Goal: Information Seeking & Learning: Learn about a topic

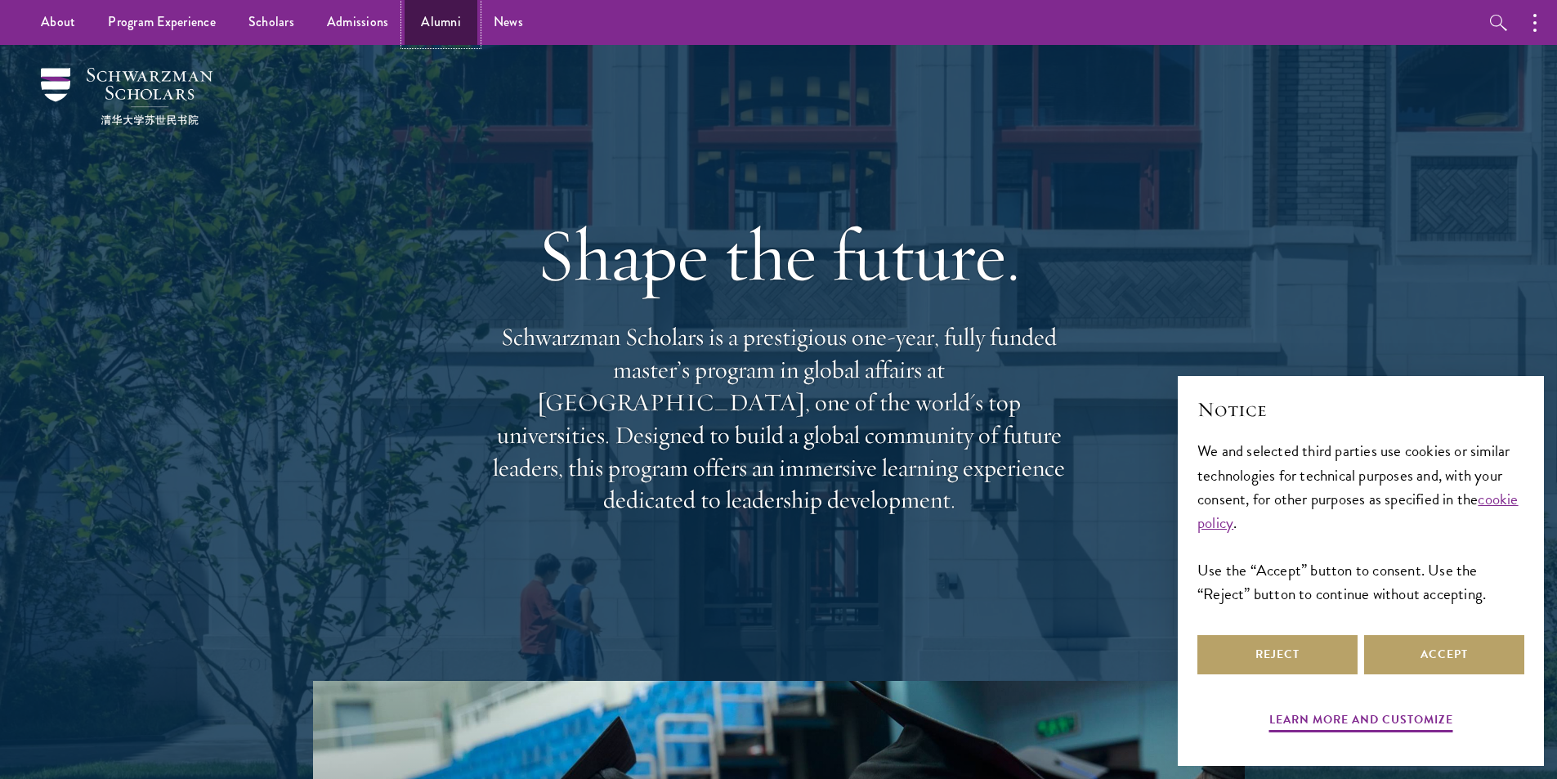
click at [451, 30] on link "Alumni" at bounding box center [441, 22] width 73 height 45
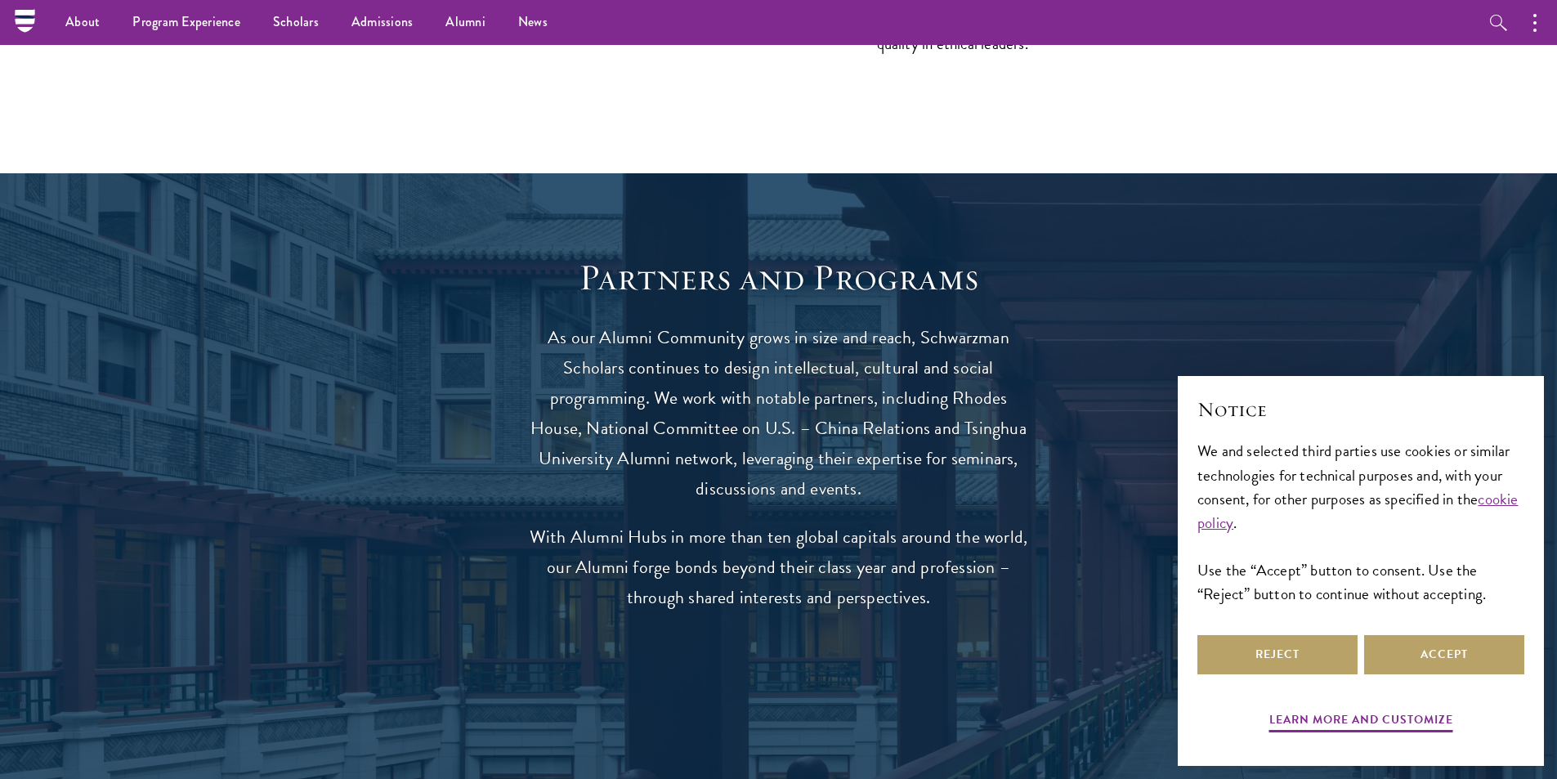
scroll to position [2861, 0]
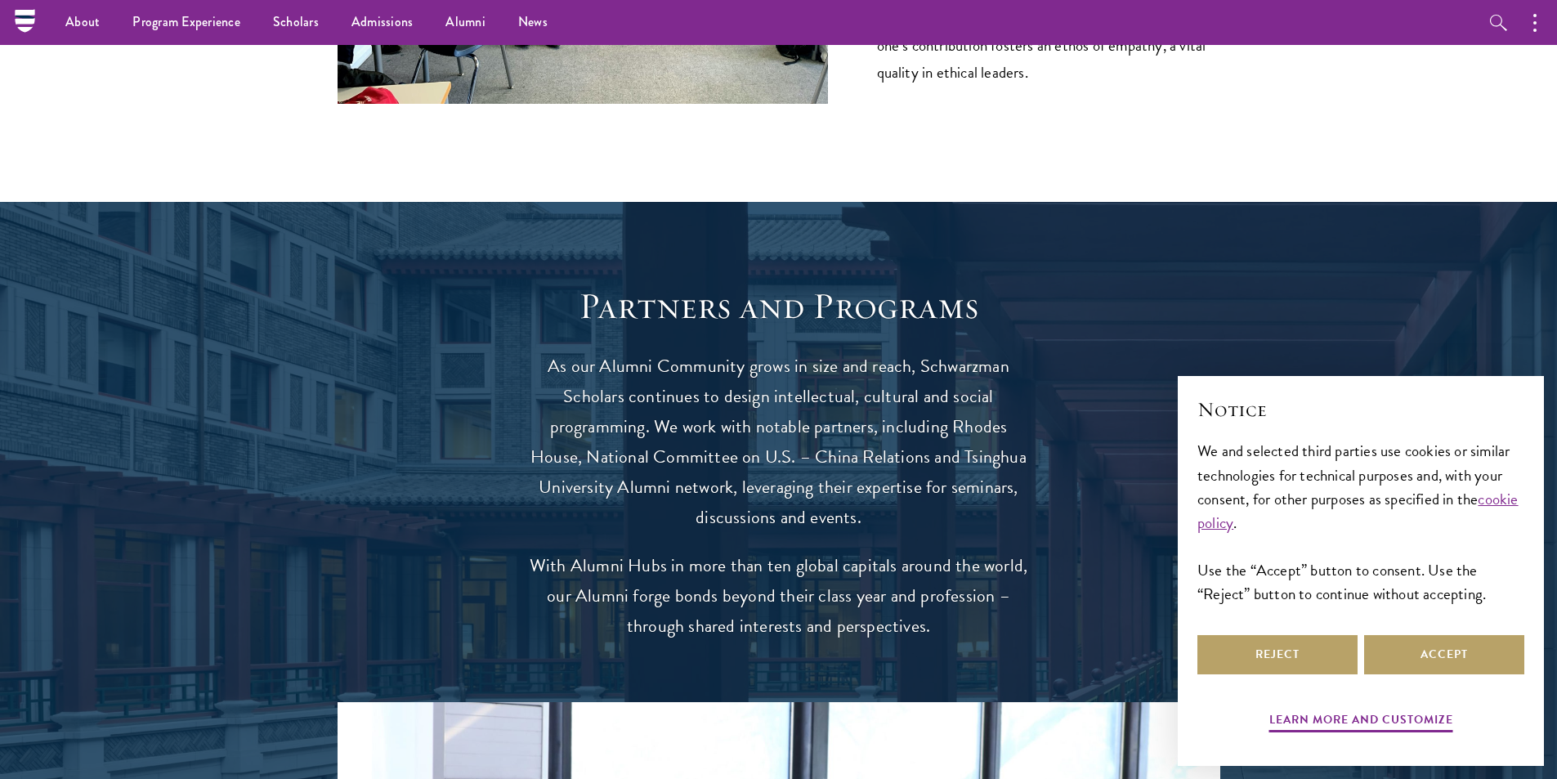
click at [24, 21] on div "About Overview Leadership Donors Program Experience Overview Curriculum Student…" at bounding box center [778, 22] width 1557 height 45
click at [24, 21] on icon at bounding box center [25, 21] width 20 height 7
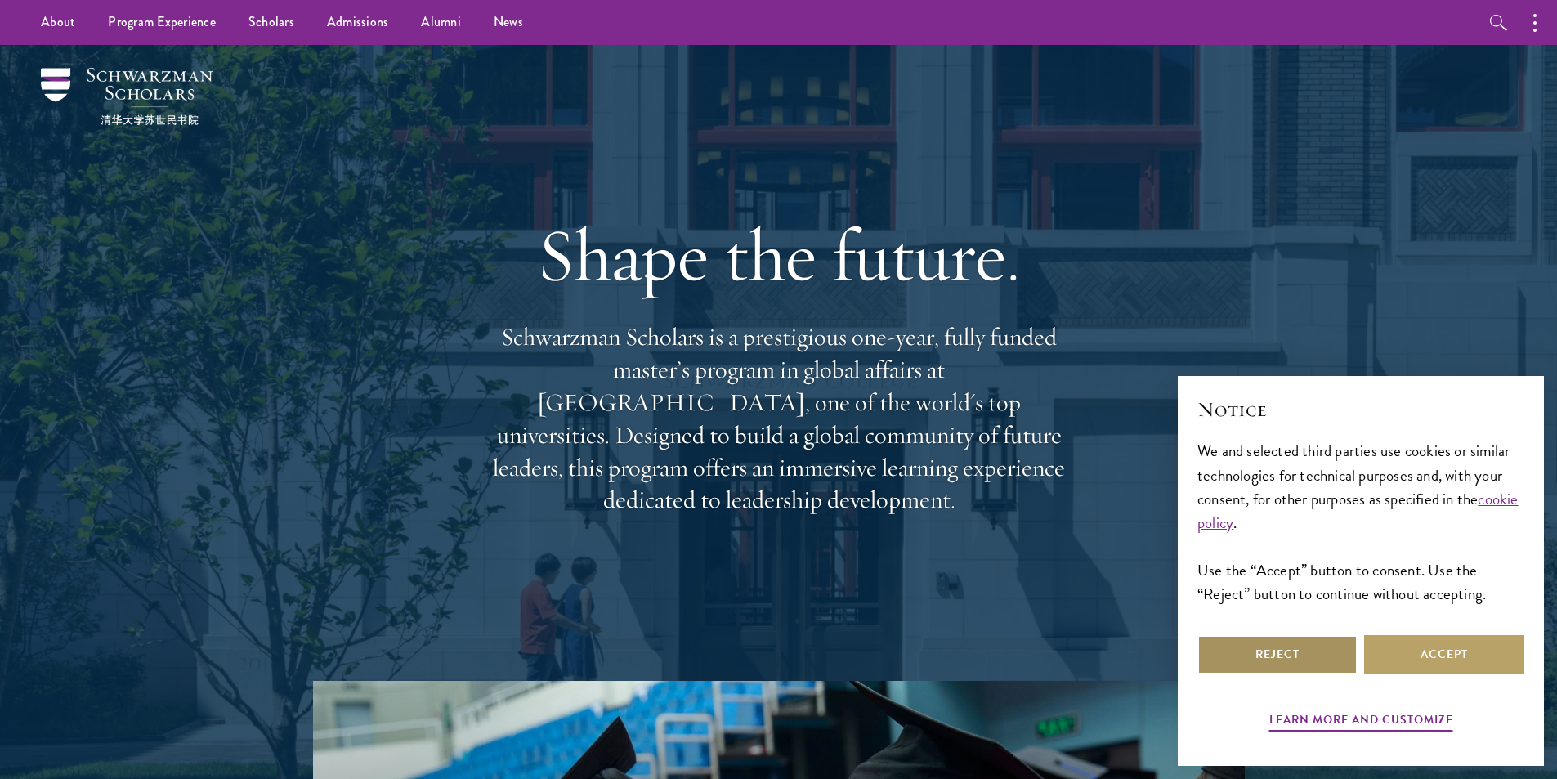
drag, startPoint x: 1346, startPoint y: 647, endPoint x: 1328, endPoint y: 637, distance: 20.2
click at [1343, 645] on button "Reject" at bounding box center [1278, 654] width 160 height 39
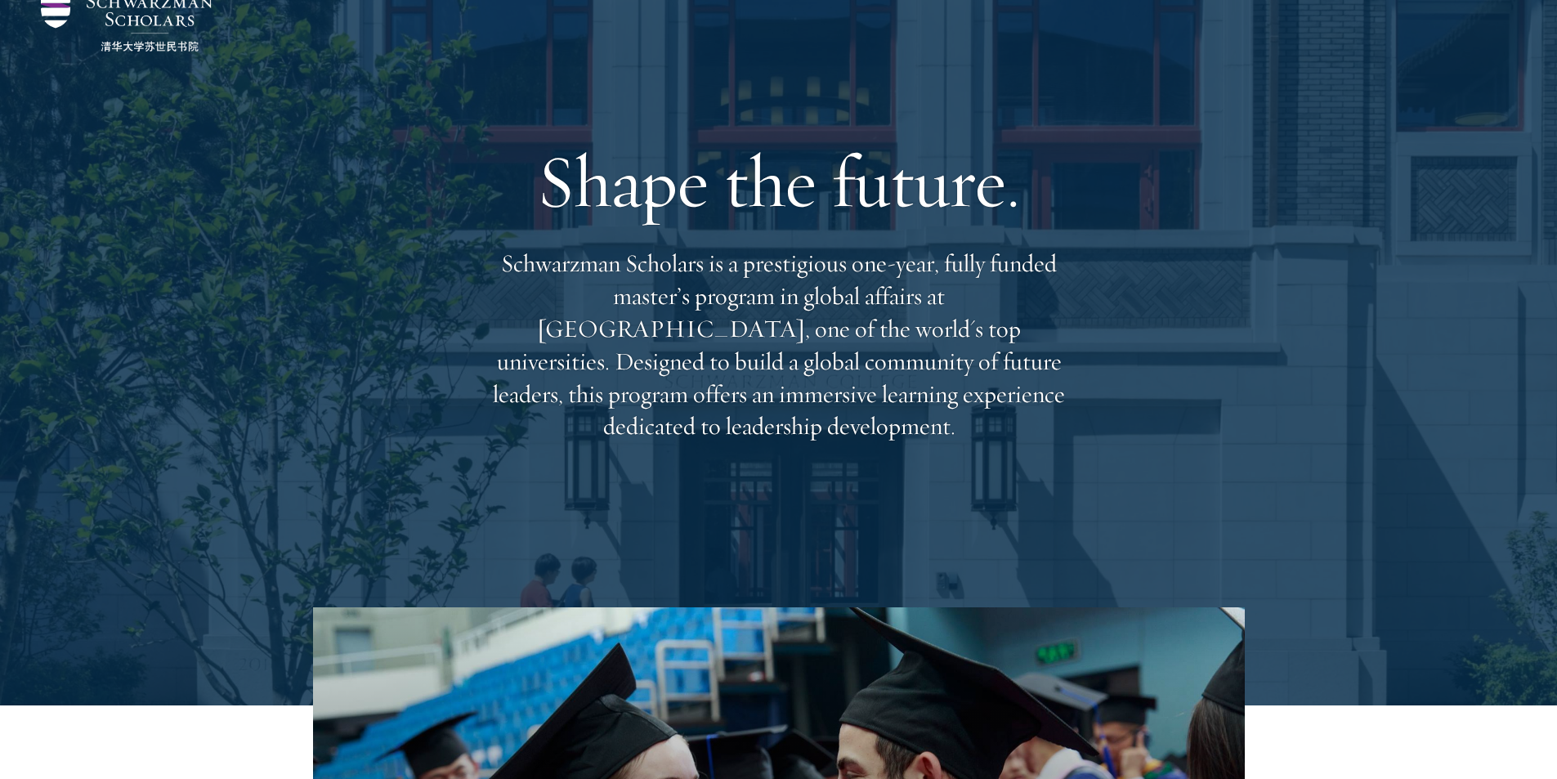
scroll to position [82, 0]
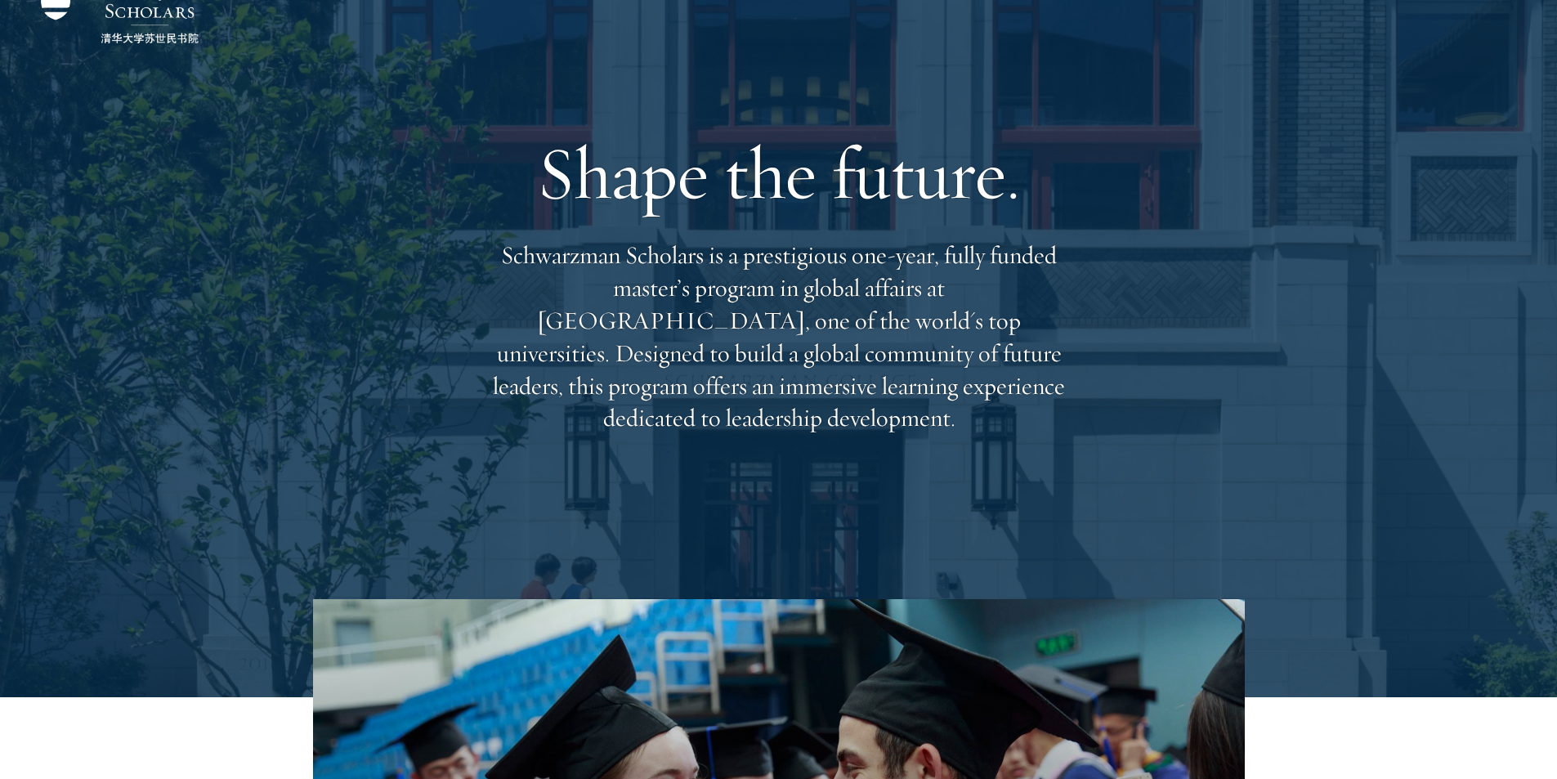
drag, startPoint x: 1310, startPoint y: 114, endPoint x: 1332, endPoint y: 84, distance: 36.8
click at [1332, 84] on div "Shape the future. Schwarzman Scholars is a prestigious one-year, fully funded m…" at bounding box center [778, 281] width 1177 height 636
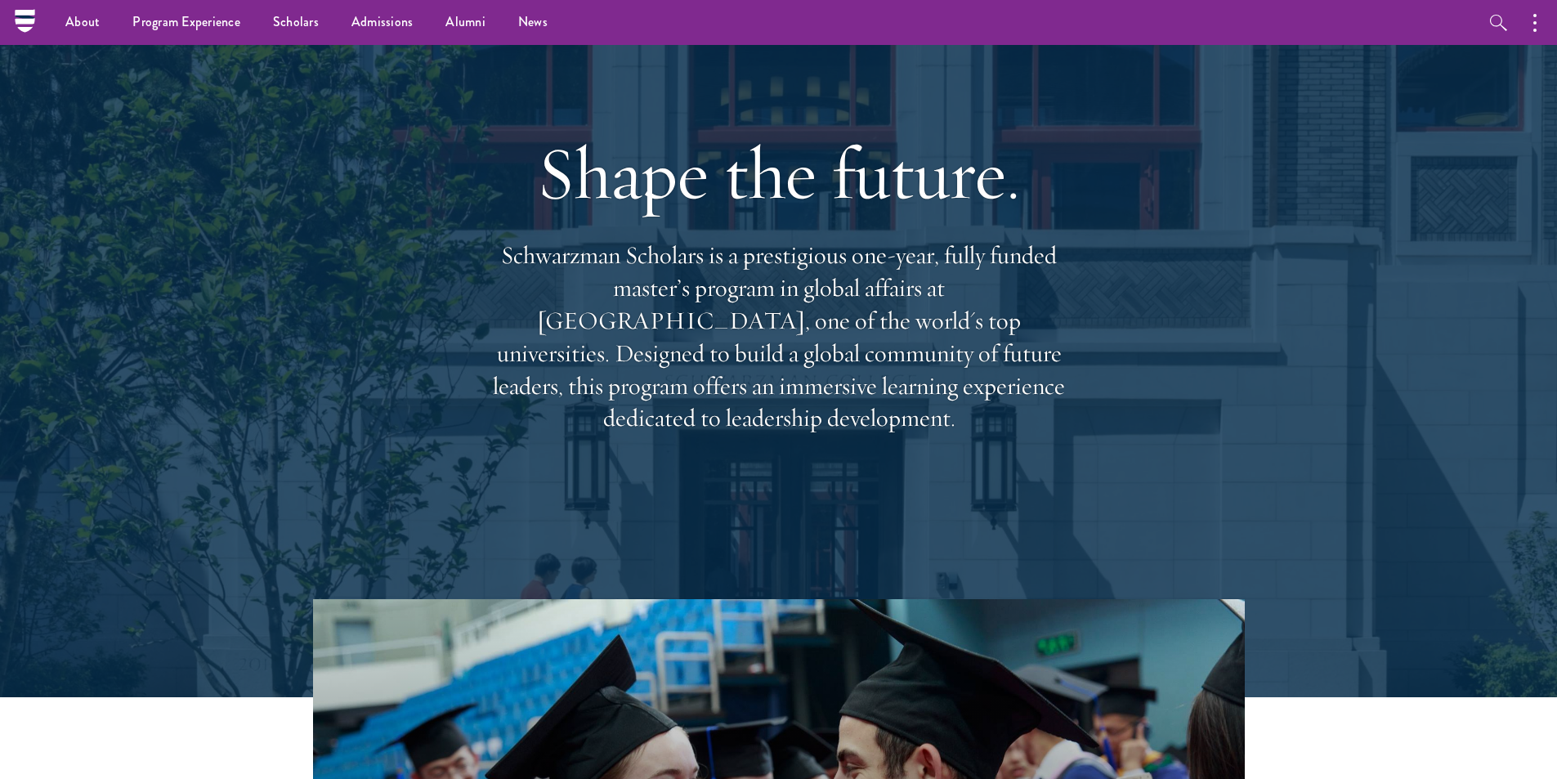
scroll to position [0, 0]
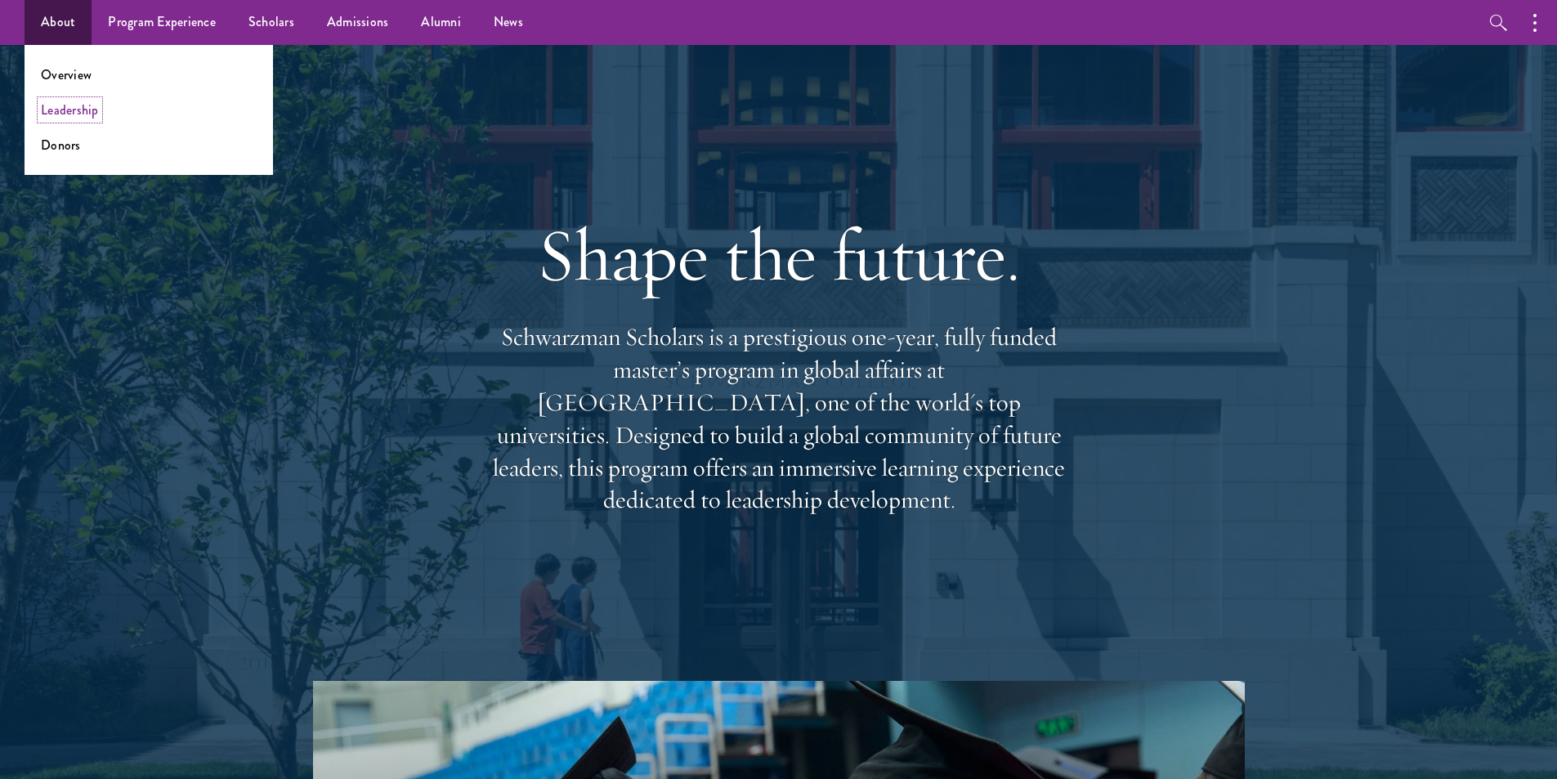
click at [91, 114] on link "Leadership" at bounding box center [70, 110] width 58 height 19
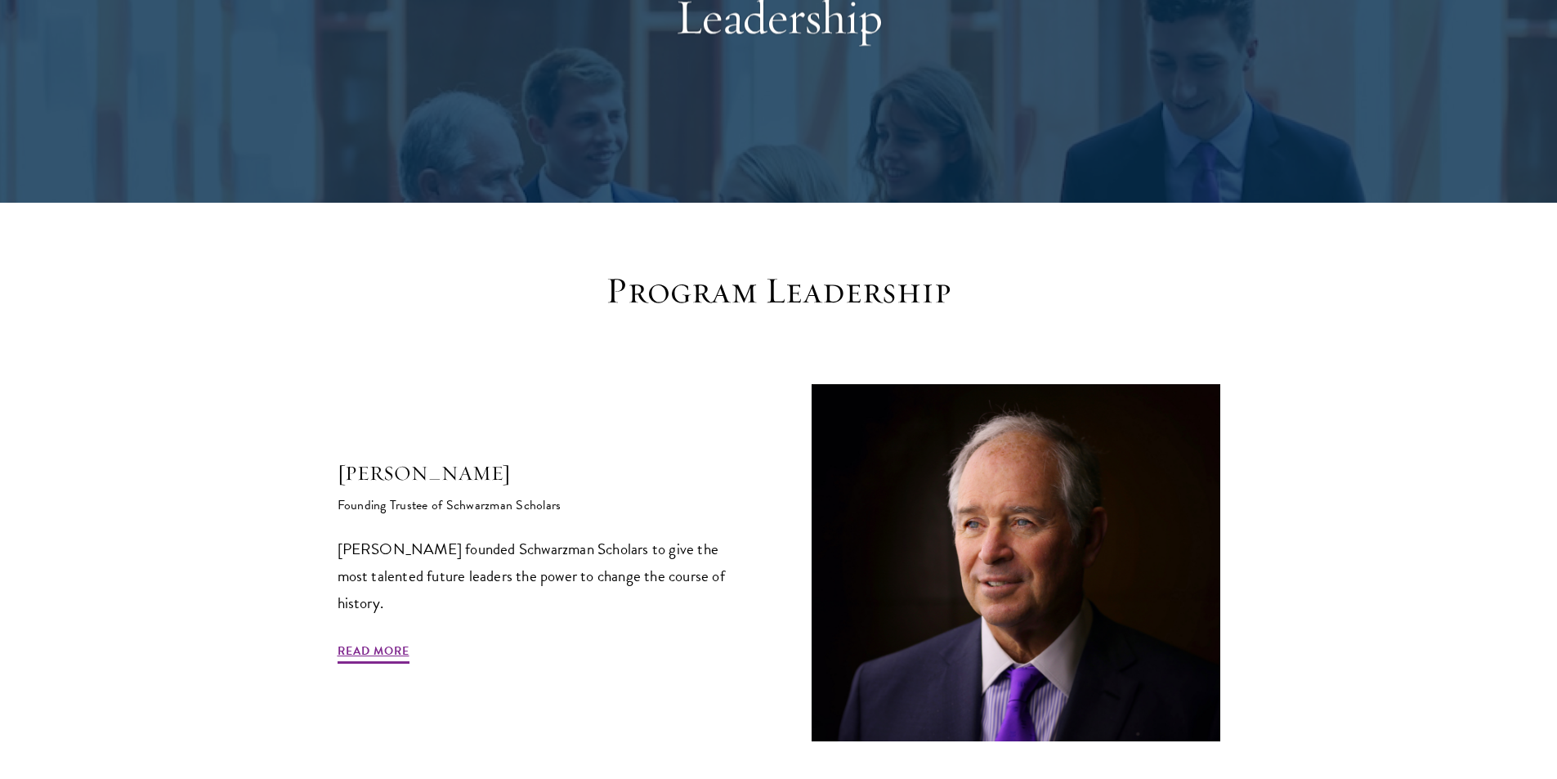
scroll to position [245, 0]
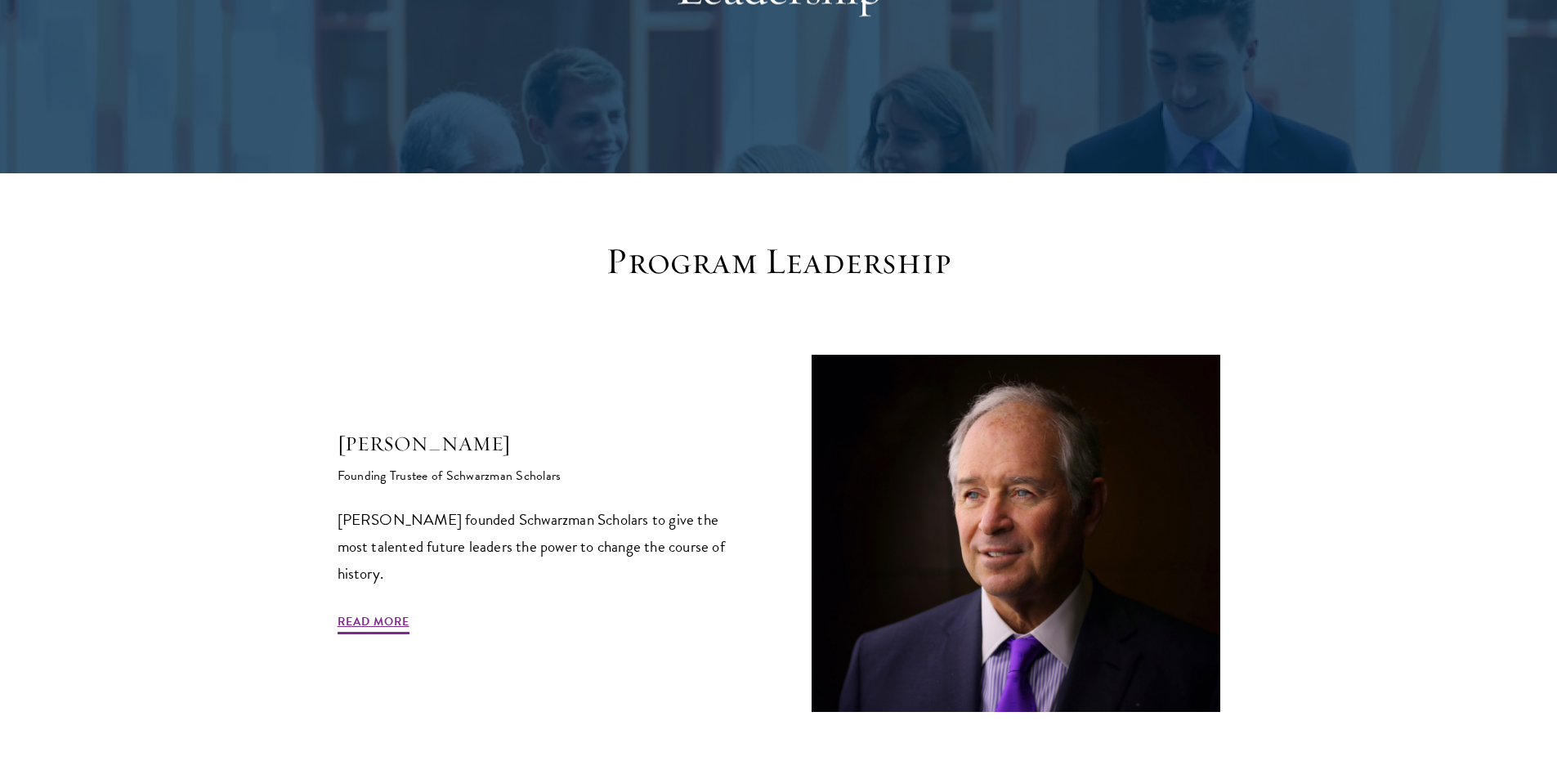
click at [550, 448] on h5 "[PERSON_NAME]" at bounding box center [542, 444] width 409 height 28
click at [553, 392] on div "Stephen A. Schwarzman Founding Trustee of Schwarzman Scholars Stephen A. Schwar…" at bounding box center [779, 534] width 883 height 358
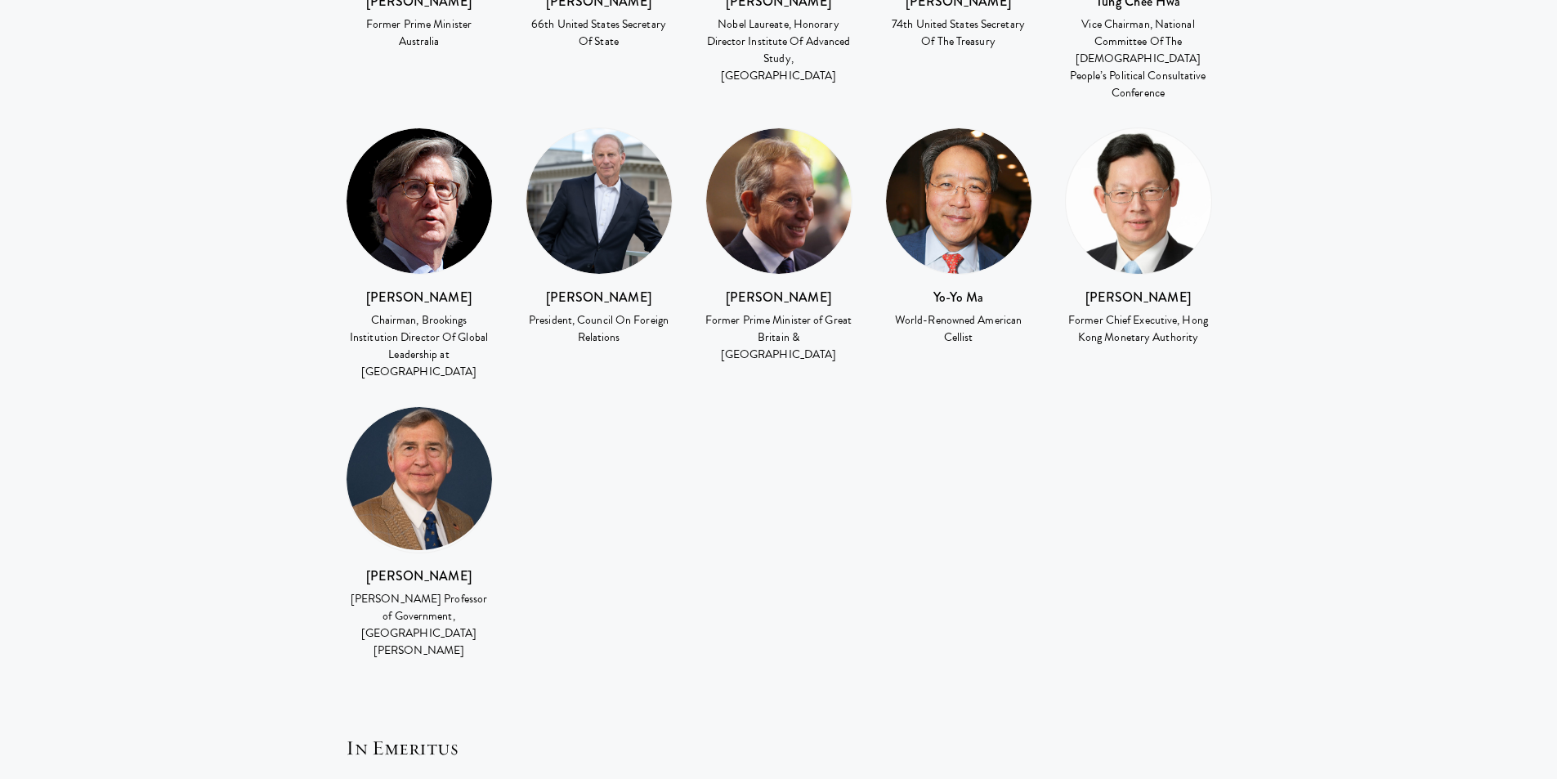
scroll to position [2861, 0]
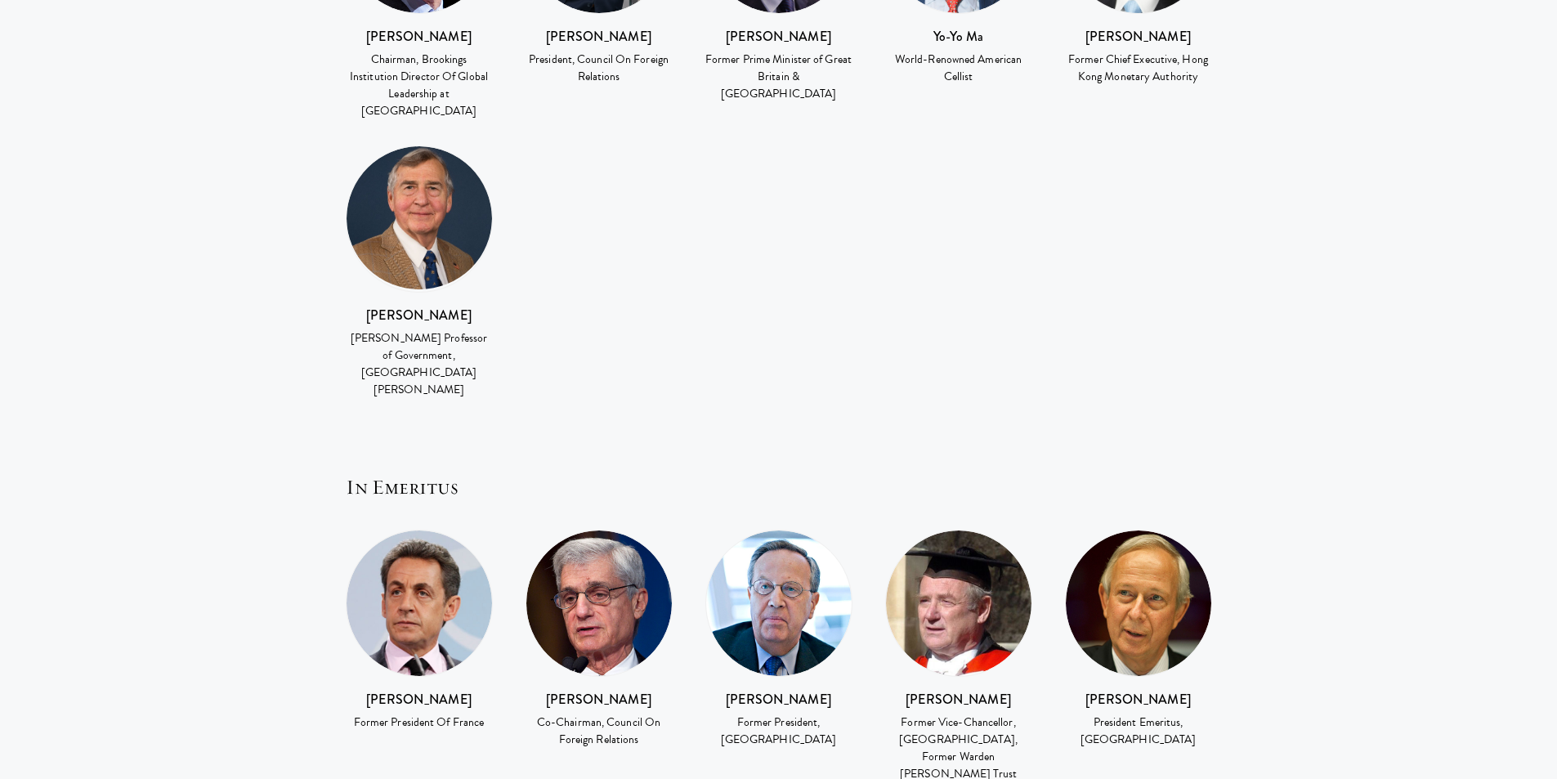
click at [383, 473] on h5 "In Emeritus" at bounding box center [783, 487] width 875 height 28
click at [290, 356] on section "International Advisory Board Kevin Rudd Former Prime Minister Australia Condole…" at bounding box center [778, 429] width 1557 height 2184
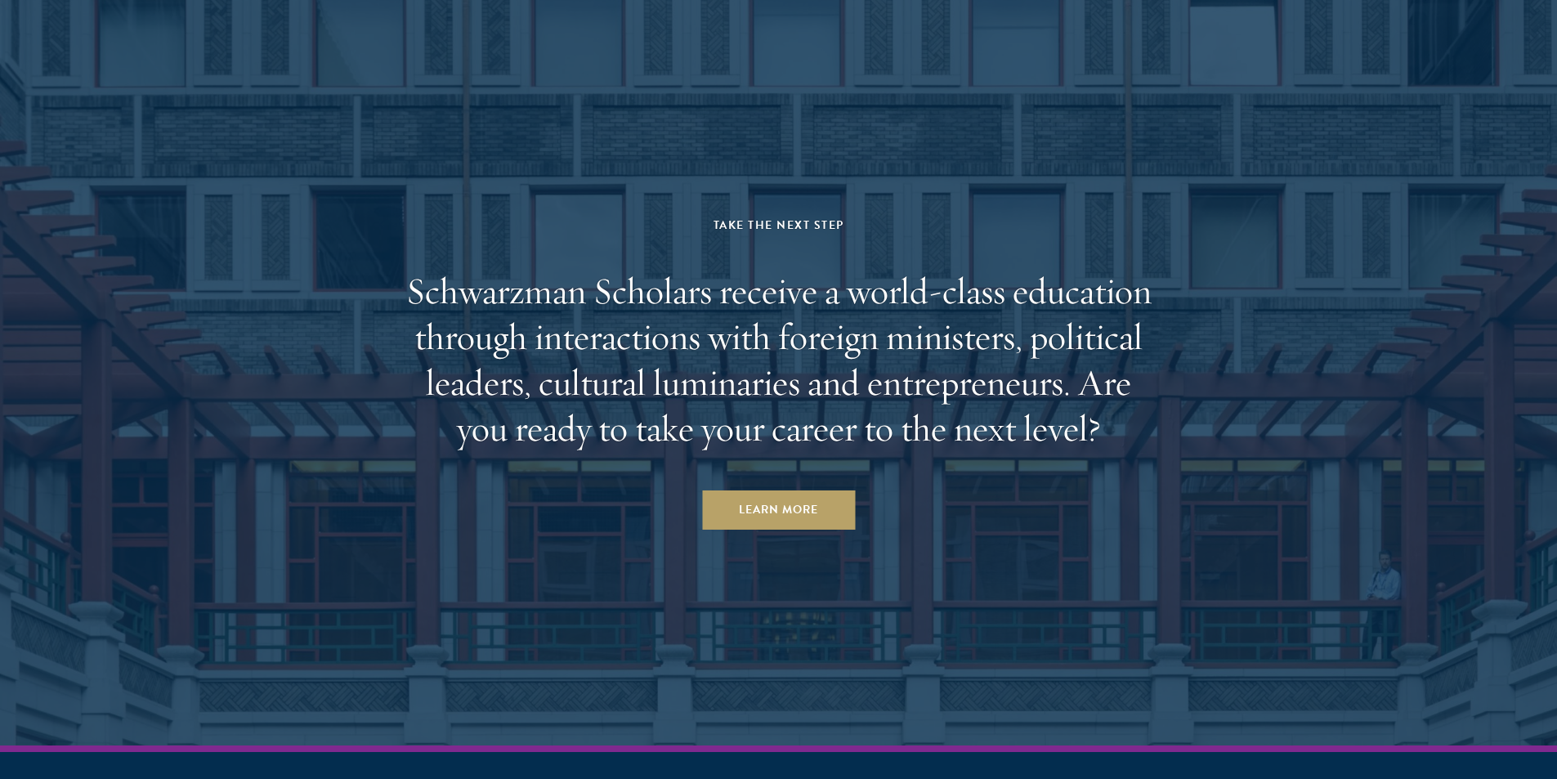
scroll to position [5683, 0]
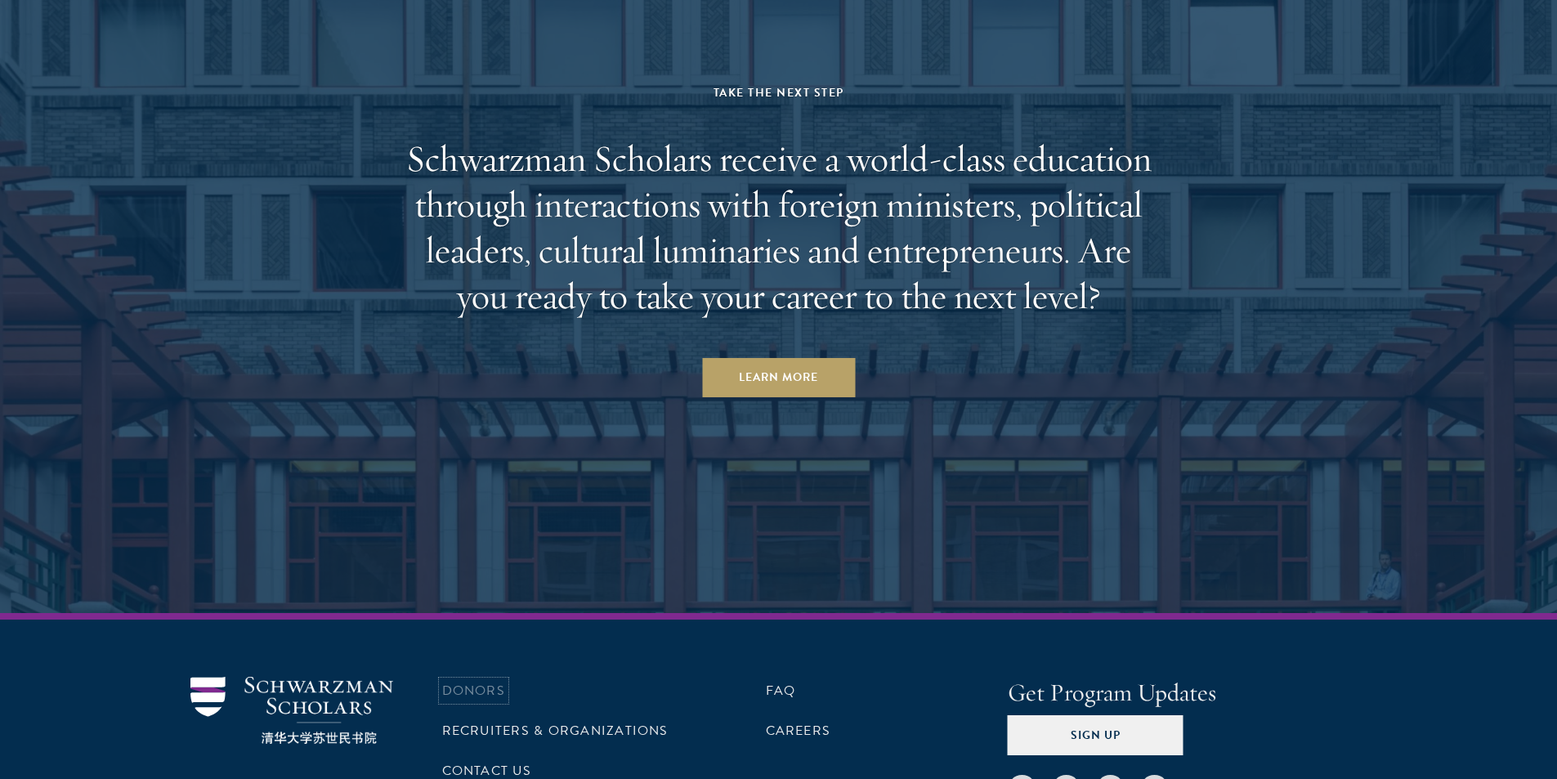
click at [460, 681] on link "Donors" at bounding box center [473, 691] width 63 height 20
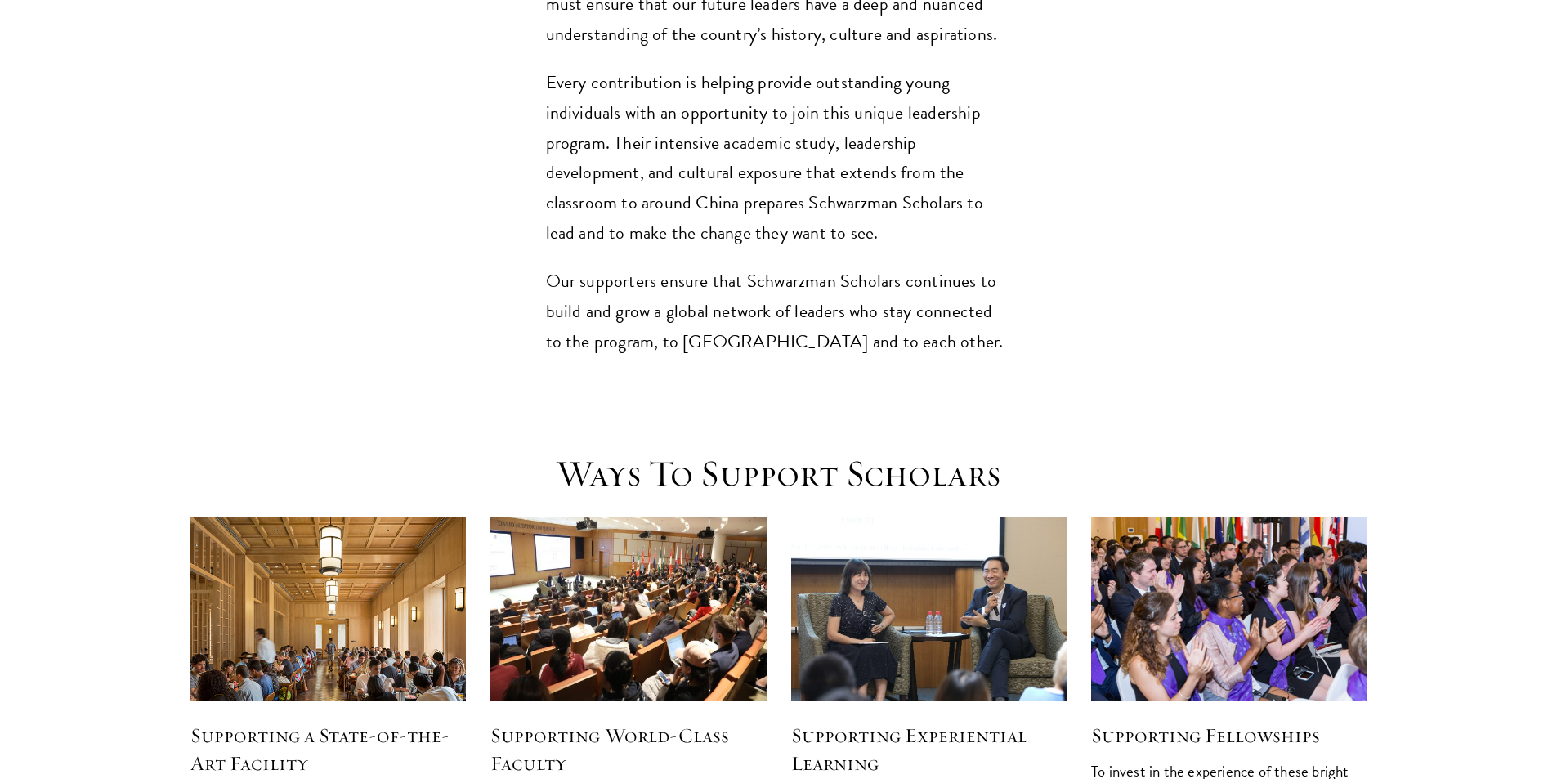
scroll to position [1880, 0]
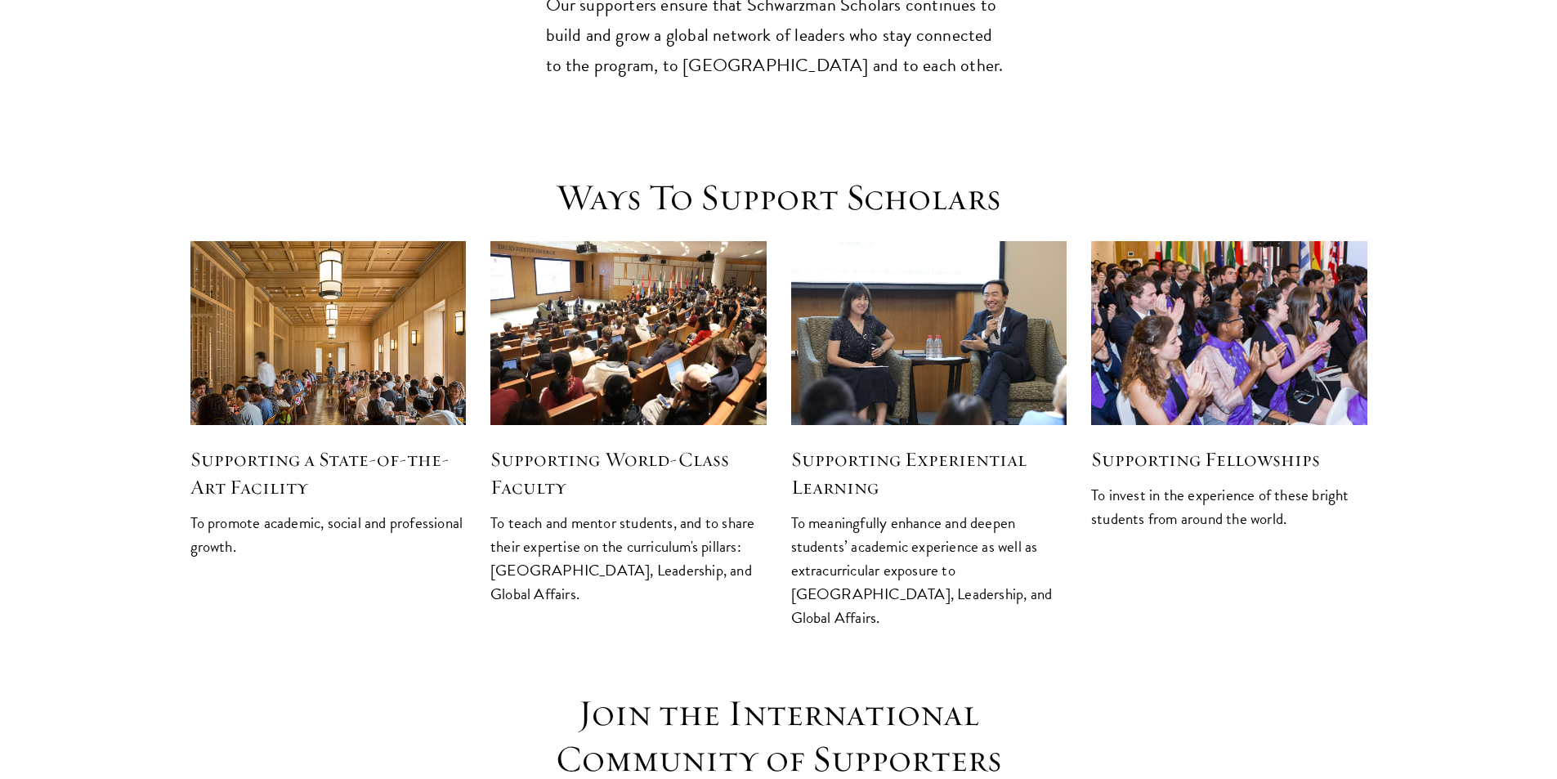
click at [588, 175] on h1 "Ways To Support Scholars" at bounding box center [779, 198] width 589 height 46
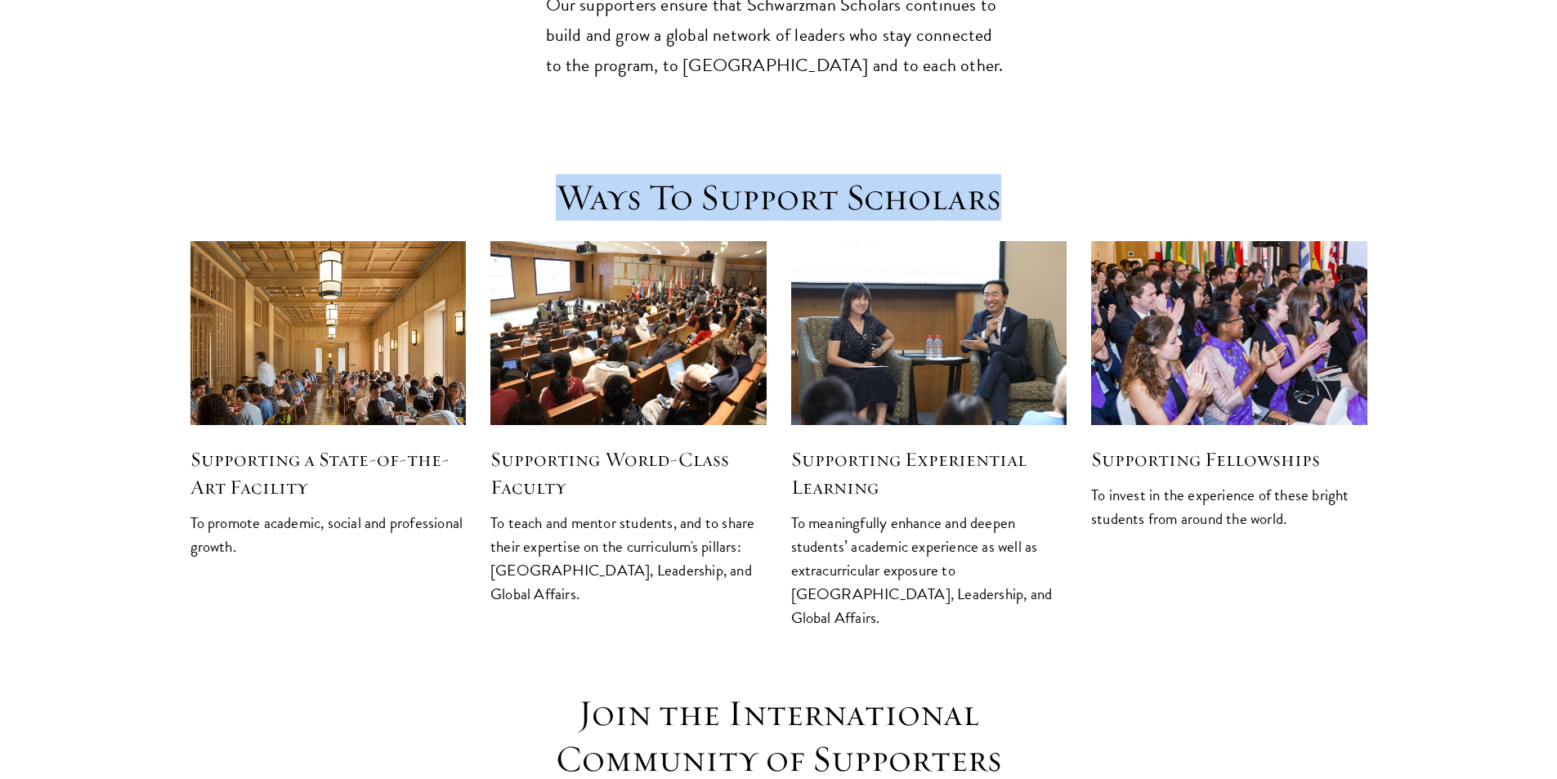
click at [588, 175] on h1 "Ways To Support Scholars" at bounding box center [779, 198] width 589 height 46
click at [374, 175] on div "Ways To Support Scholars Supporting a State-of-the-Art Facility To promote acad…" at bounding box center [778, 408] width 1177 height 467
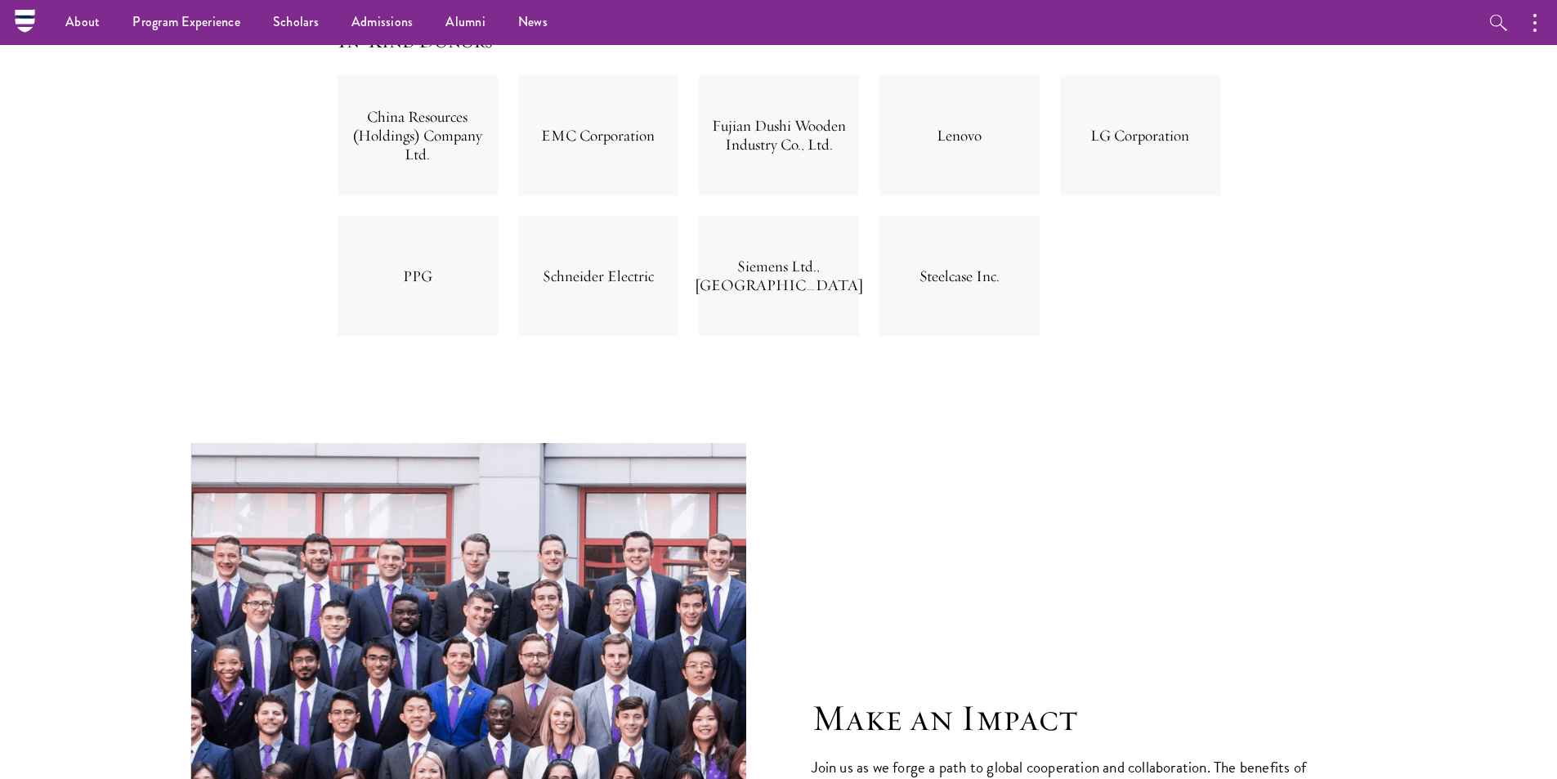
scroll to position [5395, 0]
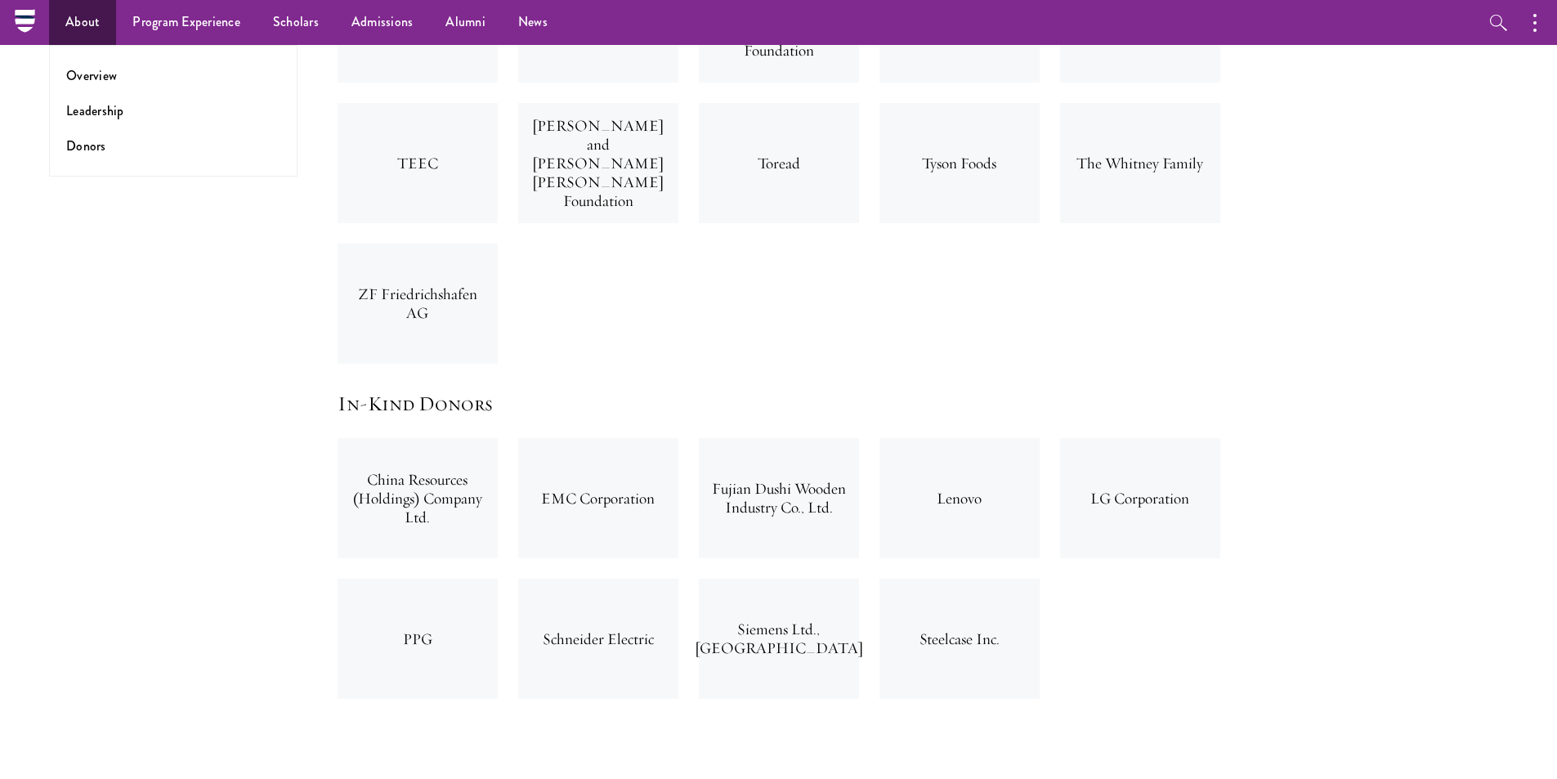
click at [109, 86] on ul "Overview Leadership Donors" at bounding box center [173, 111] width 249 height 132
click at [106, 83] on link "Overview" at bounding box center [91, 75] width 51 height 19
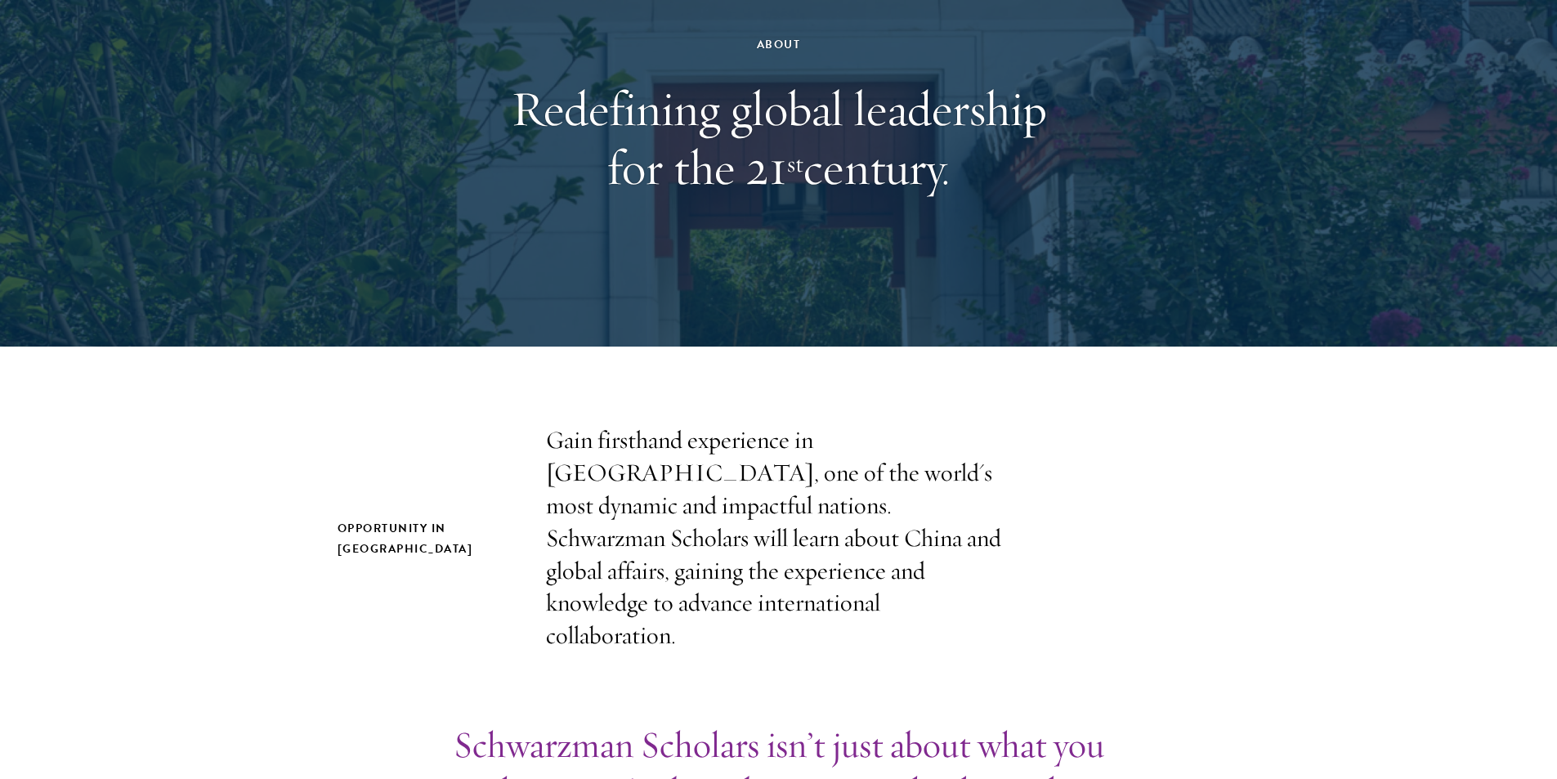
scroll to position [409, 0]
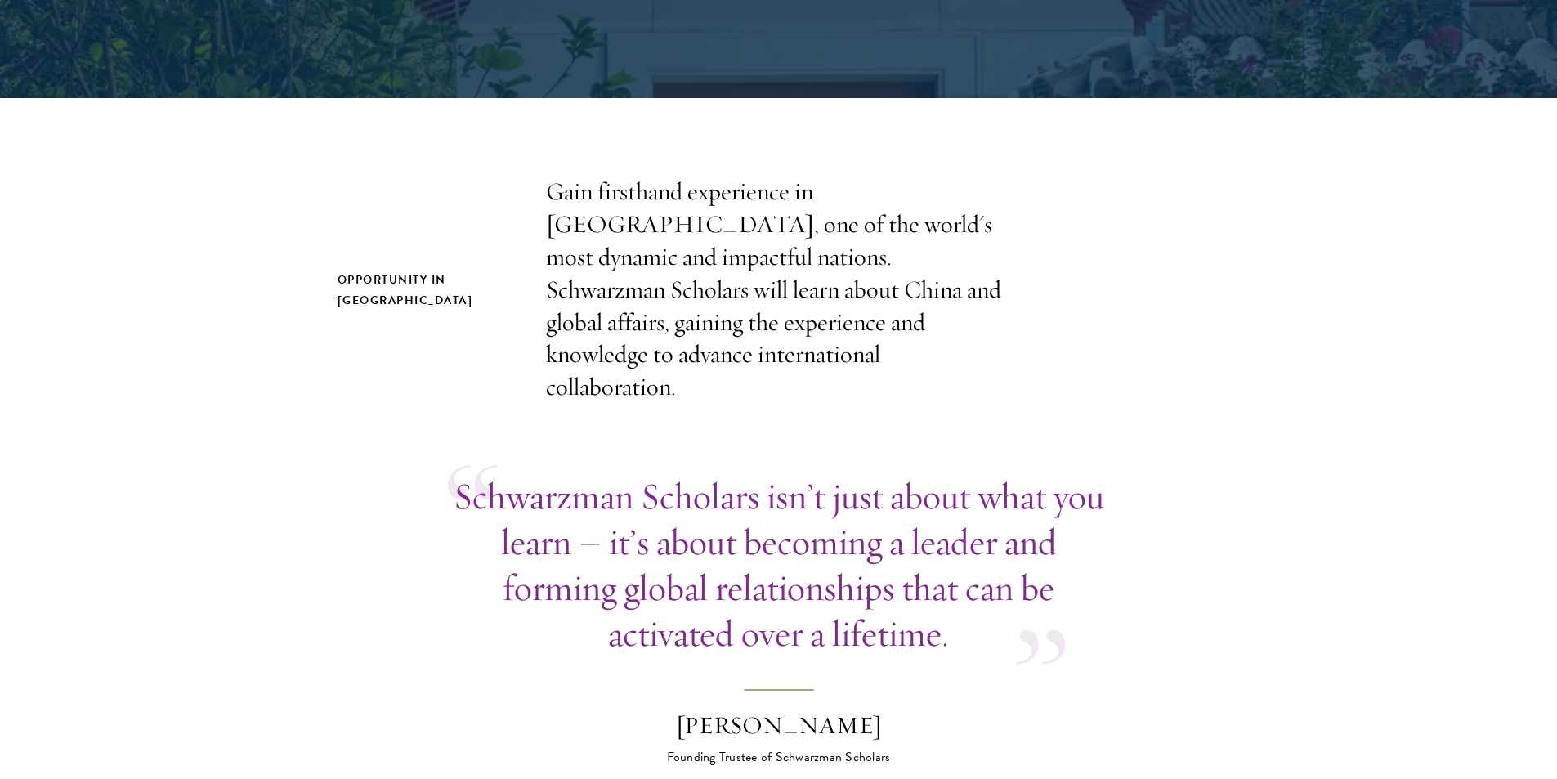
click at [403, 270] on h2 "Opportunity in China" at bounding box center [426, 290] width 176 height 41
click at [383, 240] on div "Opportunity in China Gain firsthand experience in China, one of the world's mos…" at bounding box center [779, 290] width 883 height 228
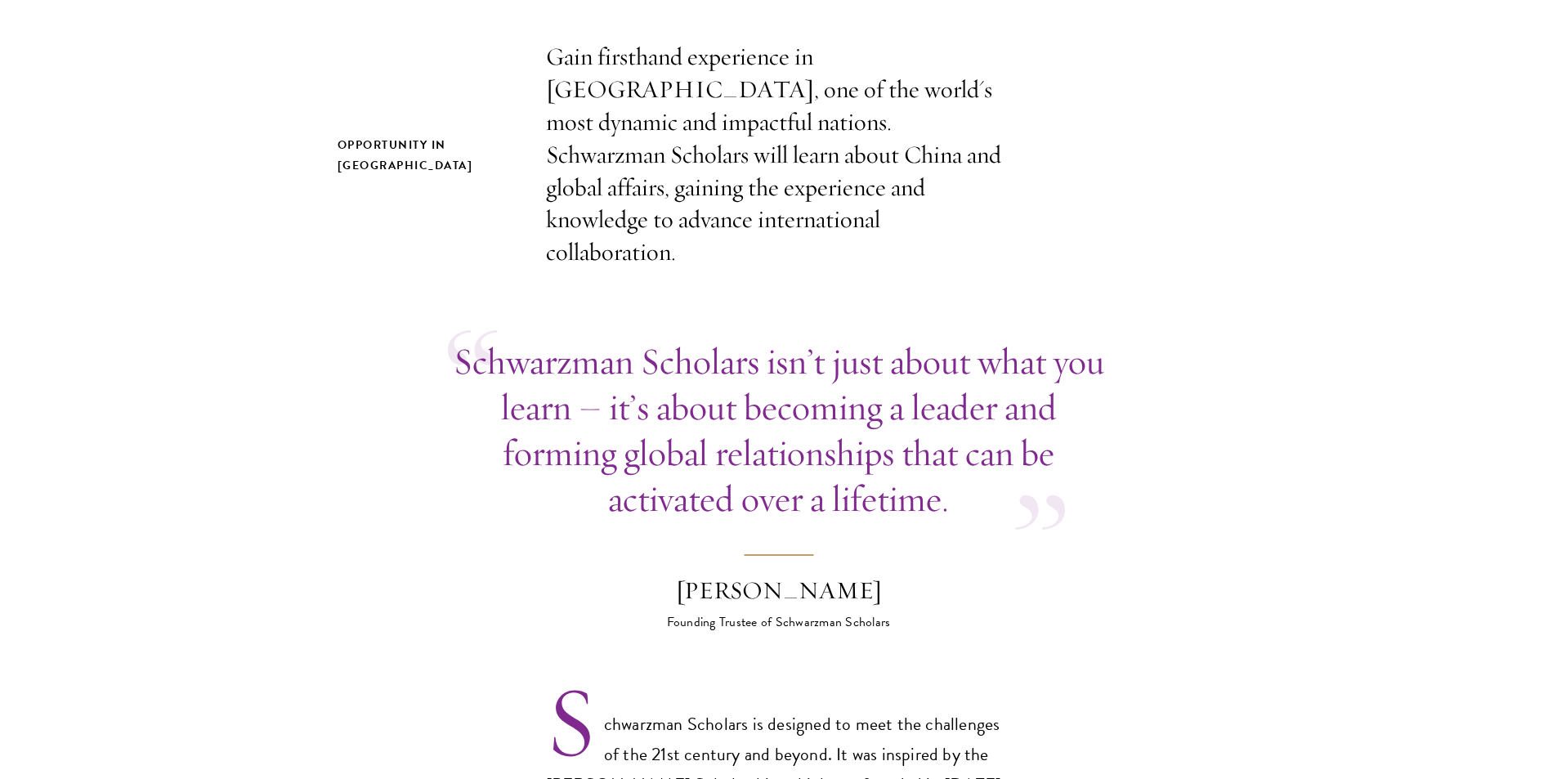
scroll to position [572, 0]
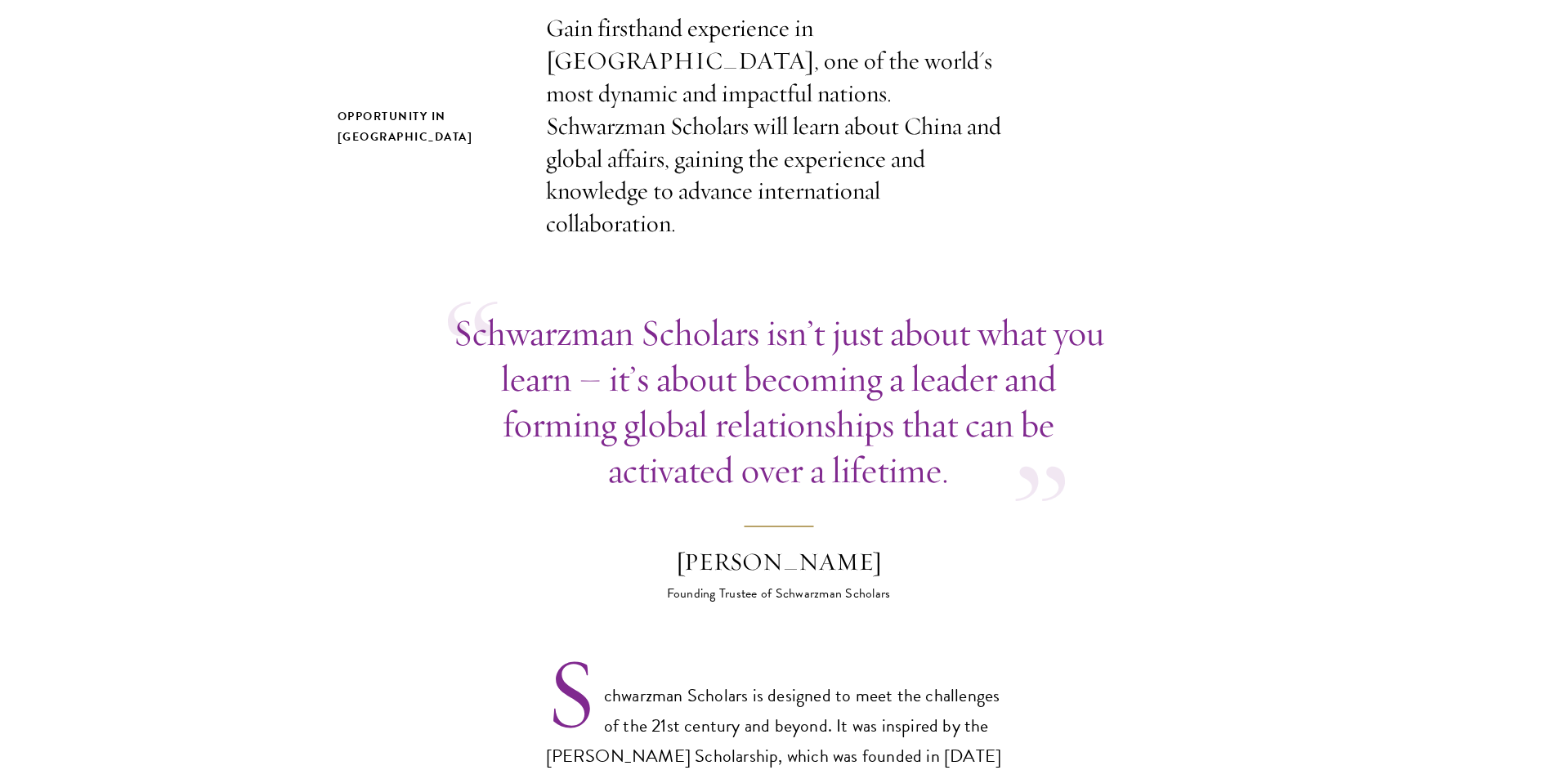
click at [799, 310] on p "Schwarzman Scholars isn’t just about what you learn – it’s about becoming a lea…" at bounding box center [779, 401] width 662 height 183
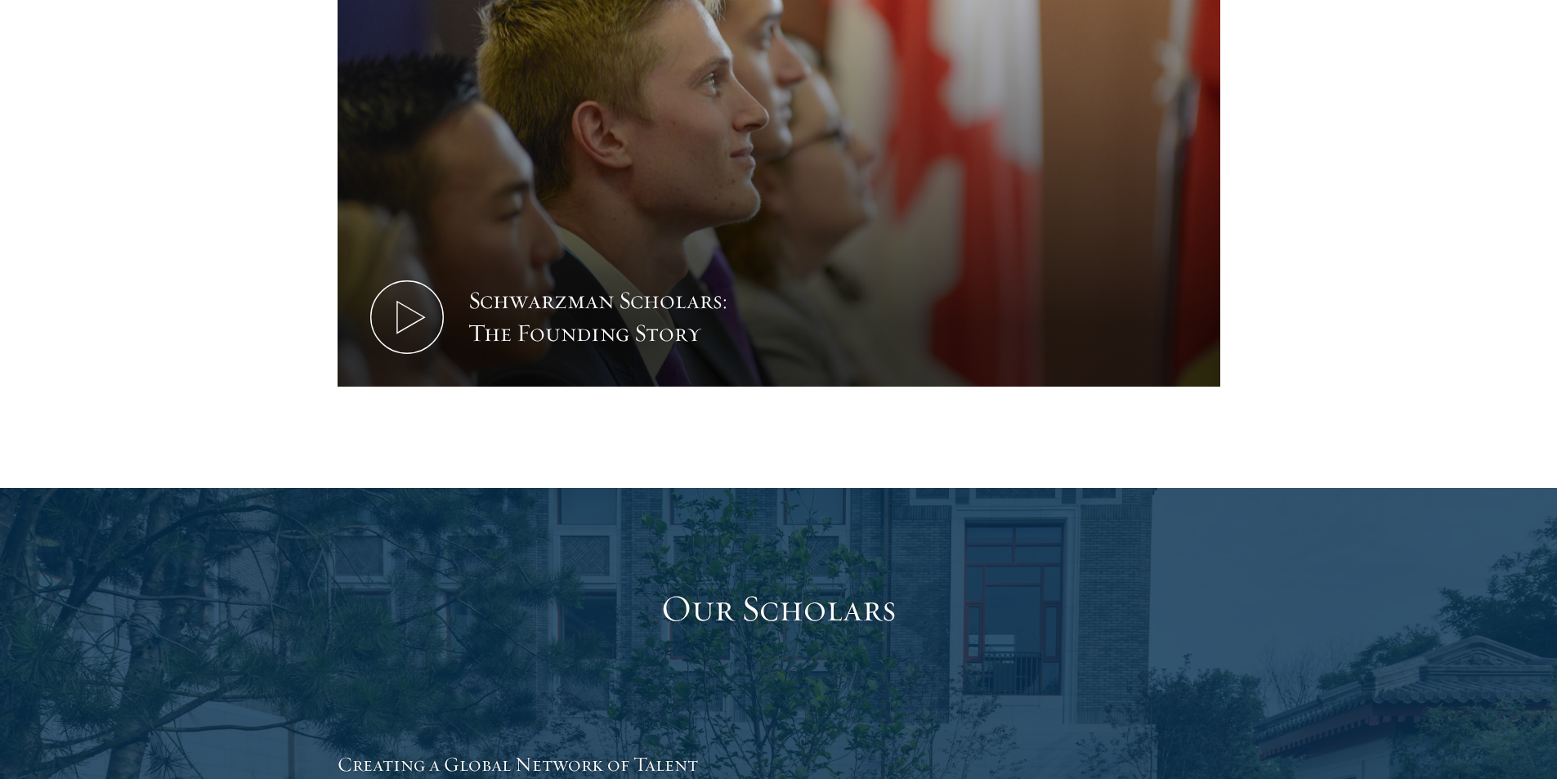
scroll to position [2698, 0]
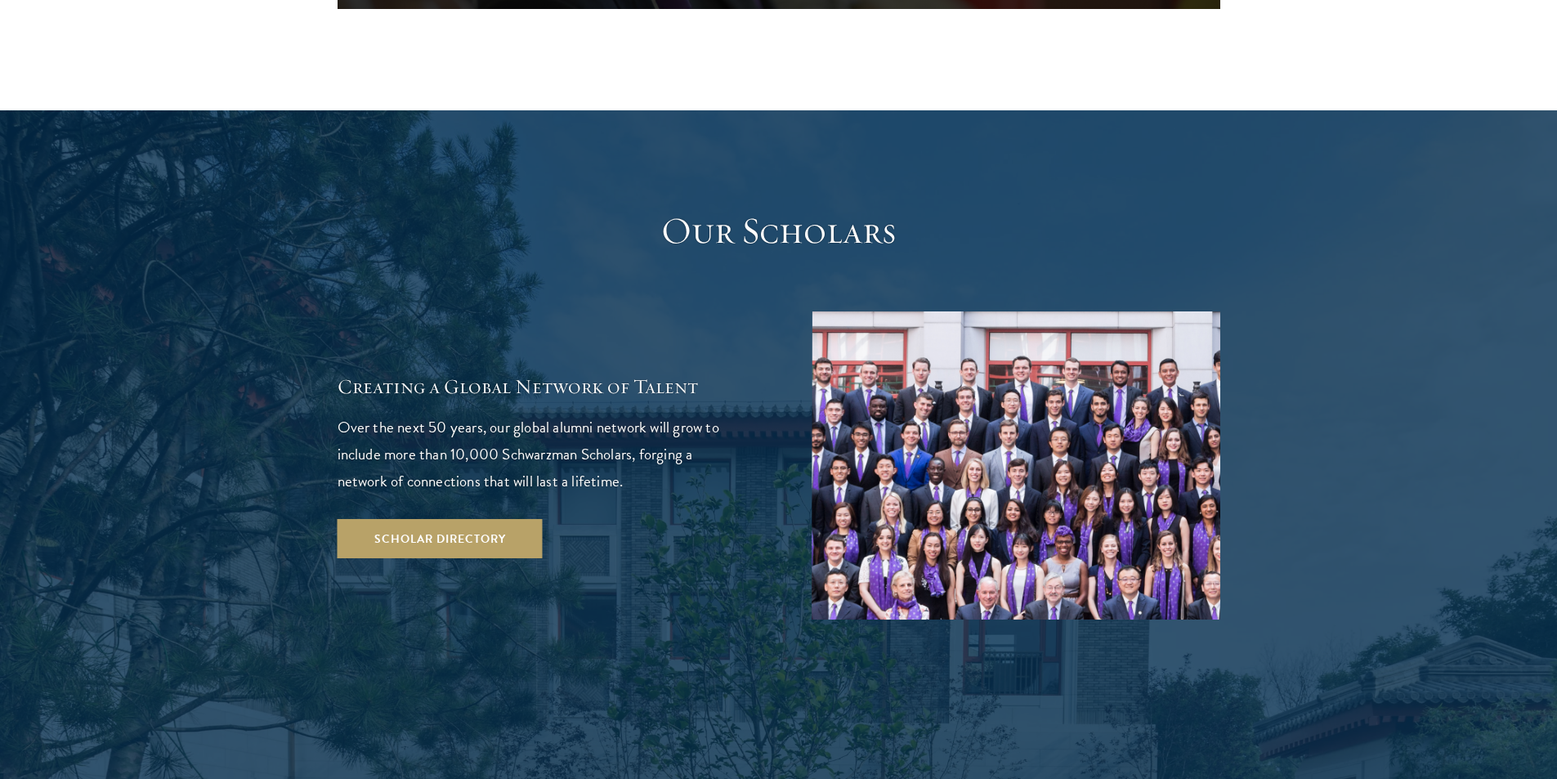
click at [981, 378] on img at bounding box center [1016, 465] width 409 height 308
click at [558, 414] on p "Over the next 50 years, our global alumni network will grow to include more tha…" at bounding box center [542, 454] width 409 height 81
click at [551, 311] on div "Creating a Global Network of Talent Over the next 50 years, our global alumni n…" at bounding box center [779, 465] width 883 height 308
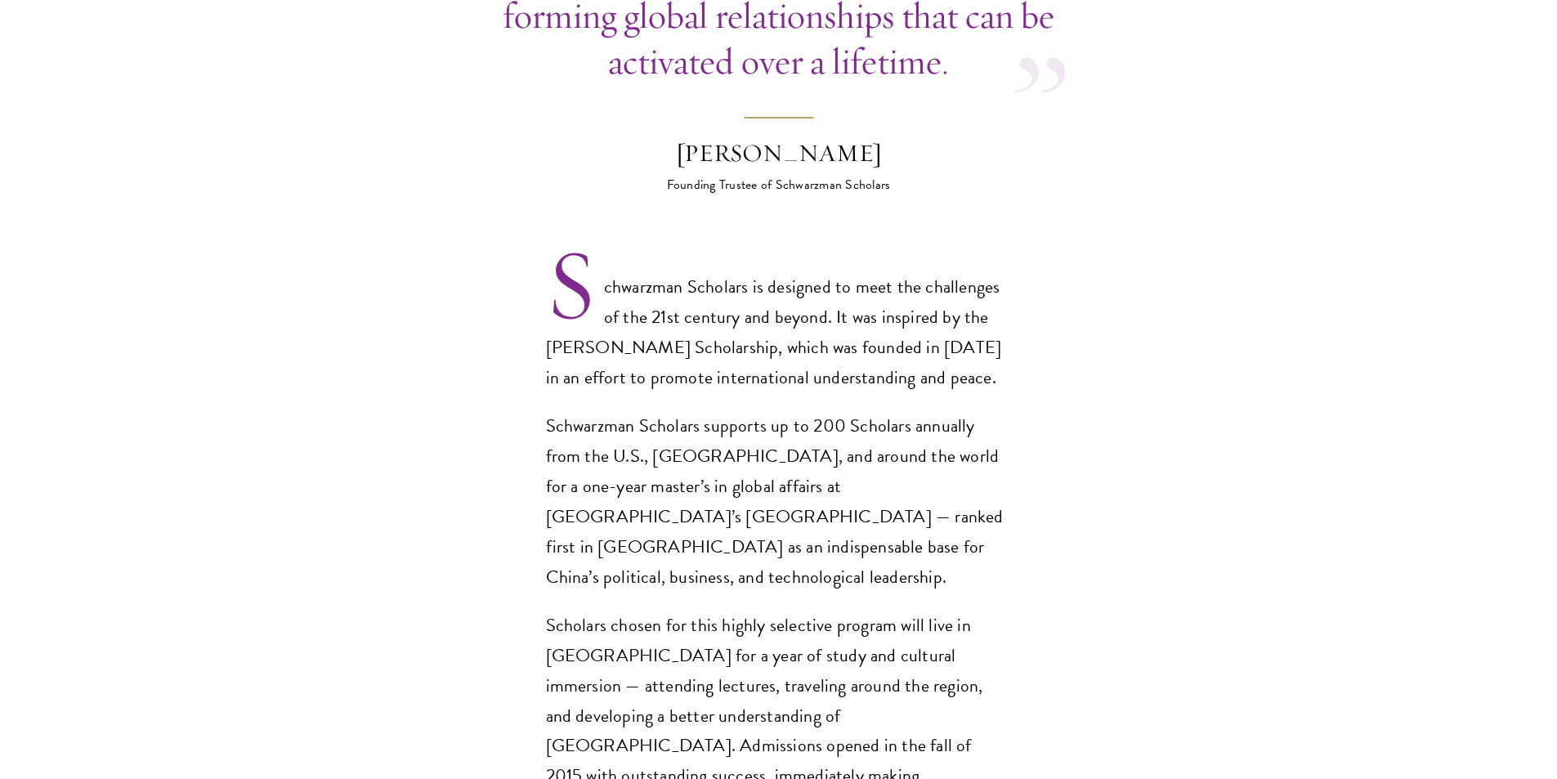
scroll to position [1063, 0]
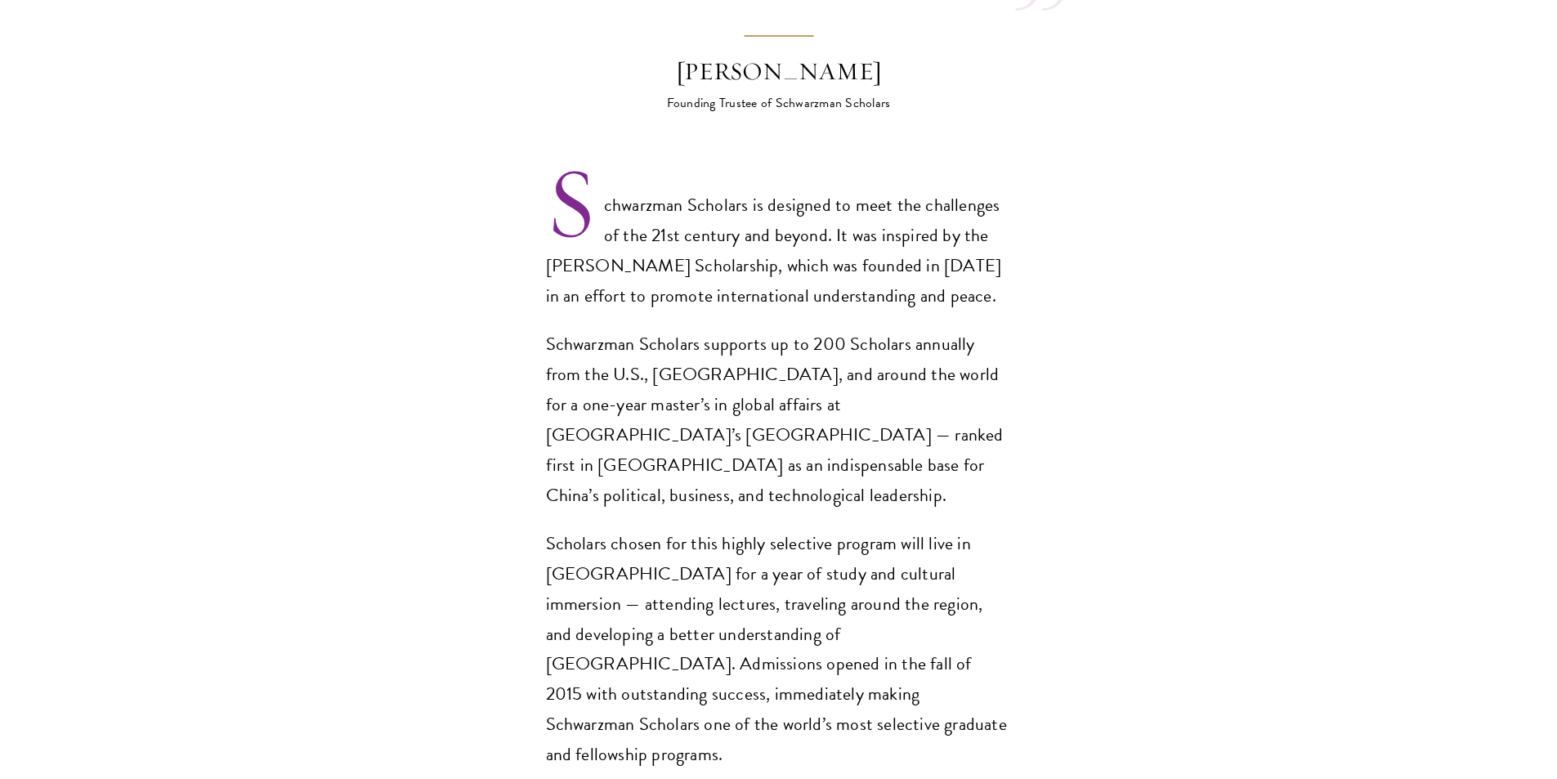
click at [614, 204] on p "Schwarzman Scholars is designed to meet the challenges of the 21st century and …" at bounding box center [779, 250] width 466 height 121
click at [403, 204] on section "Opportunity in China Gain firsthand experience in China, one of the world's mos…" at bounding box center [778, 584] width 1557 height 2125
click at [707, 201] on p "Schwarzman Scholars is designed to meet the challenges of the 21st century and …" at bounding box center [779, 250] width 466 height 121
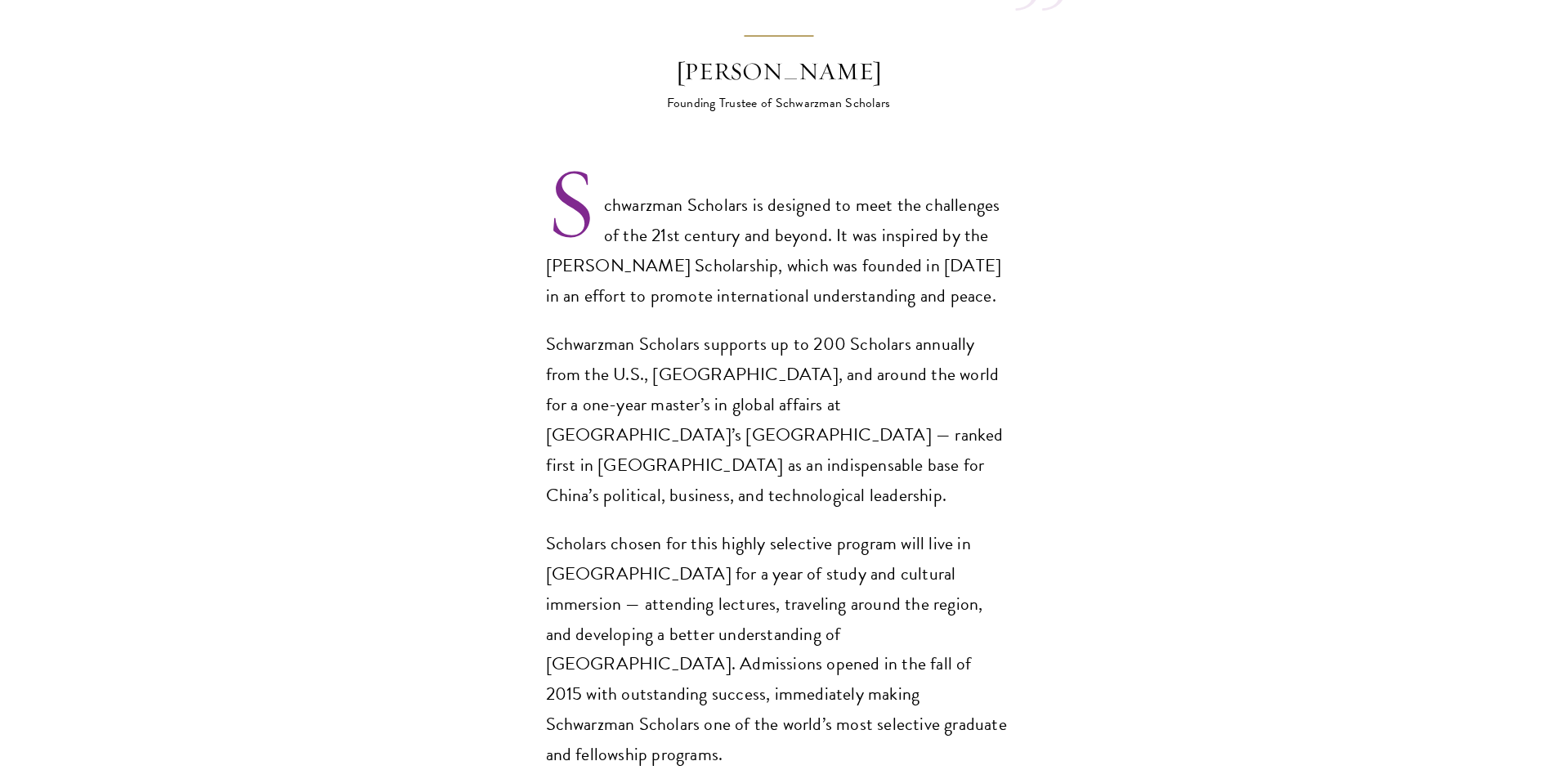
click at [643, 203] on p "Schwarzman Scholars is designed to meet the challenges of the 21st century and …" at bounding box center [779, 250] width 466 height 121
click at [782, 204] on p "Schwarzman Scholars is designed to meet the challenges of the 21st century and …" at bounding box center [779, 250] width 466 height 121
click at [613, 195] on p "Schwarzman Scholars is designed to meet the challenges of the 21st century and …" at bounding box center [779, 250] width 466 height 121
click at [559, 229] on p "Schwarzman Scholars is designed to meet the challenges of the 21st century and …" at bounding box center [779, 250] width 466 height 121
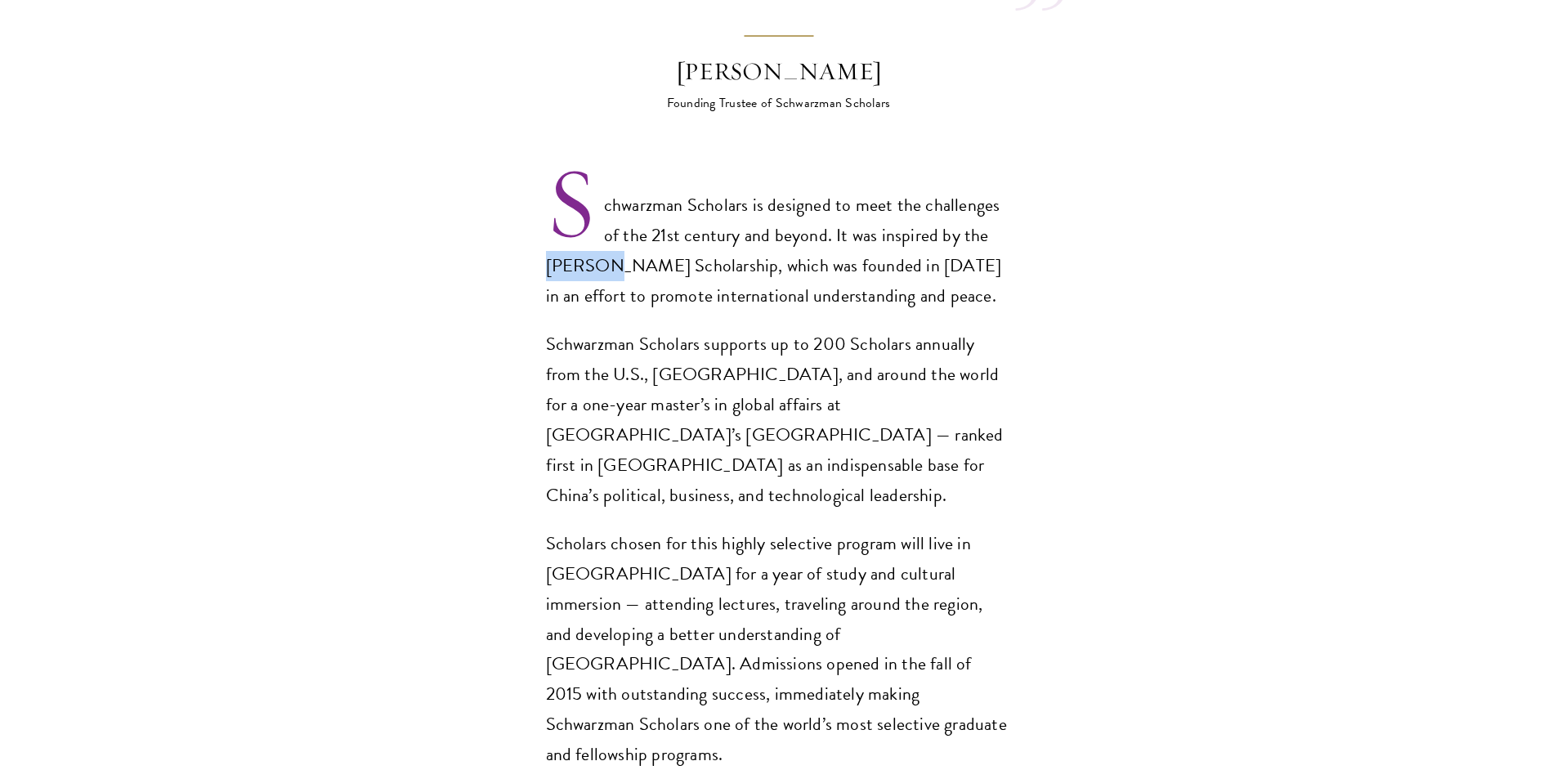
click at [559, 229] on p "Schwarzman Scholars is designed to meet the challenges of the 21st century and …" at bounding box center [779, 250] width 466 height 121
click at [427, 226] on section "Opportunity in China Gain firsthand experience in China, one of the world's mos…" at bounding box center [778, 584] width 1557 height 2125
click at [634, 269] on p "Schwarzman Scholars is designed to meet the challenges of the 21st century and …" at bounding box center [779, 250] width 466 height 121
drag, startPoint x: 634, startPoint y: 269, endPoint x: 609, endPoint y: 269, distance: 25.3
click at [634, 269] on p "Schwarzman Scholars is designed to meet the challenges of the 21st century and …" at bounding box center [779, 250] width 466 height 121
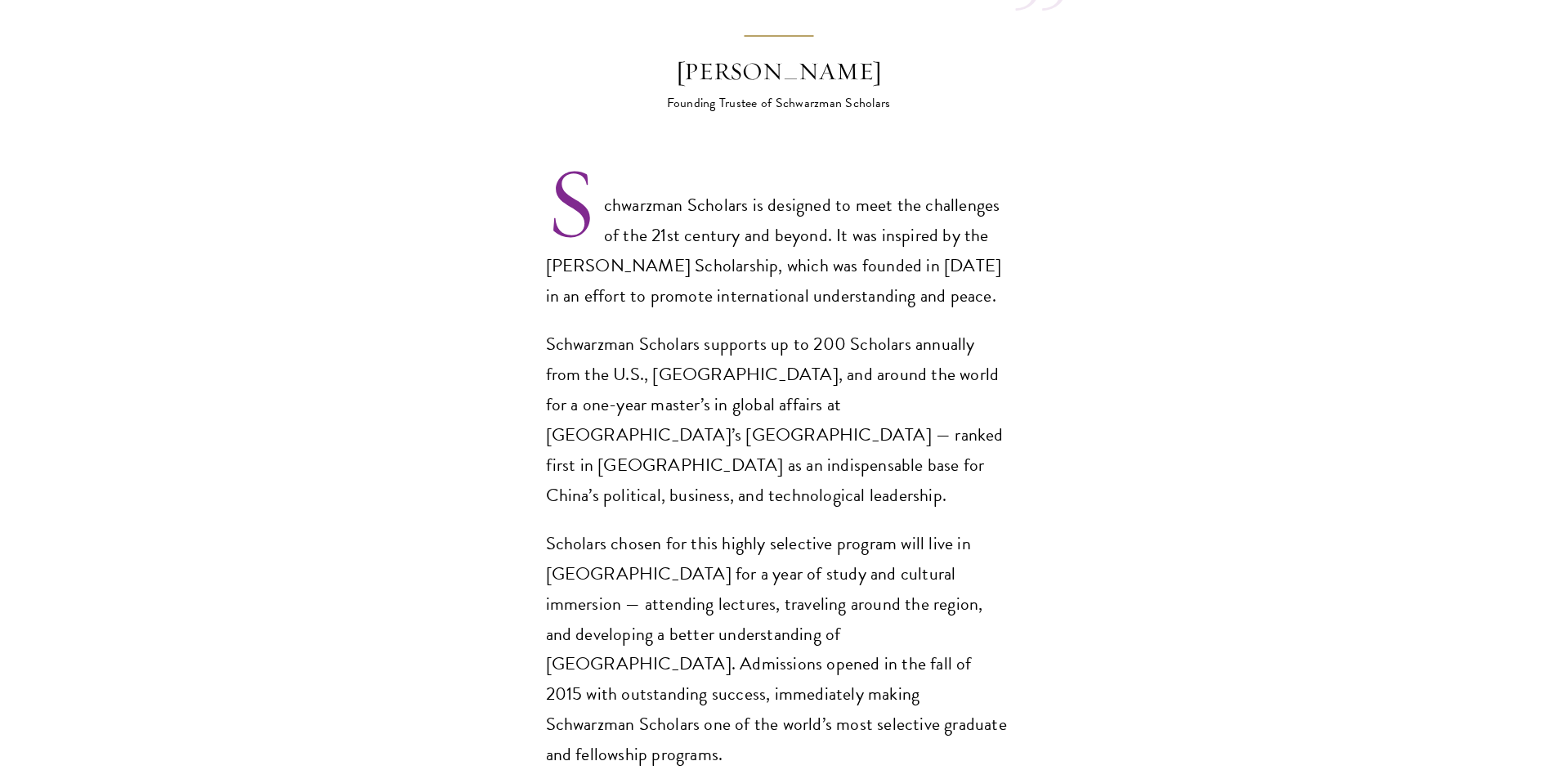
click at [559, 266] on p "Schwarzman Scholars is designed to meet the challenges of the 21st century and …" at bounding box center [779, 250] width 466 height 121
click at [440, 258] on section "Opportunity in China Gain firsthand experience in China, one of the world's mos…" at bounding box center [778, 584] width 1557 height 2125
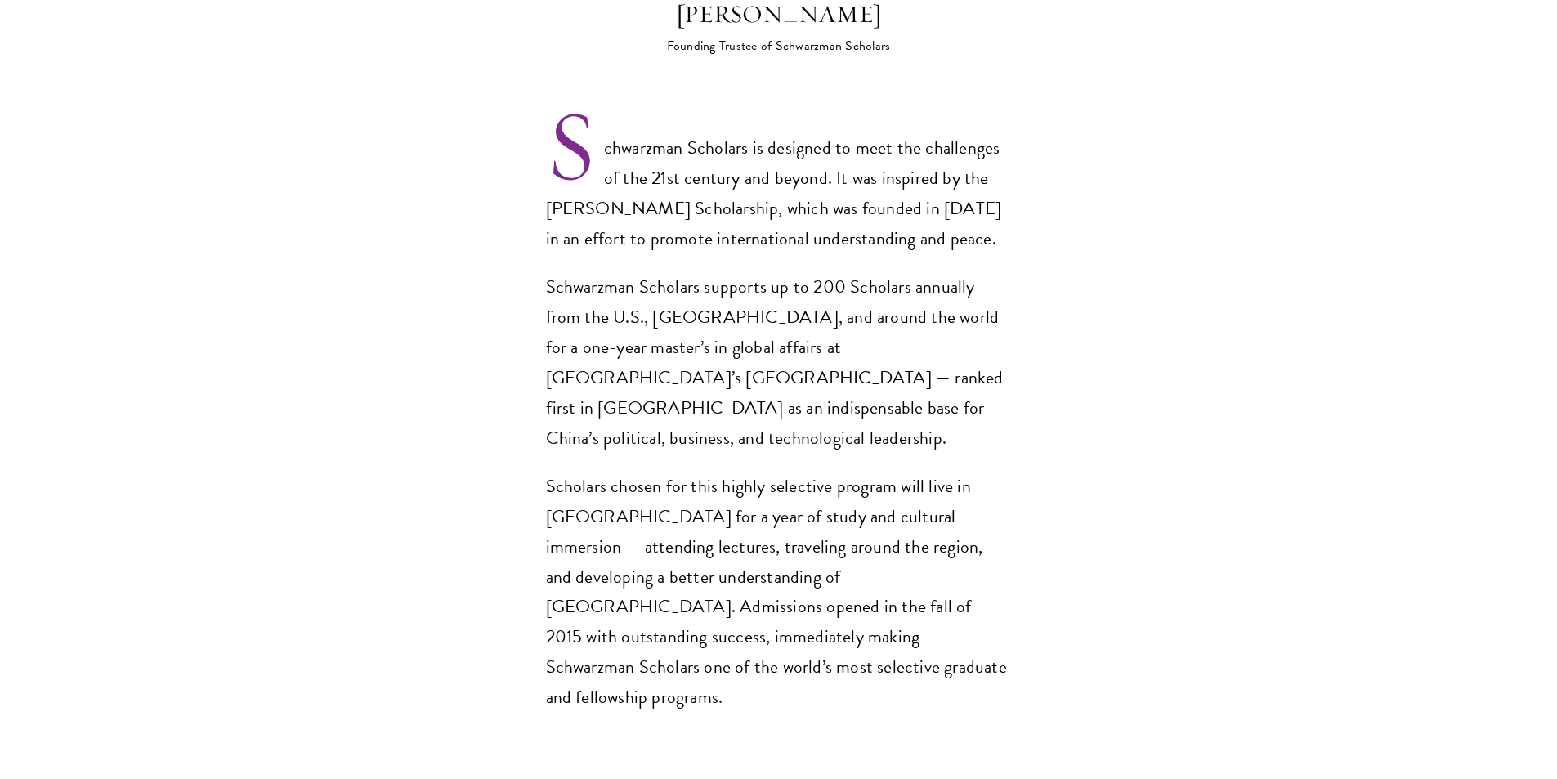
scroll to position [1144, 0]
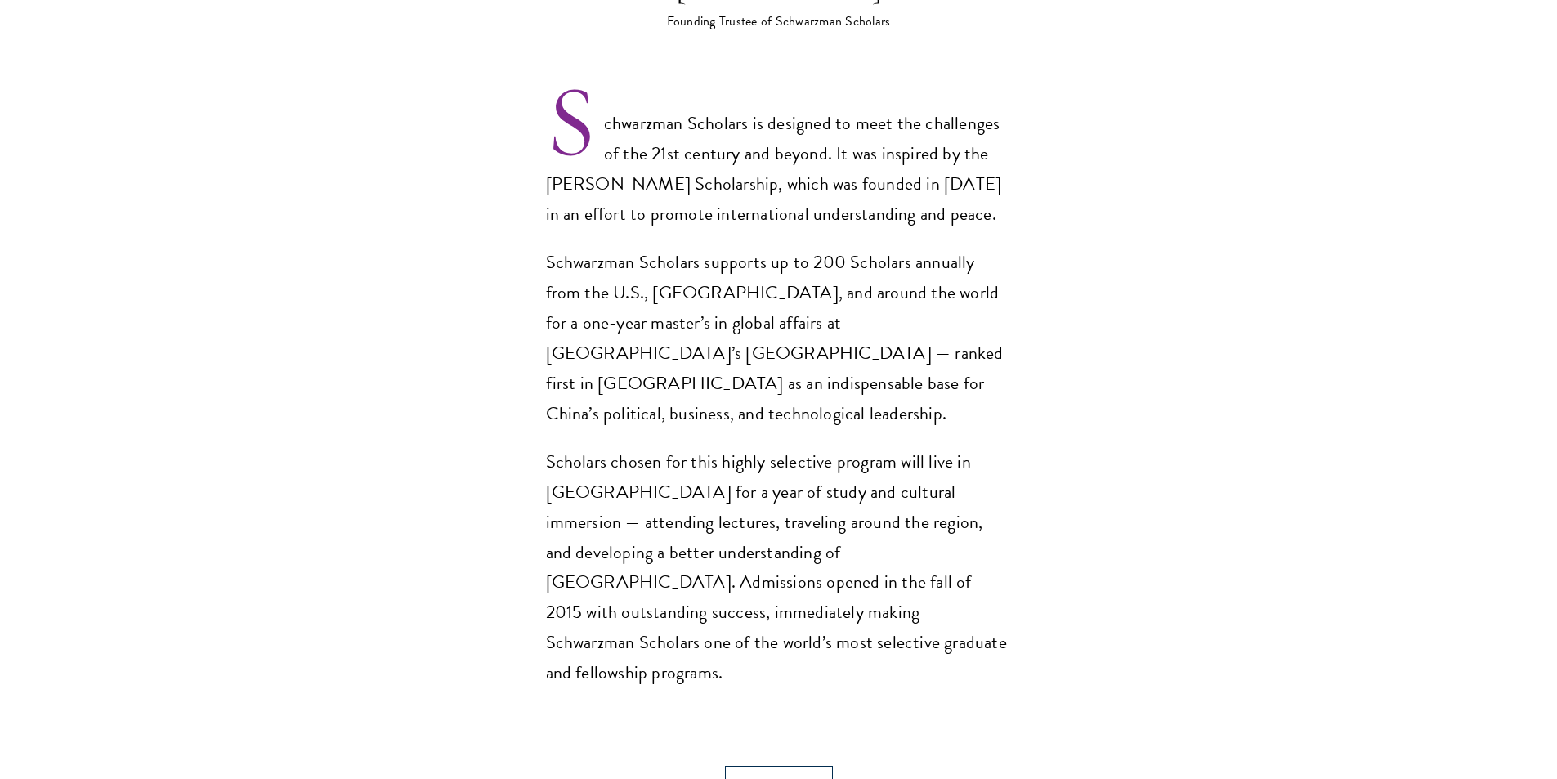
click at [931, 320] on p "Schwarzman Scholars supports up to 200 Scholars annually from the U.S., [GEOGRA…" at bounding box center [779, 338] width 466 height 181
click at [844, 321] on p "Schwarzman Scholars supports up to 200 Scholars annually from the U.S., [GEOGRA…" at bounding box center [779, 338] width 466 height 181
drag, startPoint x: 541, startPoint y: 349, endPoint x: 557, endPoint y: 354, distance: 16.3
click at [557, 354] on section "Opportunity in China Gain firsthand experience in China, one of the world's mos…" at bounding box center [778, 502] width 1557 height 2125
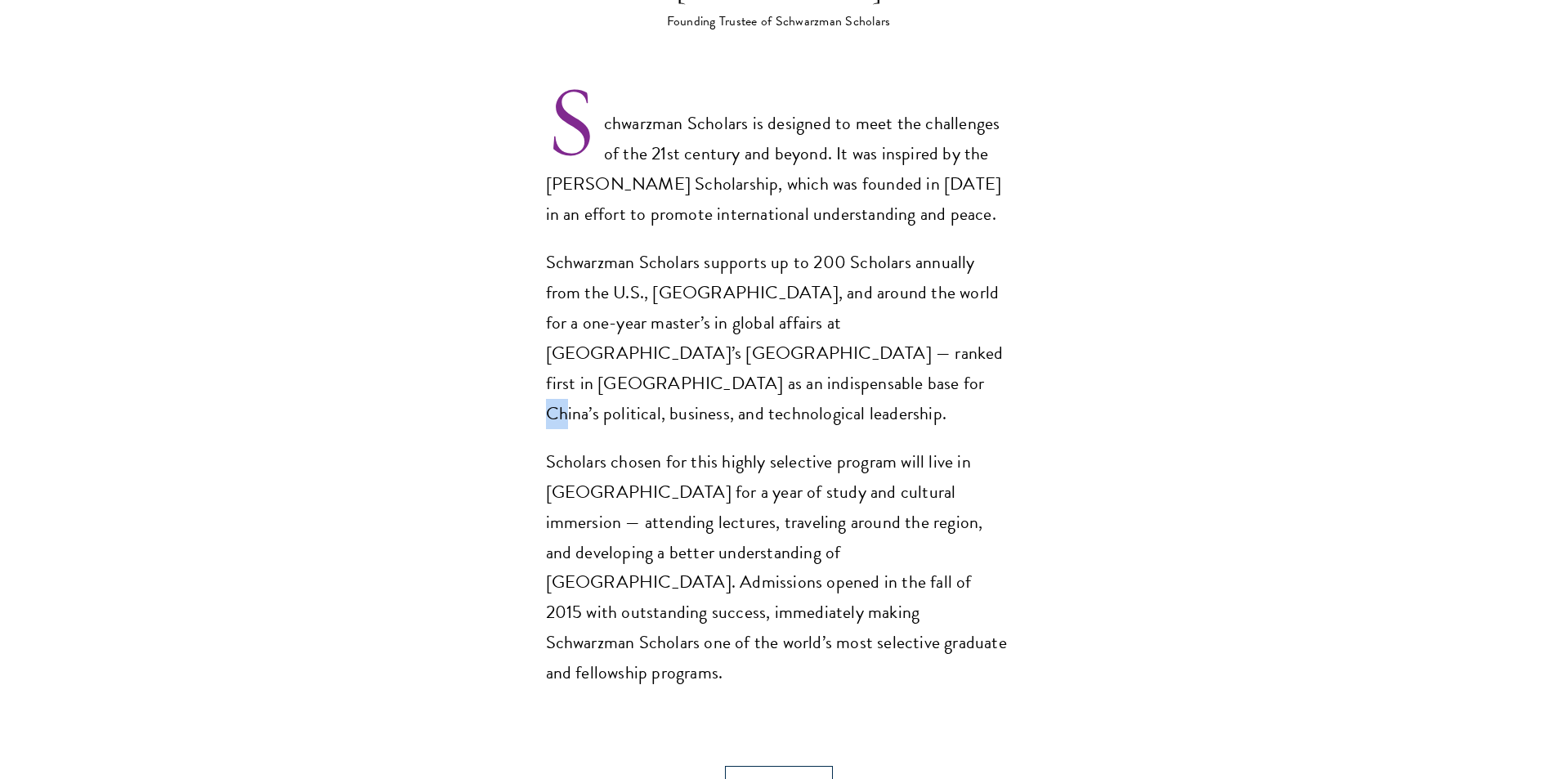
click at [557, 354] on p "Schwarzman Scholars supports up to 200 Scholars annually from the U.S., [GEOGRA…" at bounding box center [779, 338] width 466 height 181
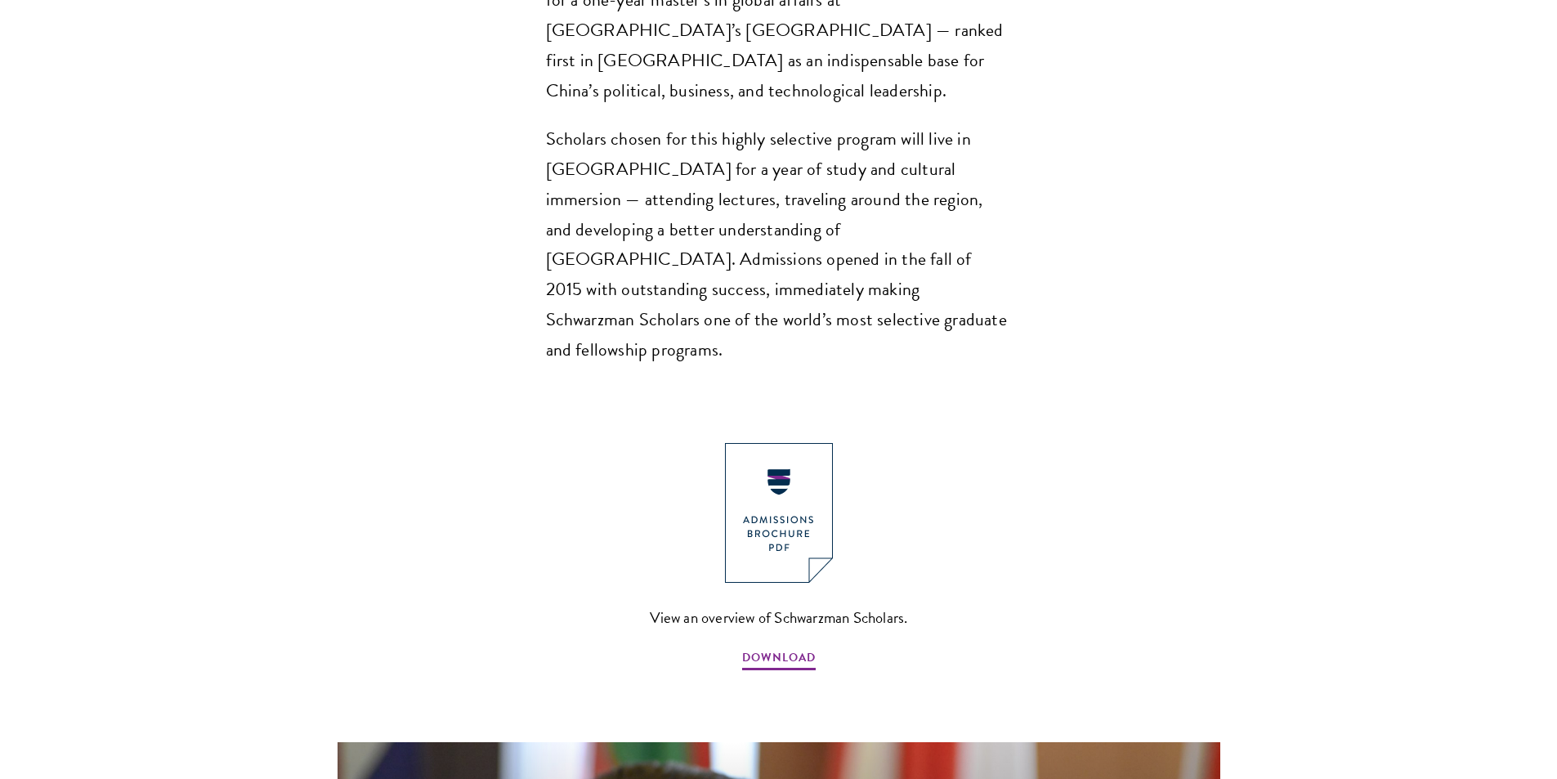
scroll to position [1717, 0]
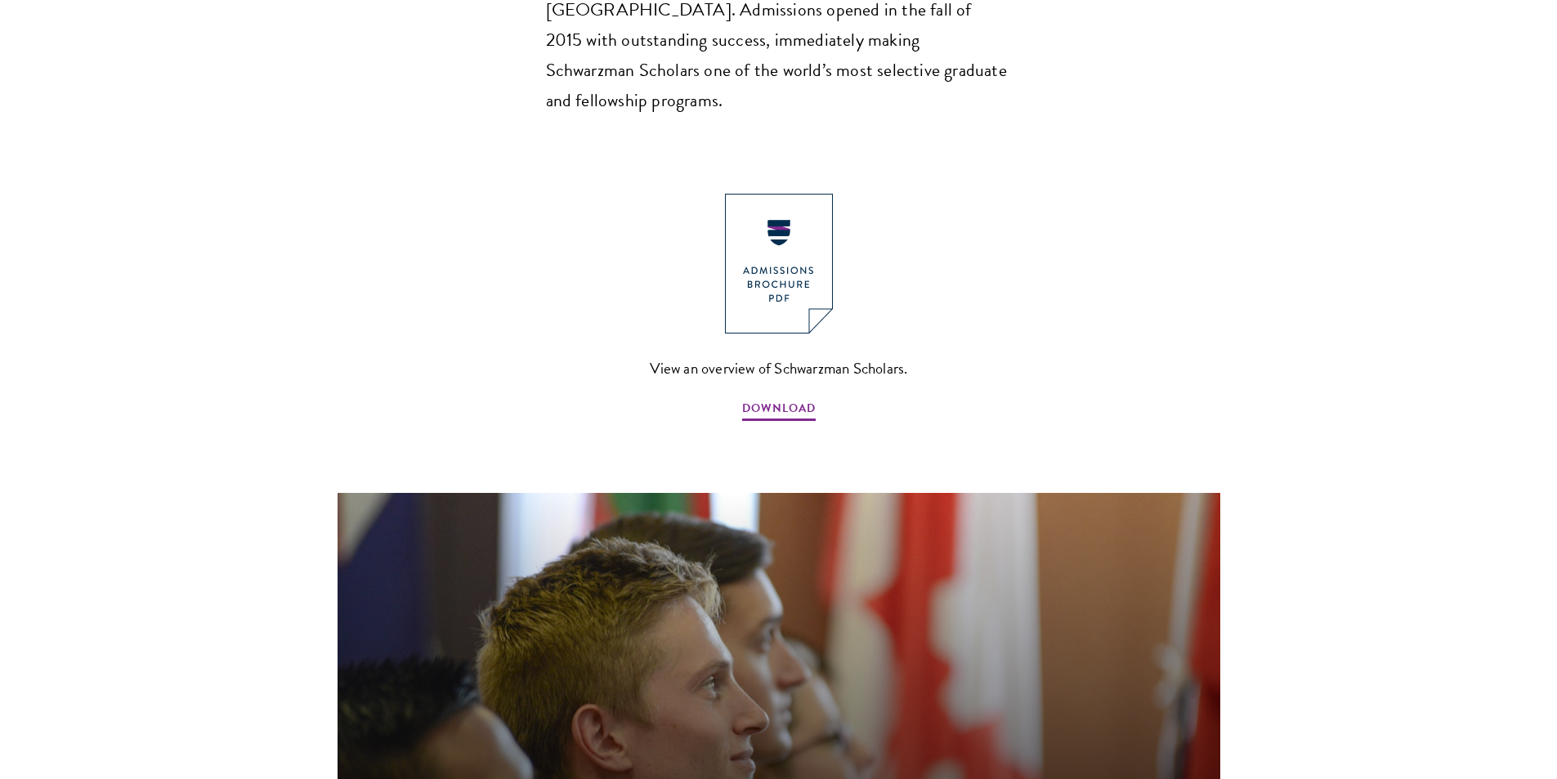
click at [644, 282] on div "View an overview of Schwarzman Scholars. DOWNLOAD" at bounding box center [779, 309] width 1394 height 230
click at [770, 398] on span "DOWNLOAD" at bounding box center [779, 410] width 74 height 25
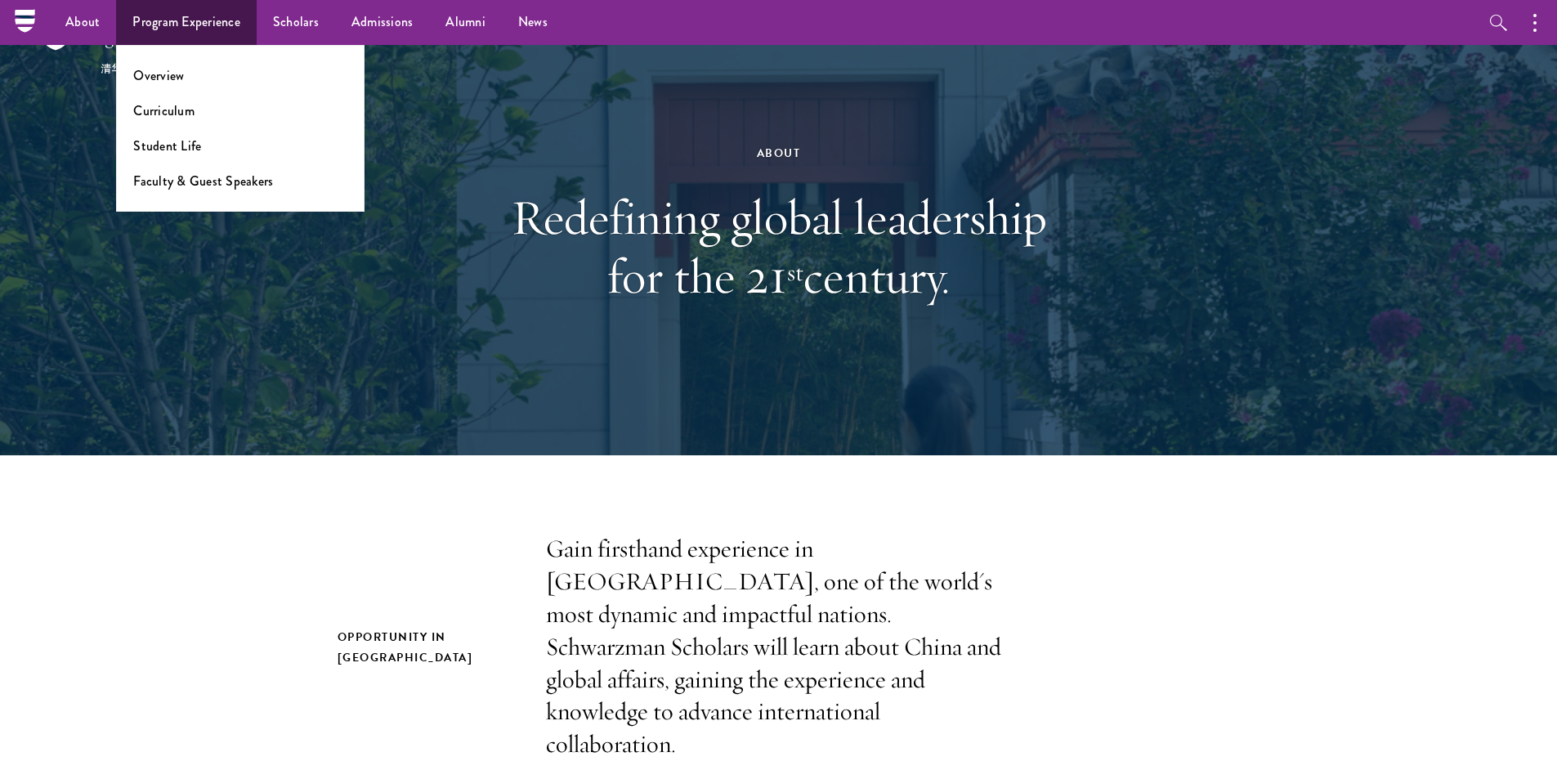
scroll to position [0, 0]
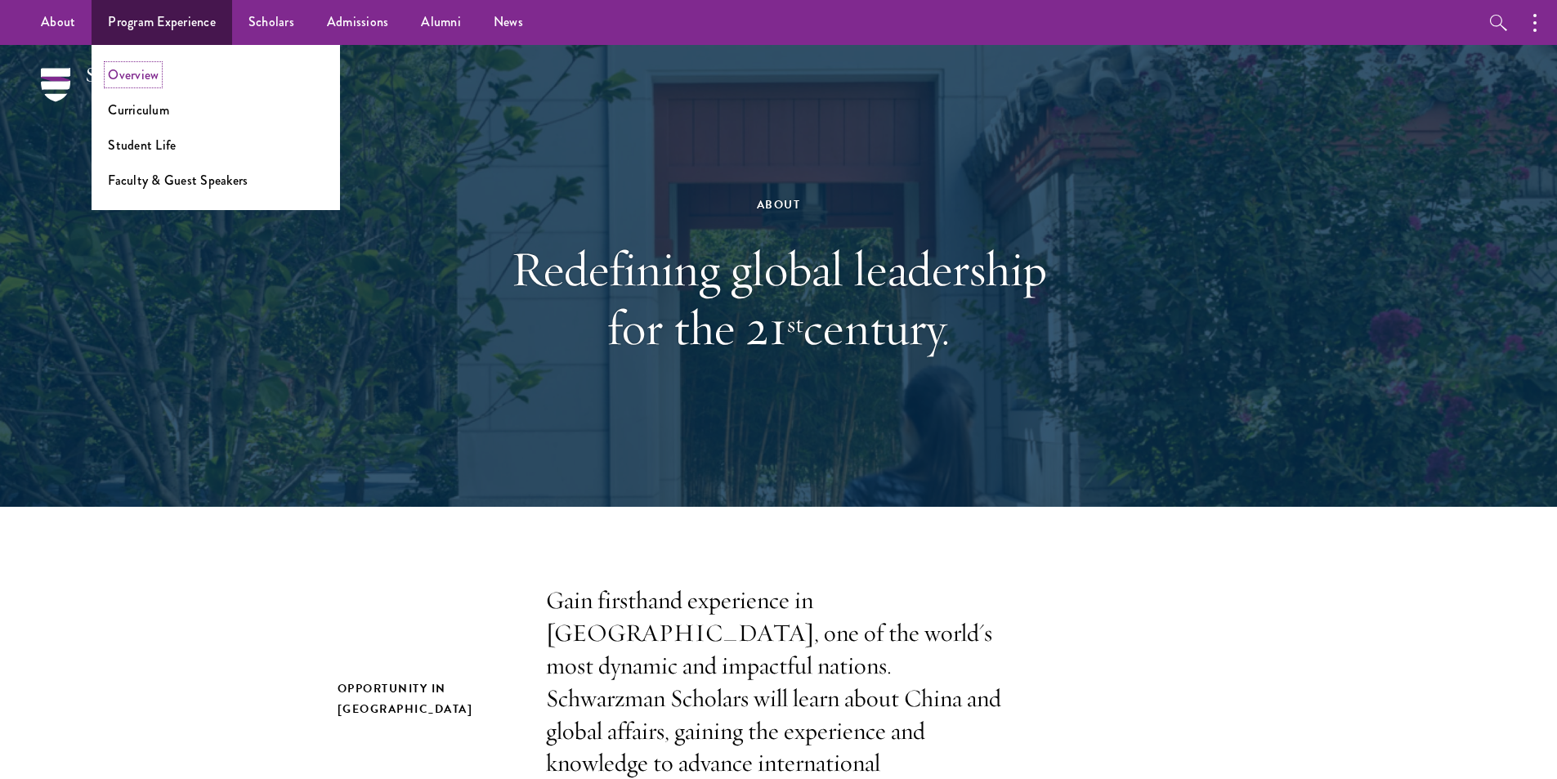
click at [140, 75] on link "Overview" at bounding box center [133, 74] width 51 height 19
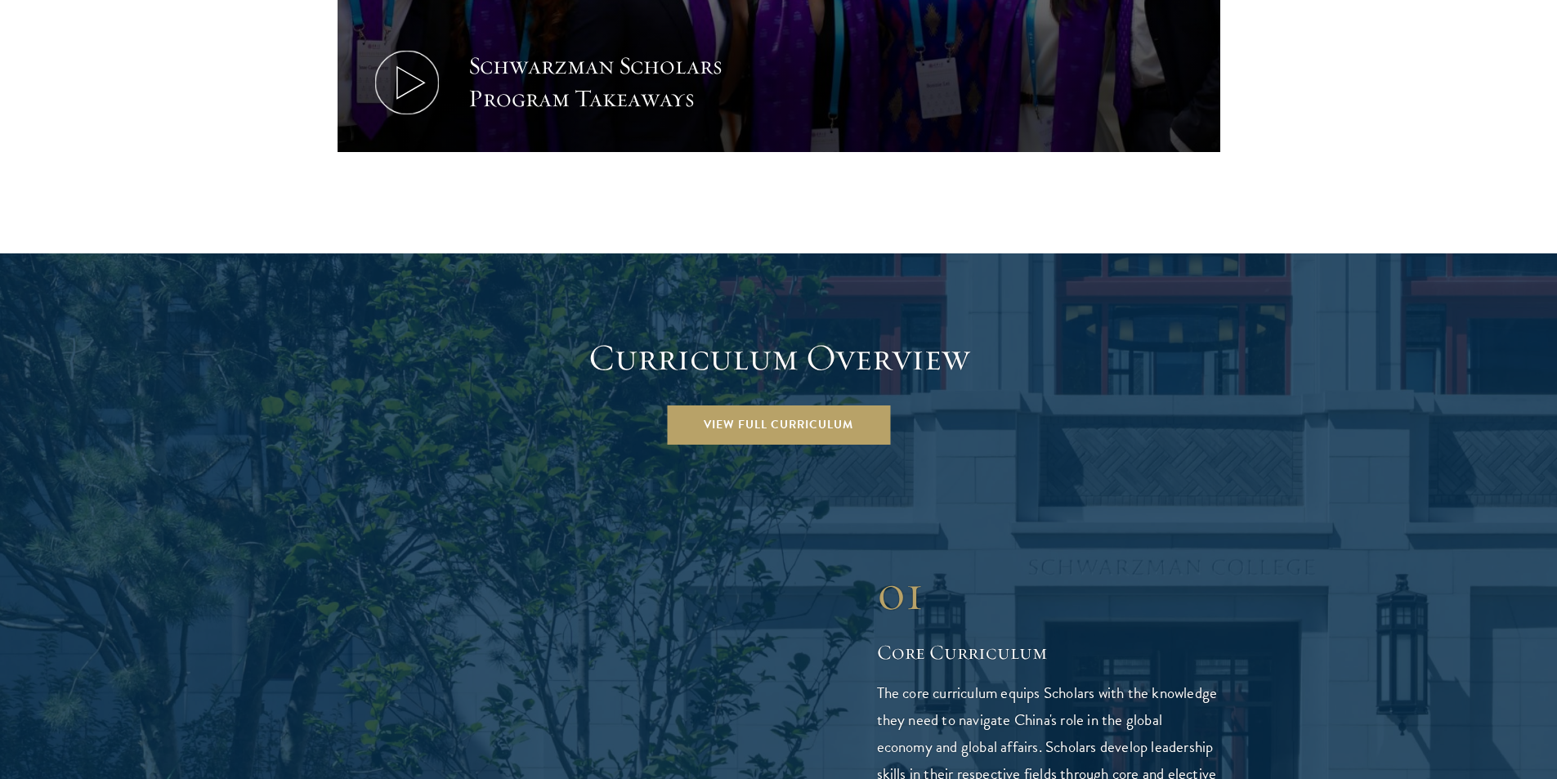
scroll to position [2125, 0]
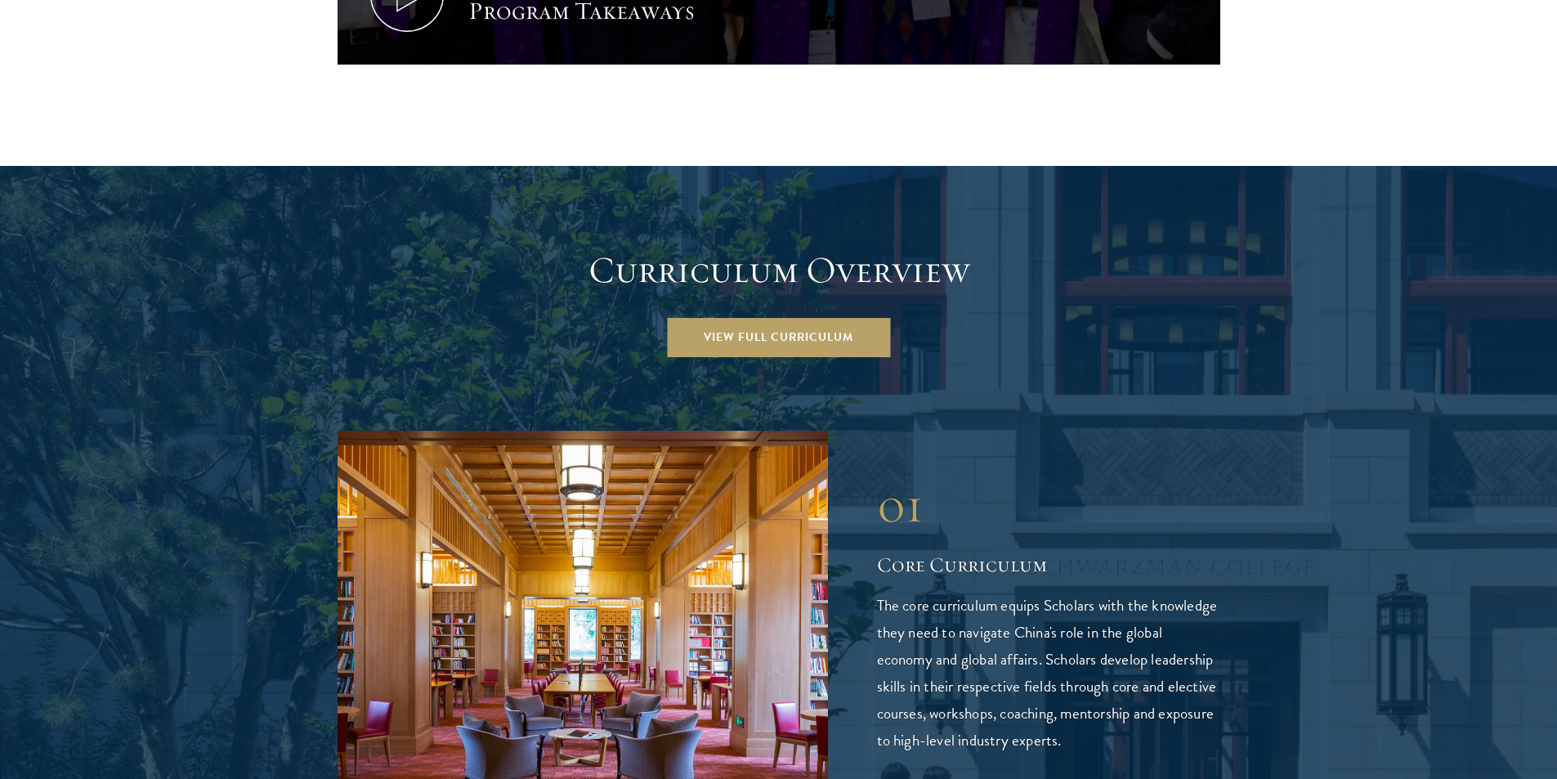
click at [652, 248] on h2 "Curriculum Overview" at bounding box center [779, 271] width 883 height 46
click at [354, 248] on h2 "Curriculum Overview" at bounding box center [779, 271] width 883 height 46
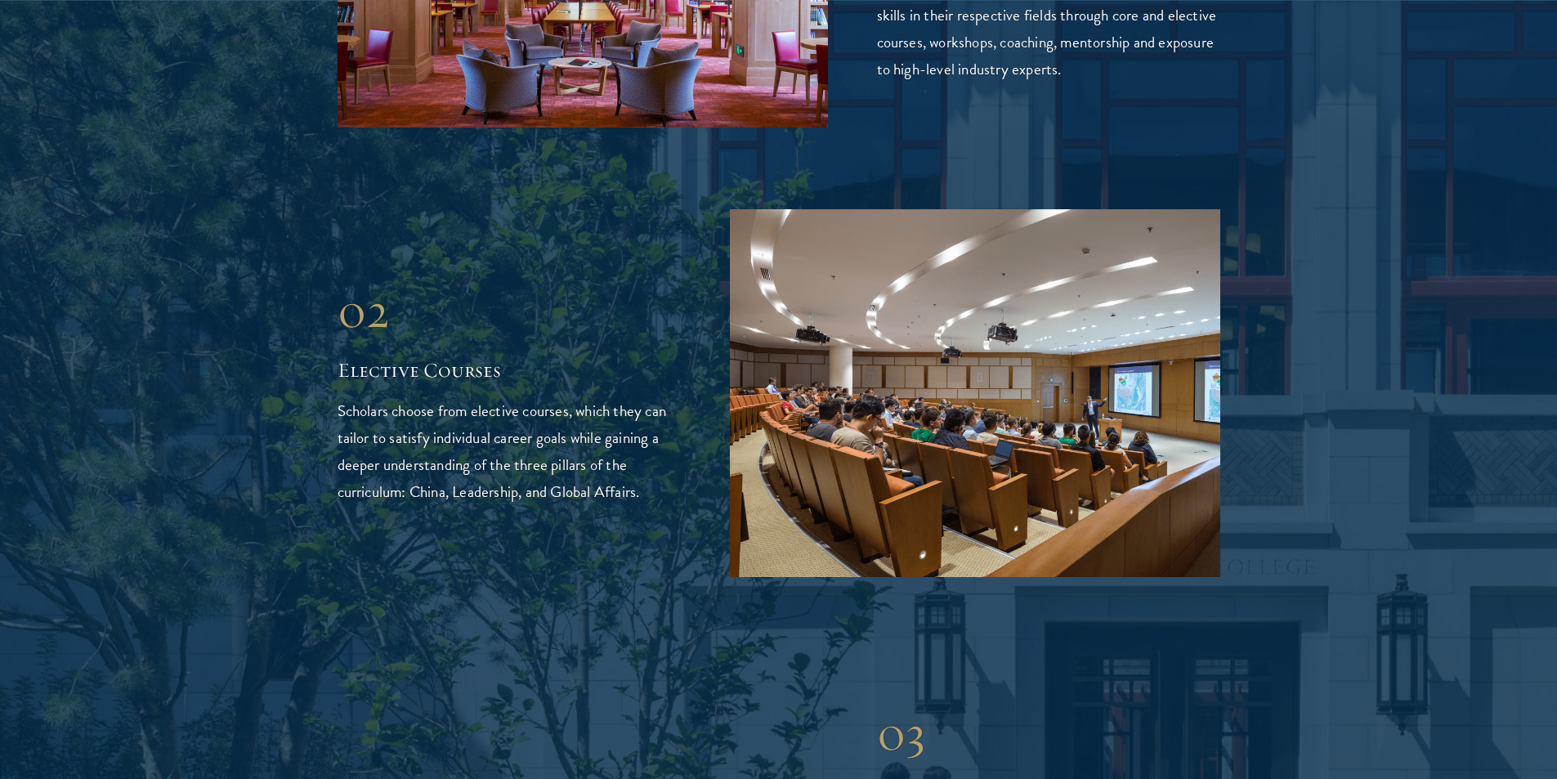
scroll to position [2861, 0]
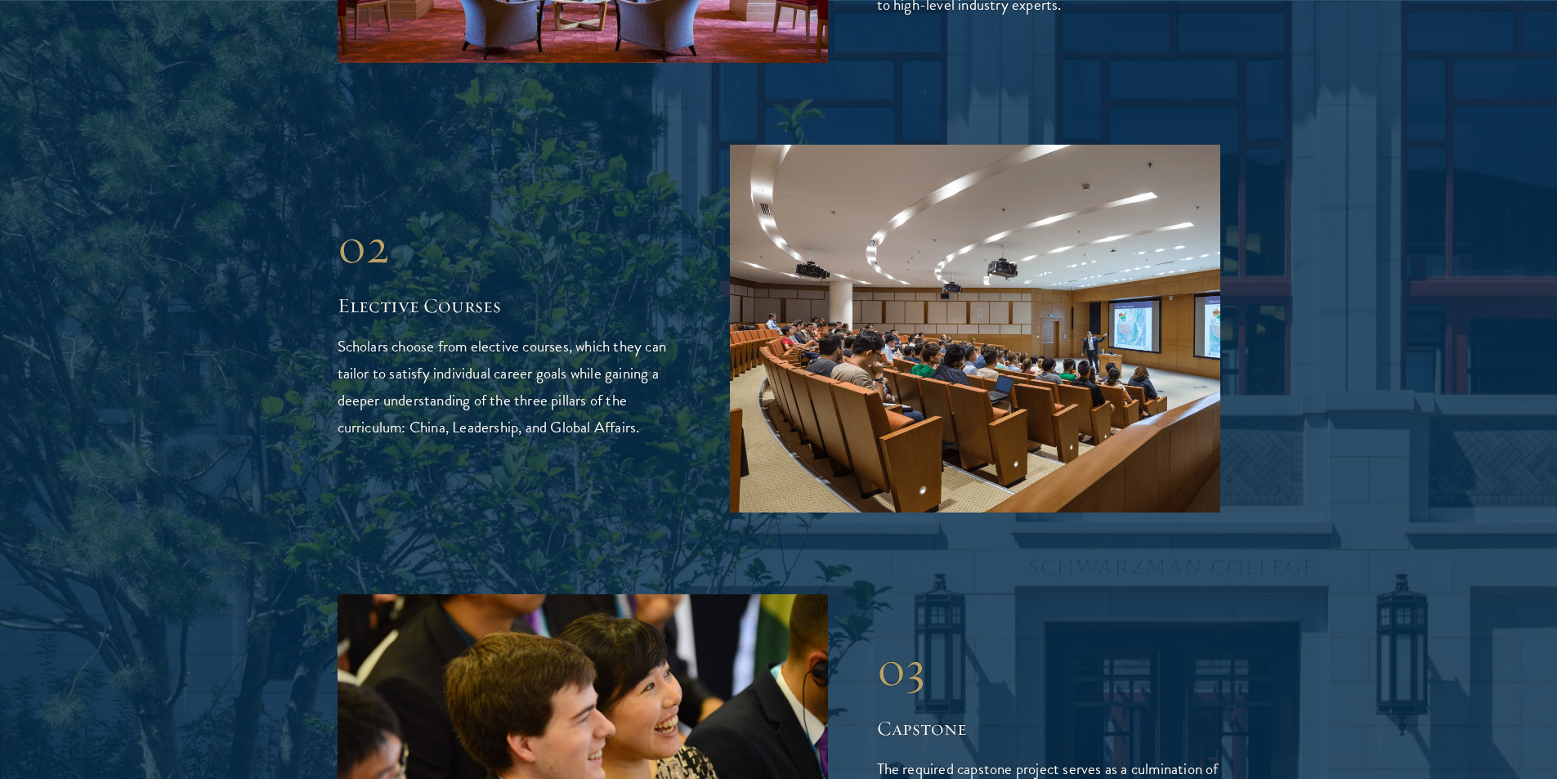
click at [457, 292] on h2 "Elective Courses" at bounding box center [509, 306] width 343 height 28
click at [479, 217] on div "02" at bounding box center [509, 246] width 343 height 59
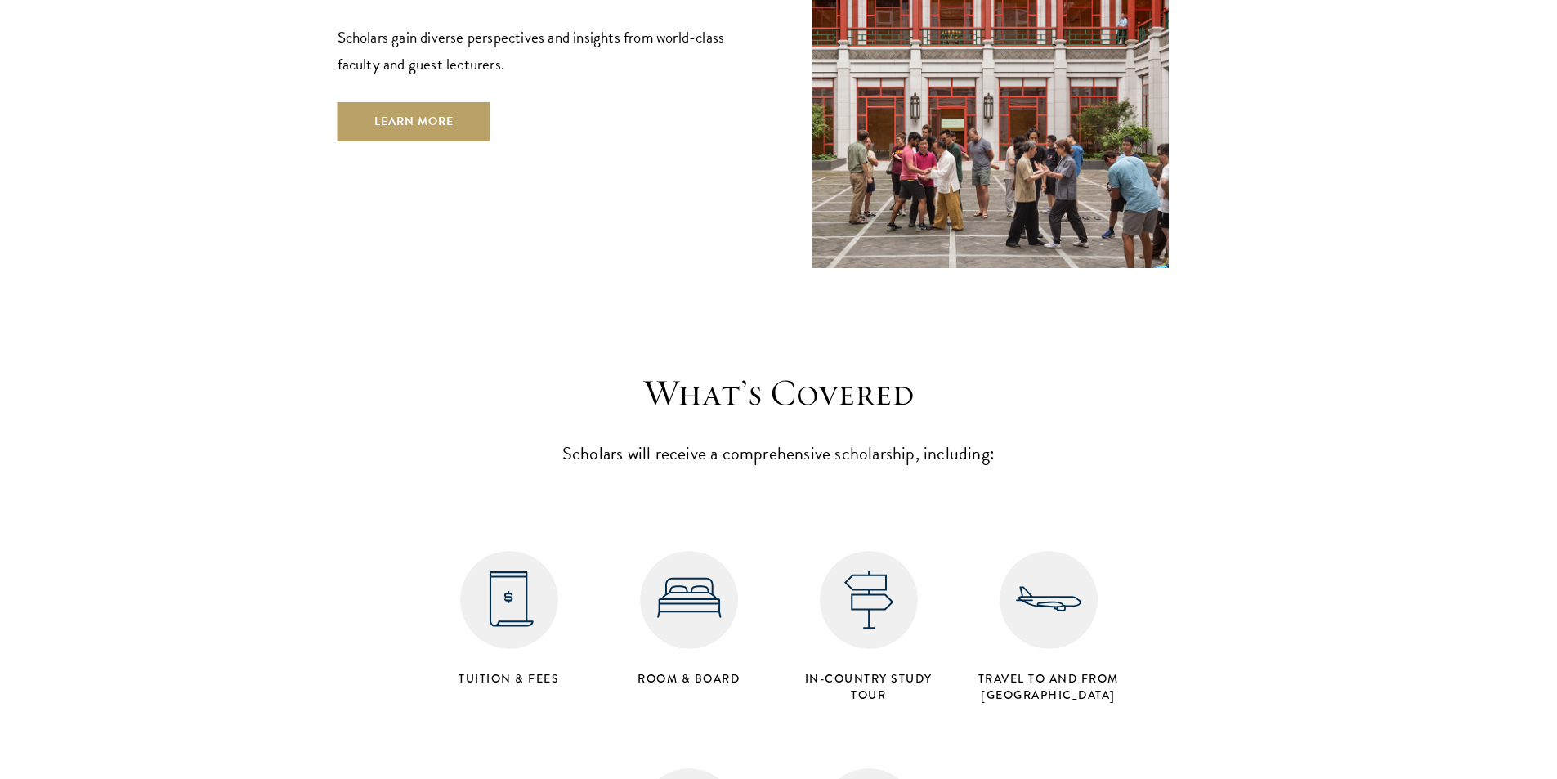
scroll to position [6540, 0]
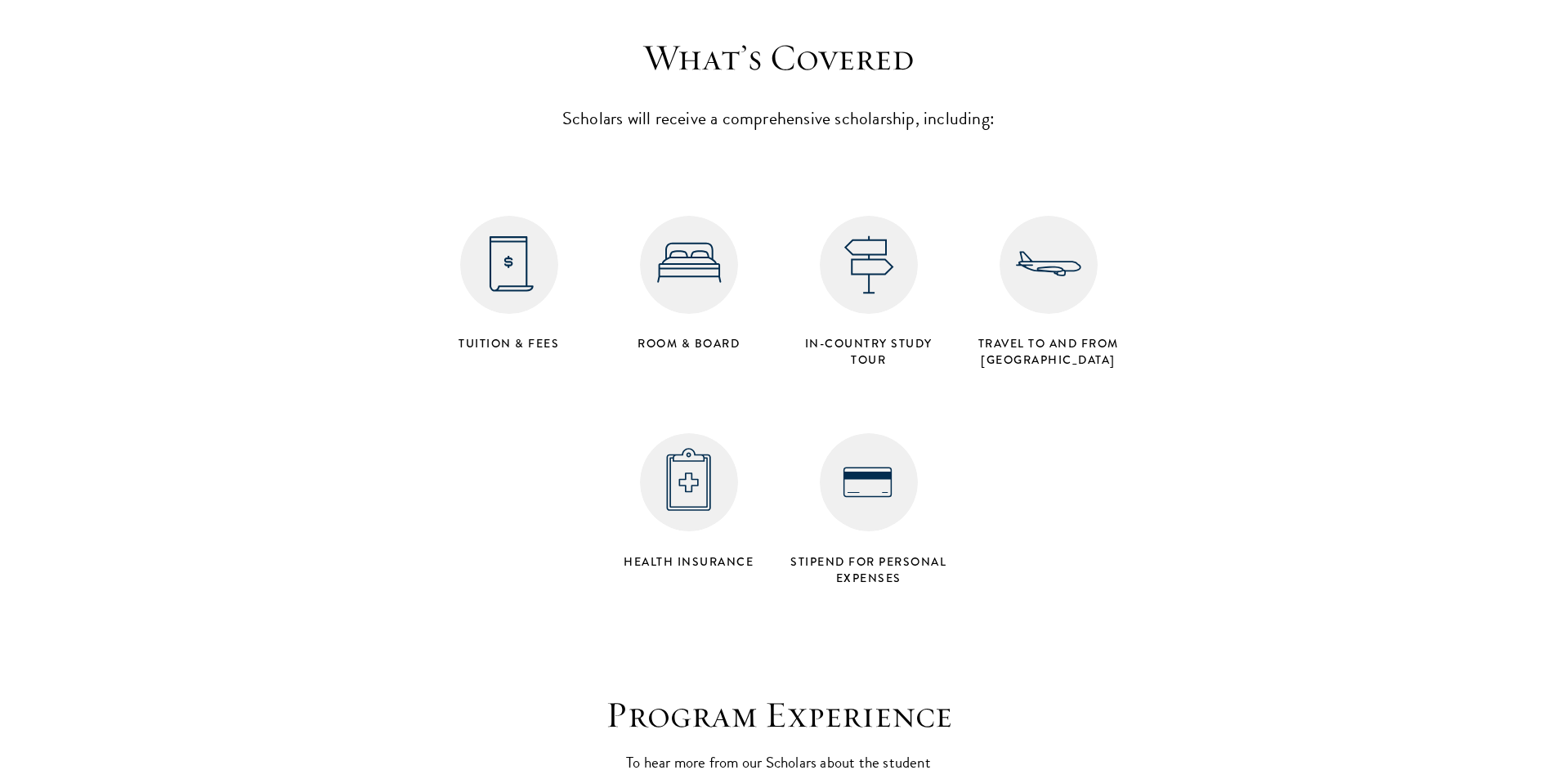
click at [500, 335] on h4 "Tuition & Fees" at bounding box center [509, 343] width 163 height 16
drag, startPoint x: 500, startPoint y: 280, endPoint x: 491, endPoint y: 280, distance: 9.0
click at [500, 335] on h4 "Tuition & Fees" at bounding box center [509, 343] width 163 height 16
click at [400, 284] on section "What’s Covered Scholars will receive a comprehensive scholarship, including: Tu…" at bounding box center [778, 314] width 1557 height 558
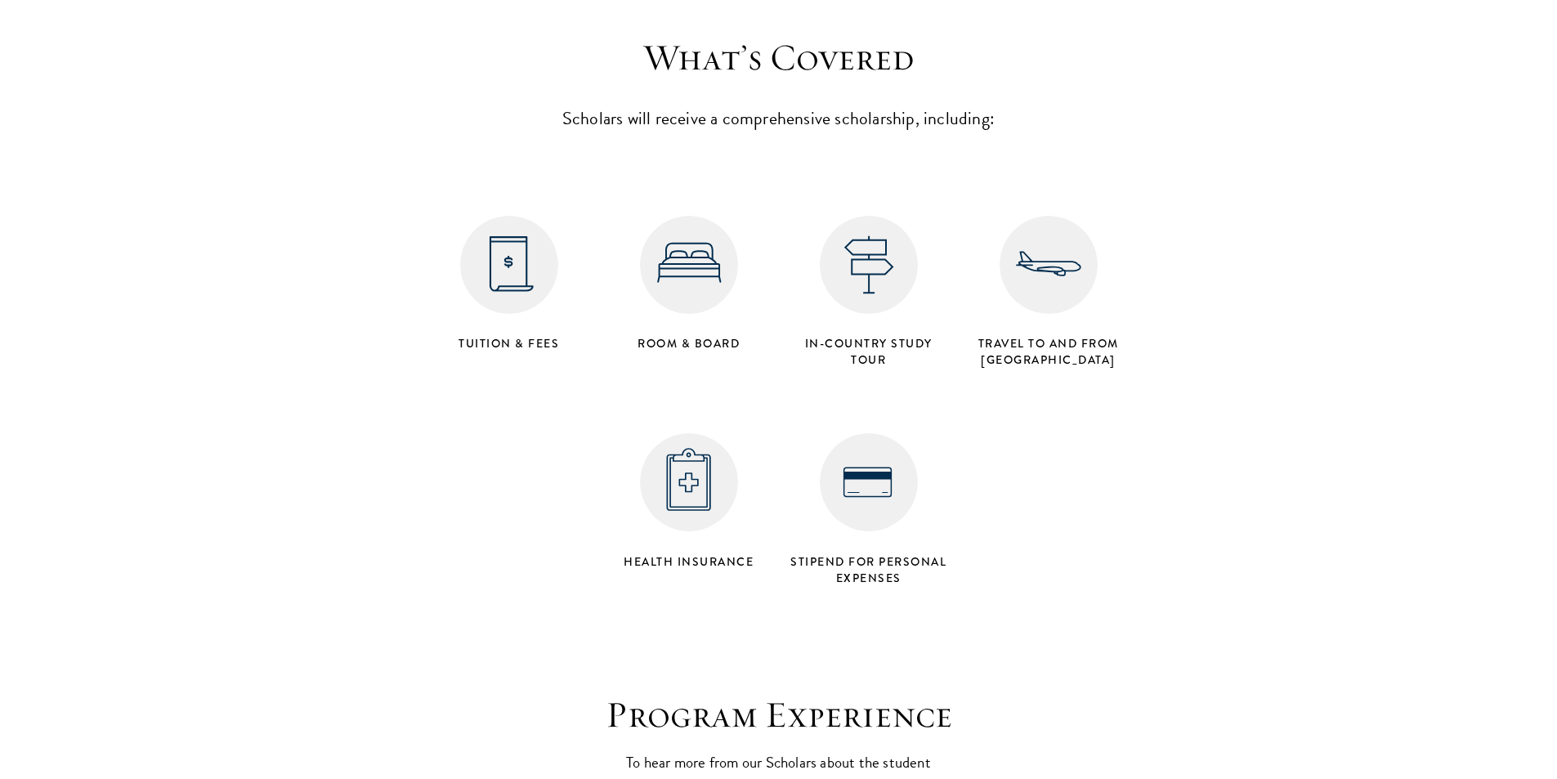
click at [884, 234] on img at bounding box center [869, 265] width 98 height 98
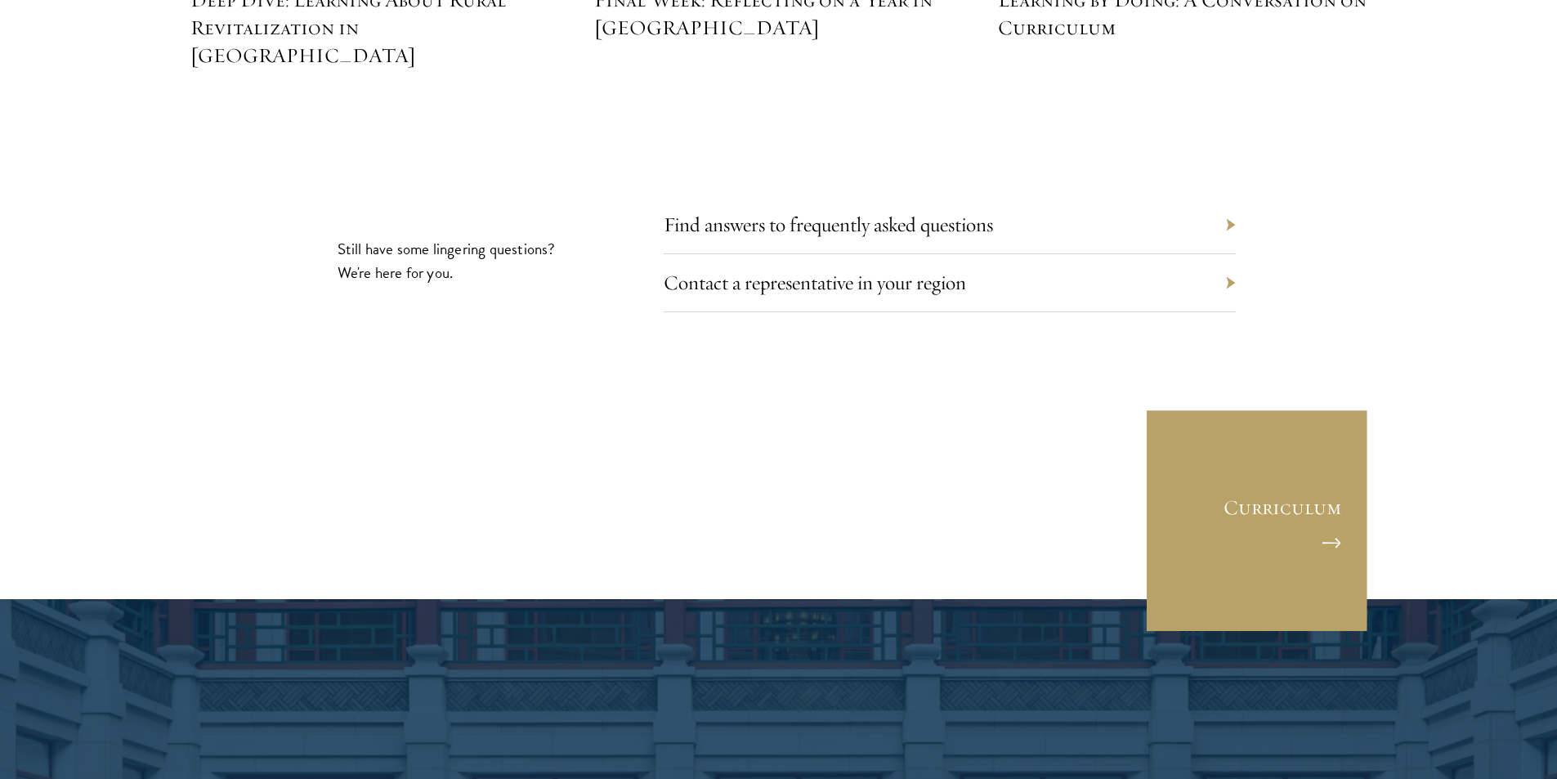
scroll to position [7684, 0]
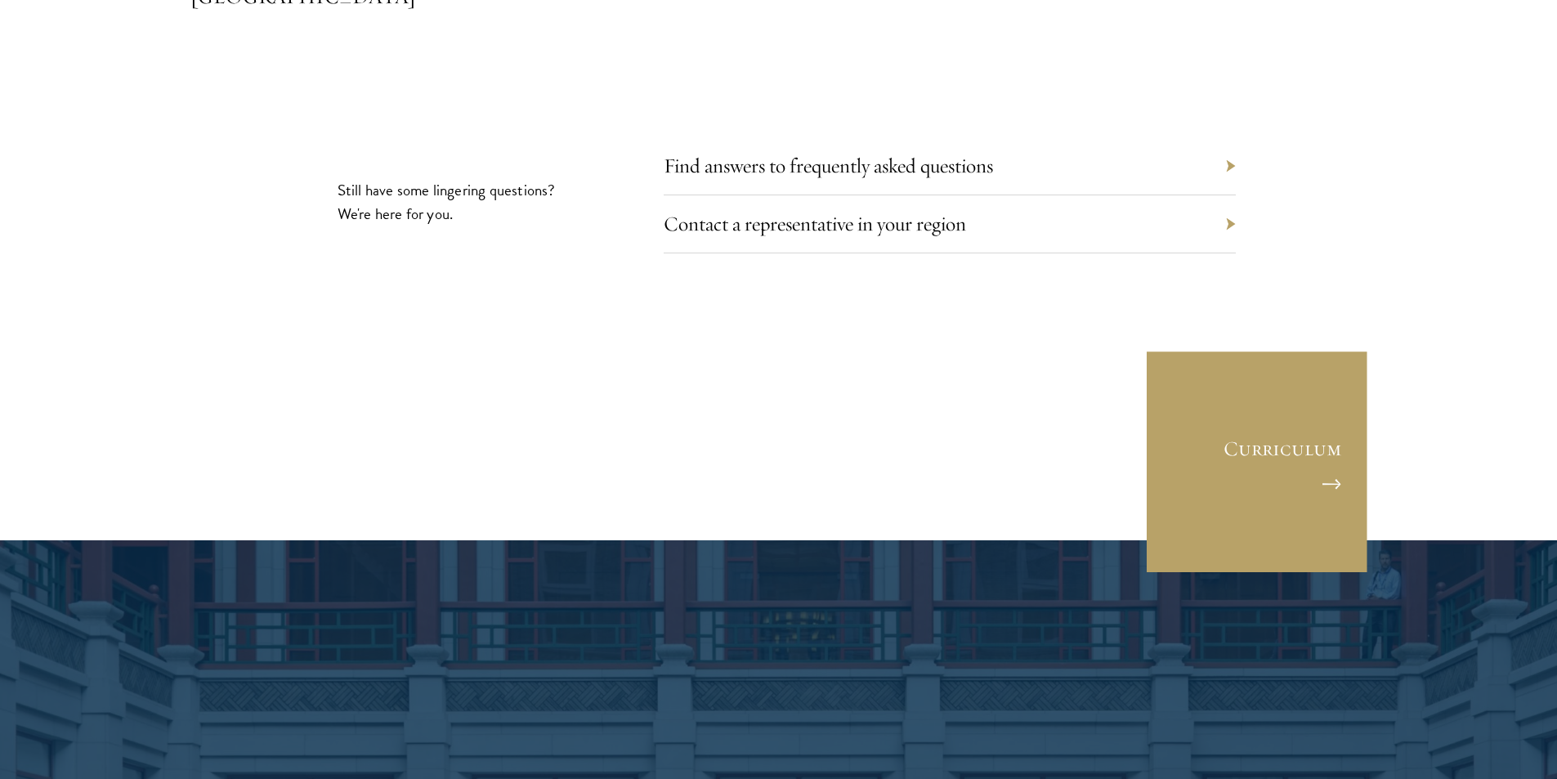
click at [768, 137] on div "Find answers to frequently asked questions" at bounding box center [950, 166] width 572 height 58
click at [771, 153] on link "Find answers to frequently asked questions" at bounding box center [840, 165] width 329 height 25
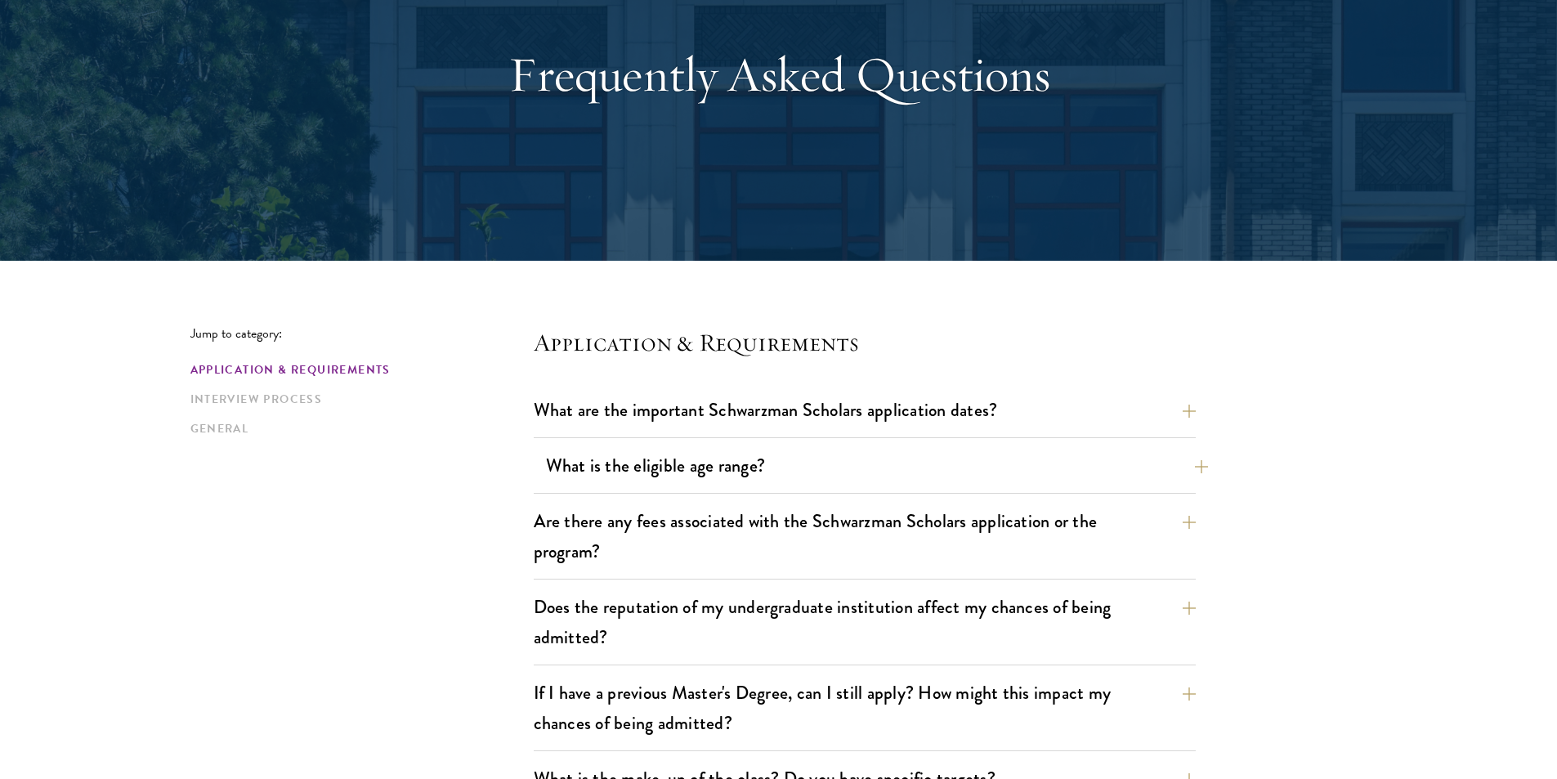
scroll to position [409, 0]
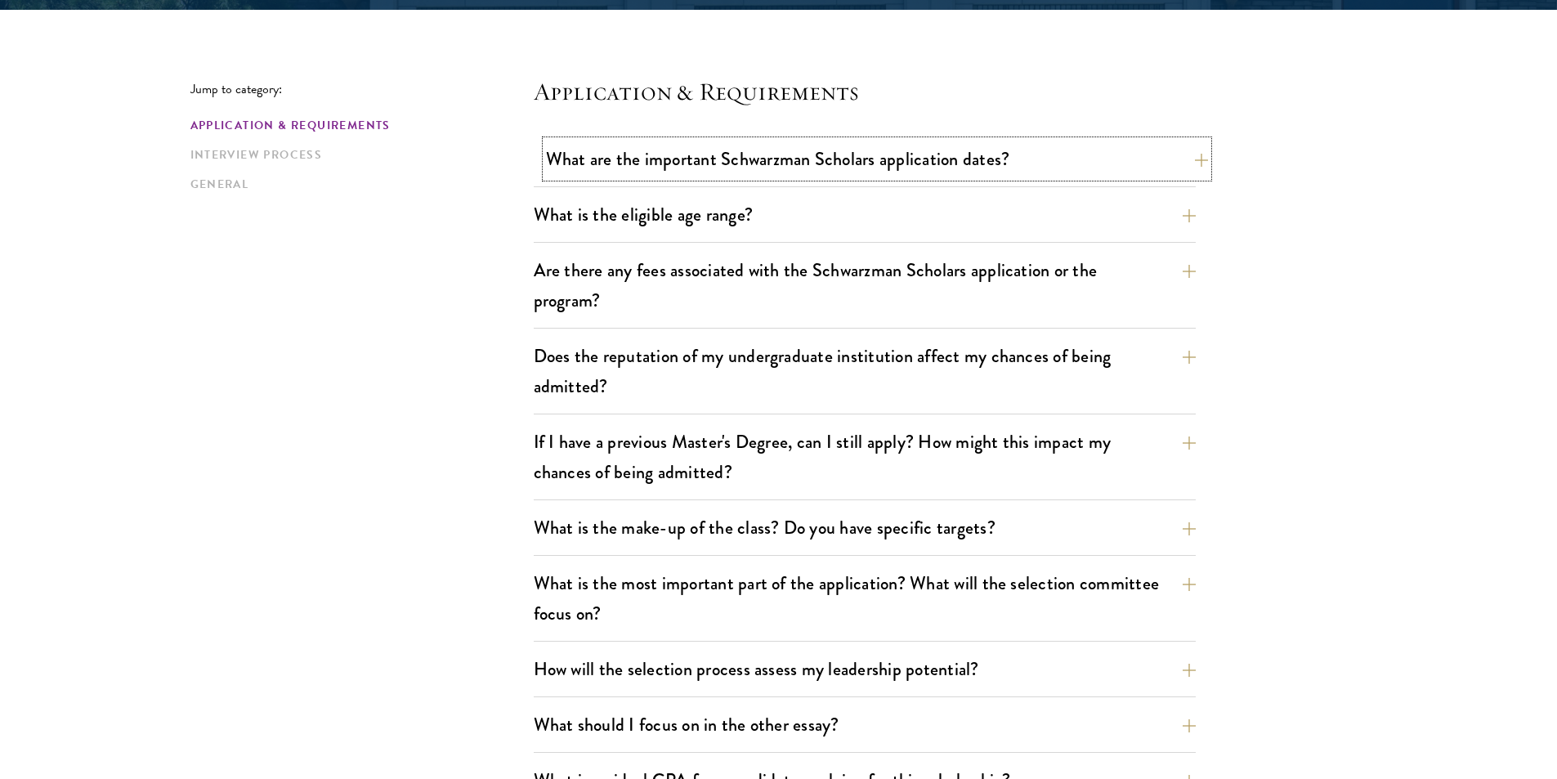
click at [810, 162] on button "What are the important Schwarzman Scholars application dates?" at bounding box center [877, 159] width 662 height 37
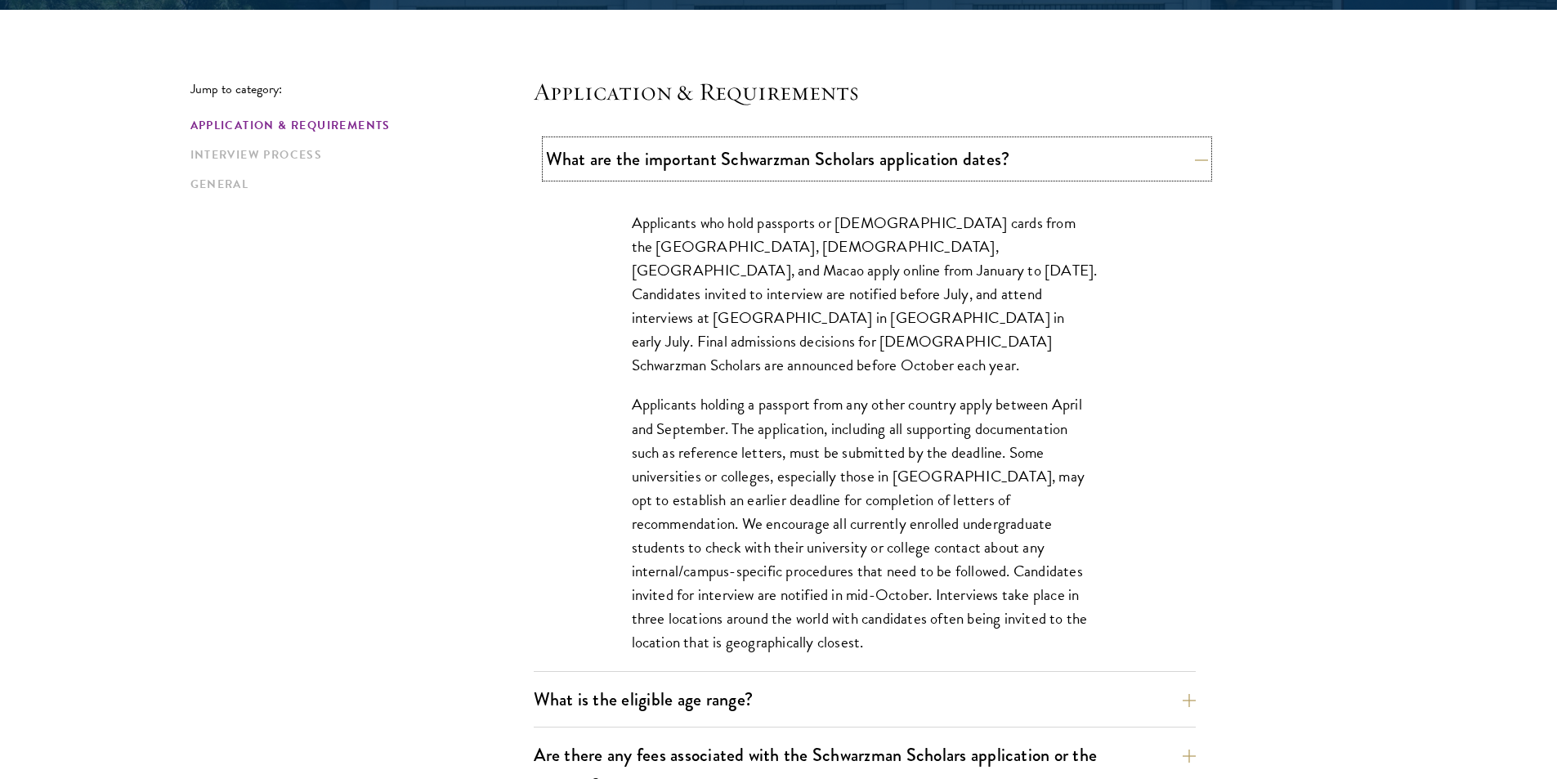
click at [804, 163] on button "What are the important Schwarzman Scholars application dates?" at bounding box center [877, 159] width 662 height 37
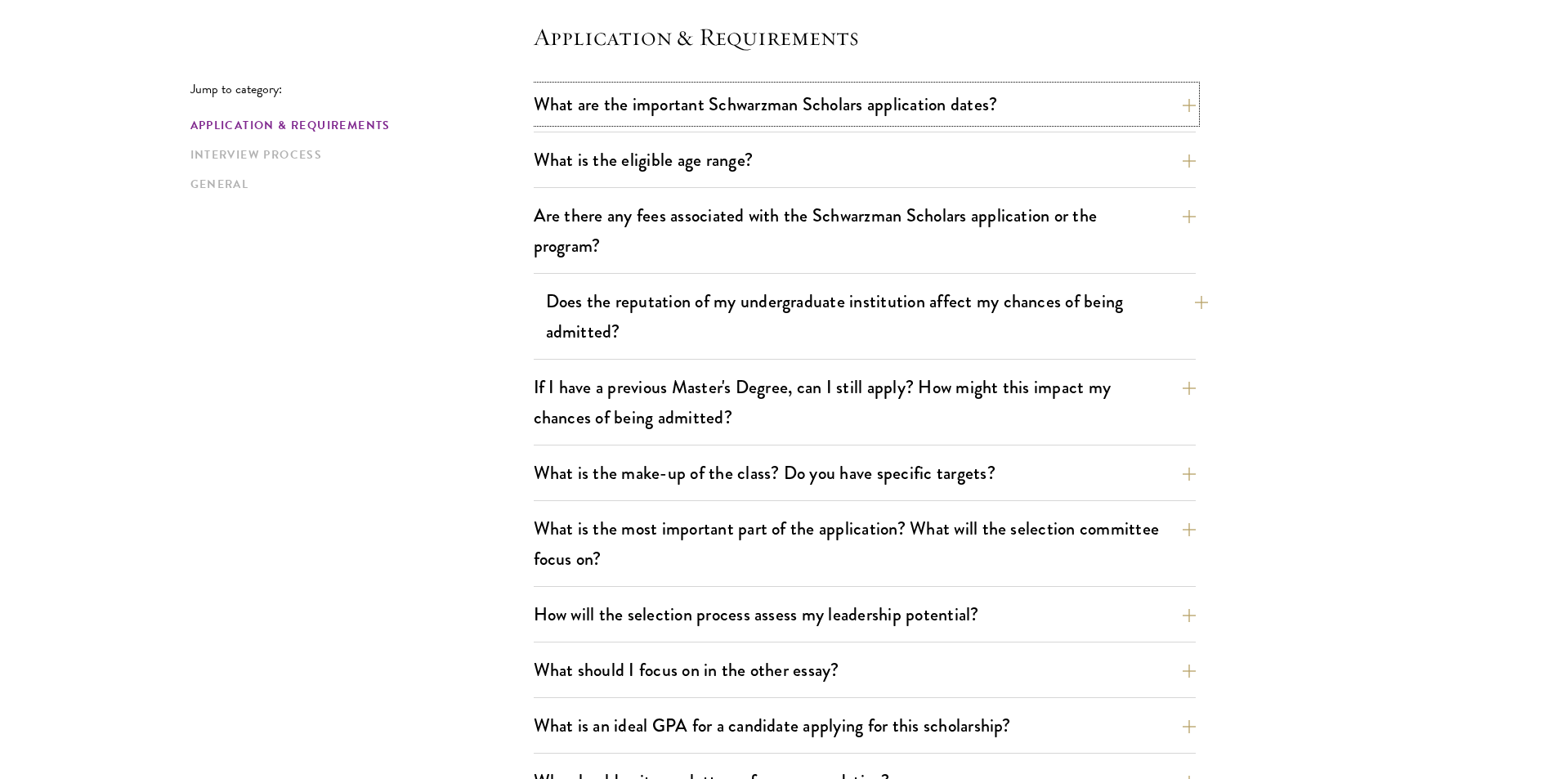
scroll to position [490, 0]
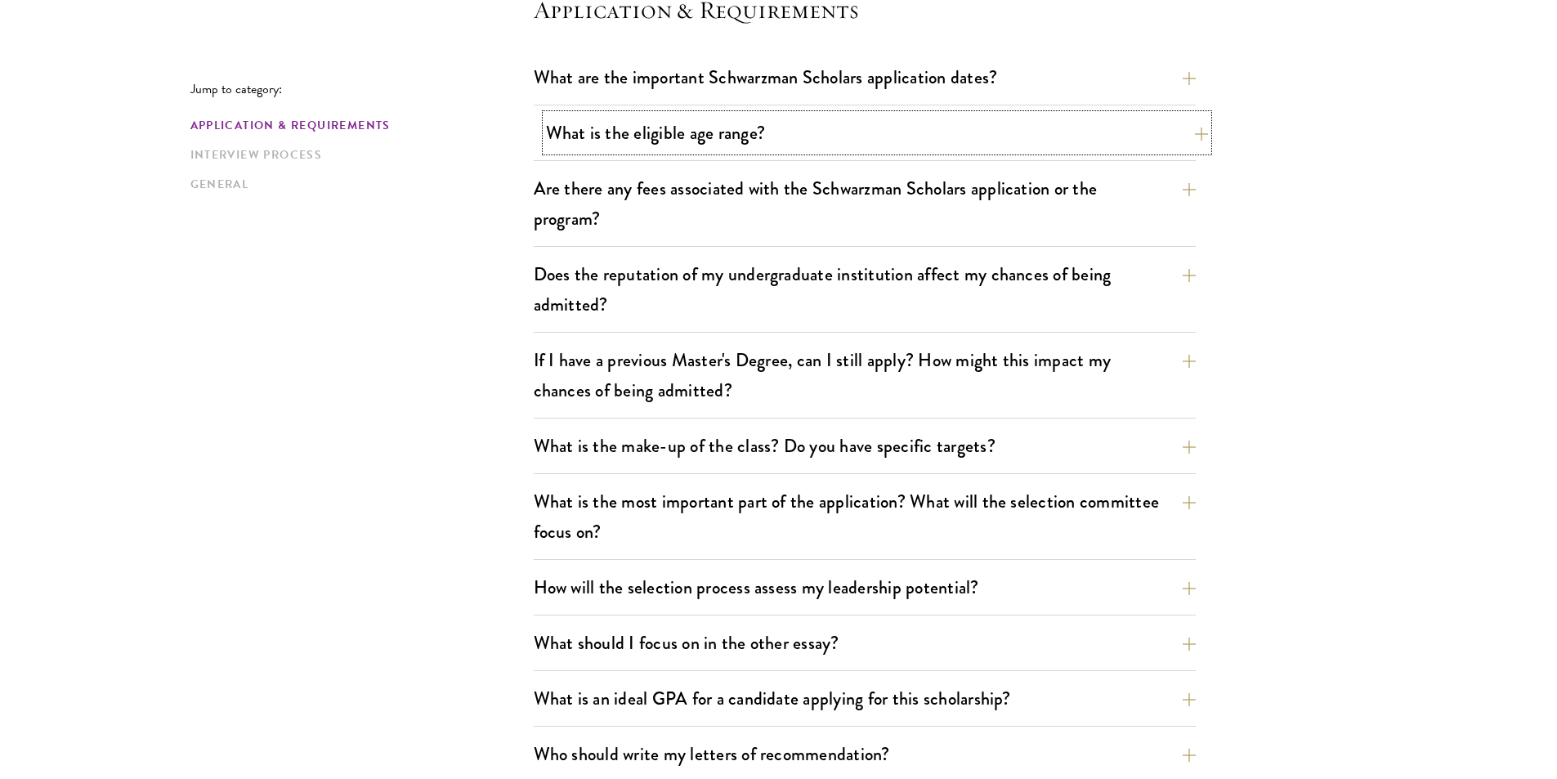
click at [783, 143] on button "What is the eligible age range?" at bounding box center [877, 132] width 662 height 37
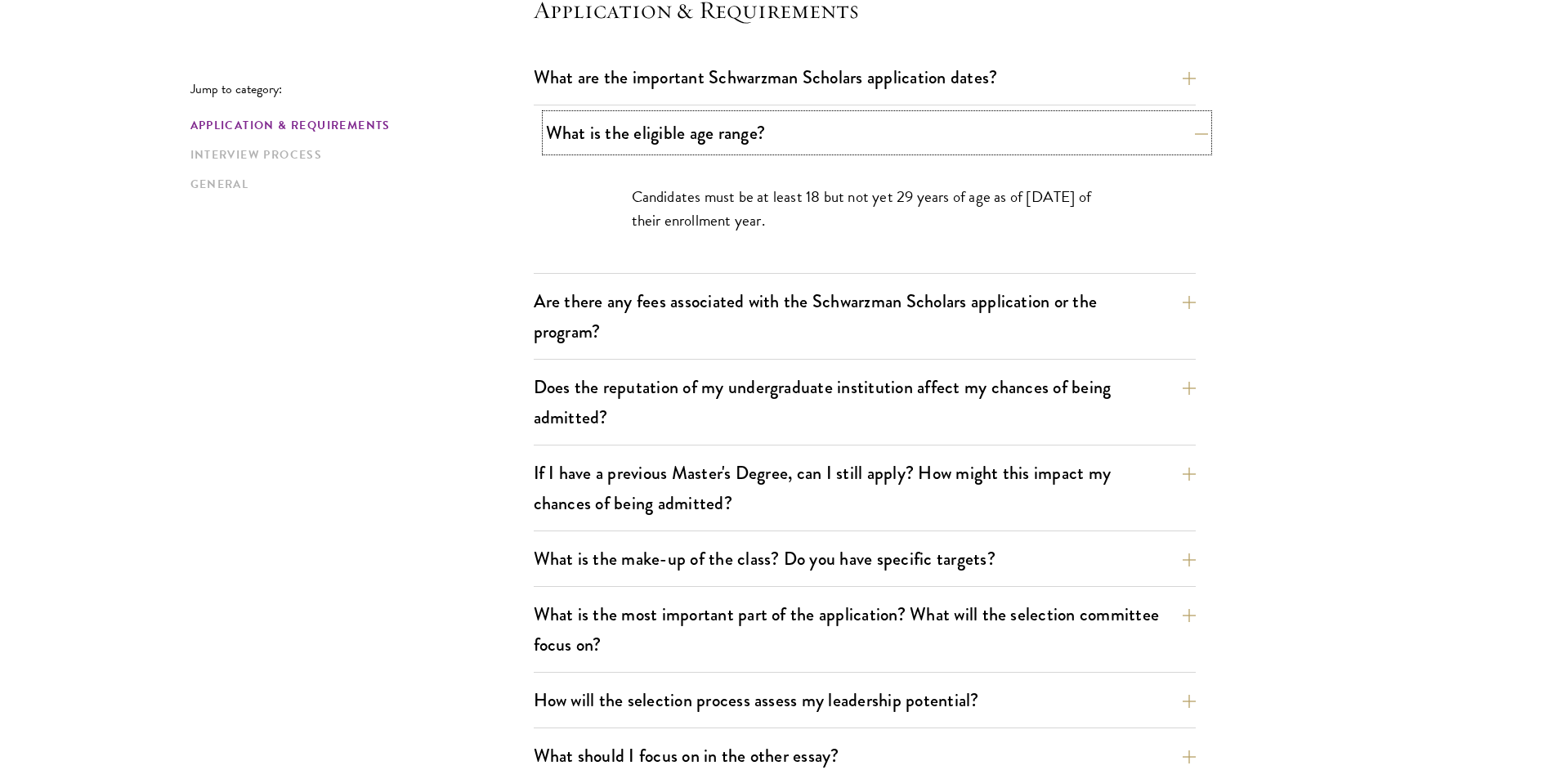
click at [781, 146] on button "What is the eligible age range?" at bounding box center [877, 132] width 662 height 37
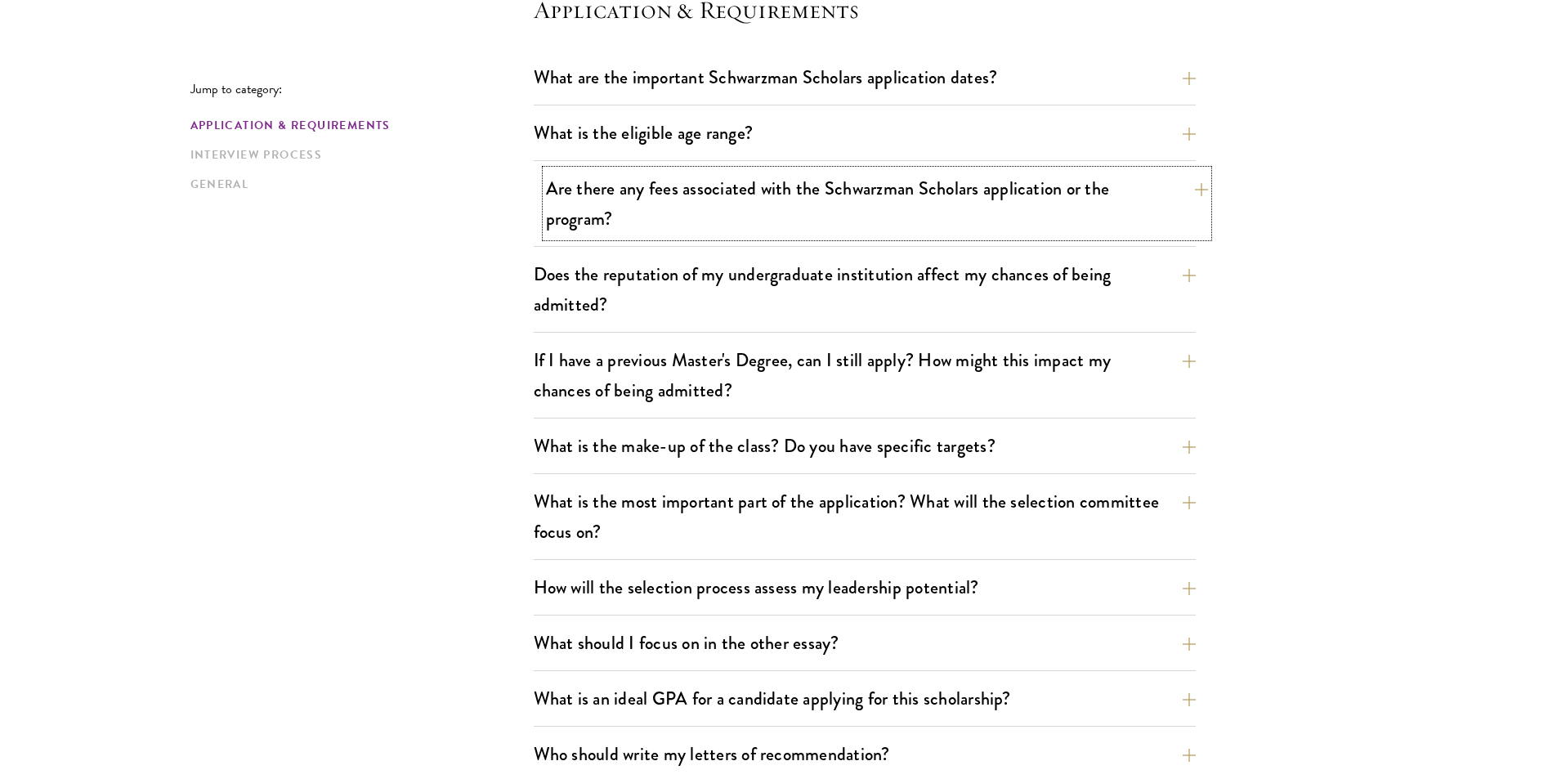
click at [786, 214] on button "Are there any fees associated with the Schwarzman Scholars application or the p…" at bounding box center [877, 203] width 662 height 67
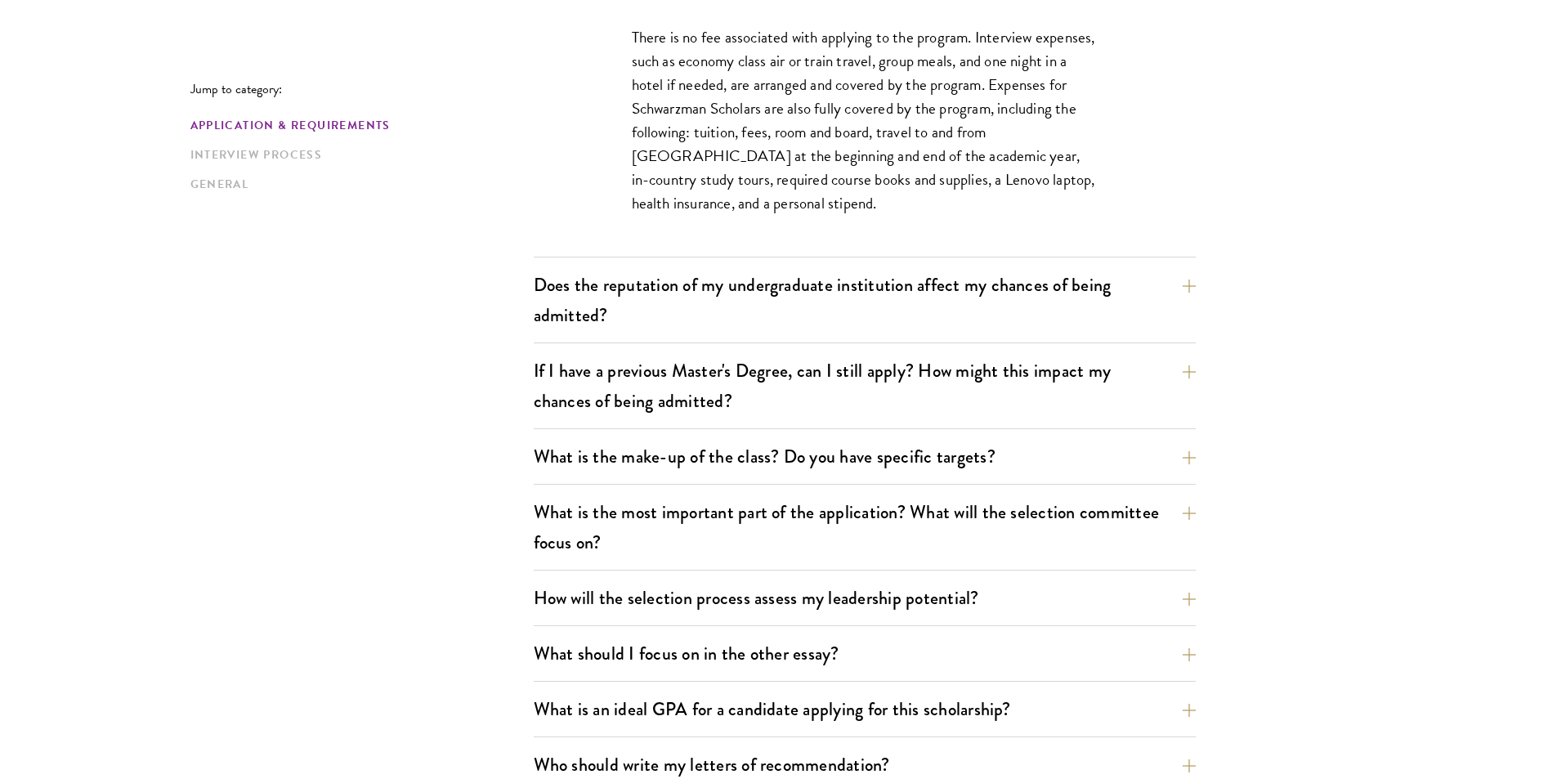
scroll to position [817, 0]
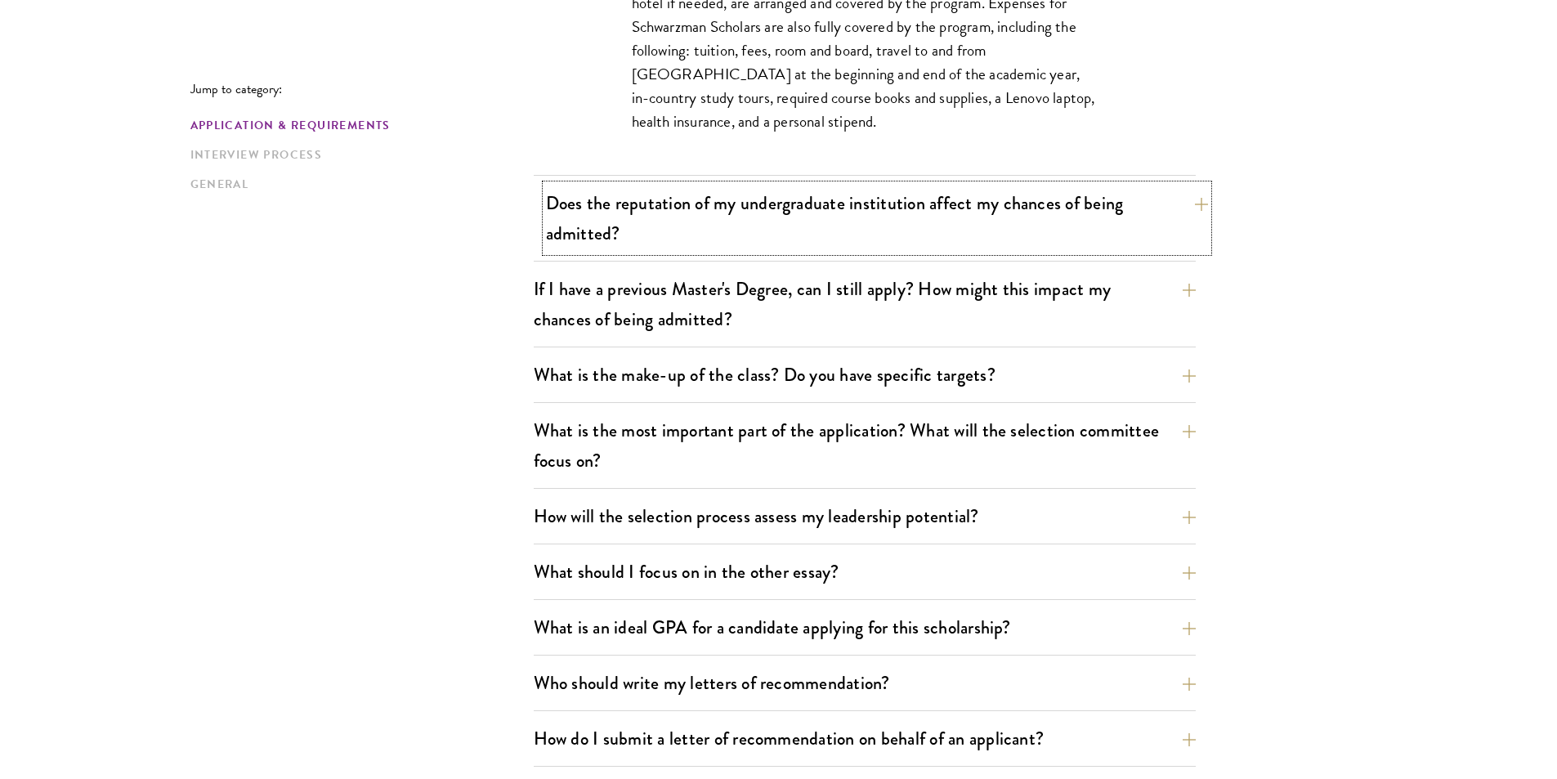
click at [619, 244] on button "Does the reputation of my undergraduate institution affect my chances of being …" at bounding box center [877, 218] width 662 height 67
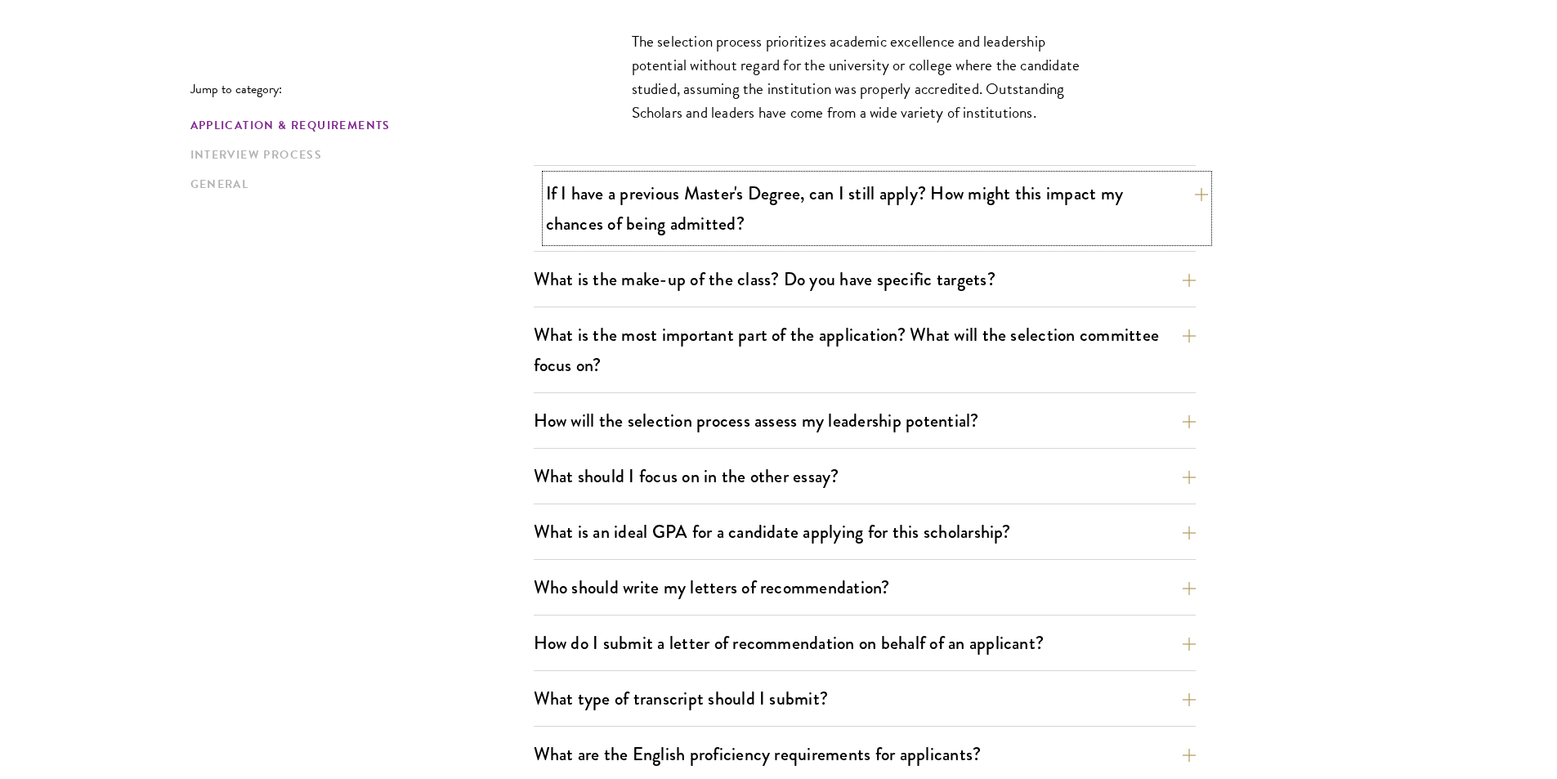
click at [838, 207] on button "If I have a previous Master's Degree, can I still apply? How might this impact …" at bounding box center [877, 208] width 662 height 67
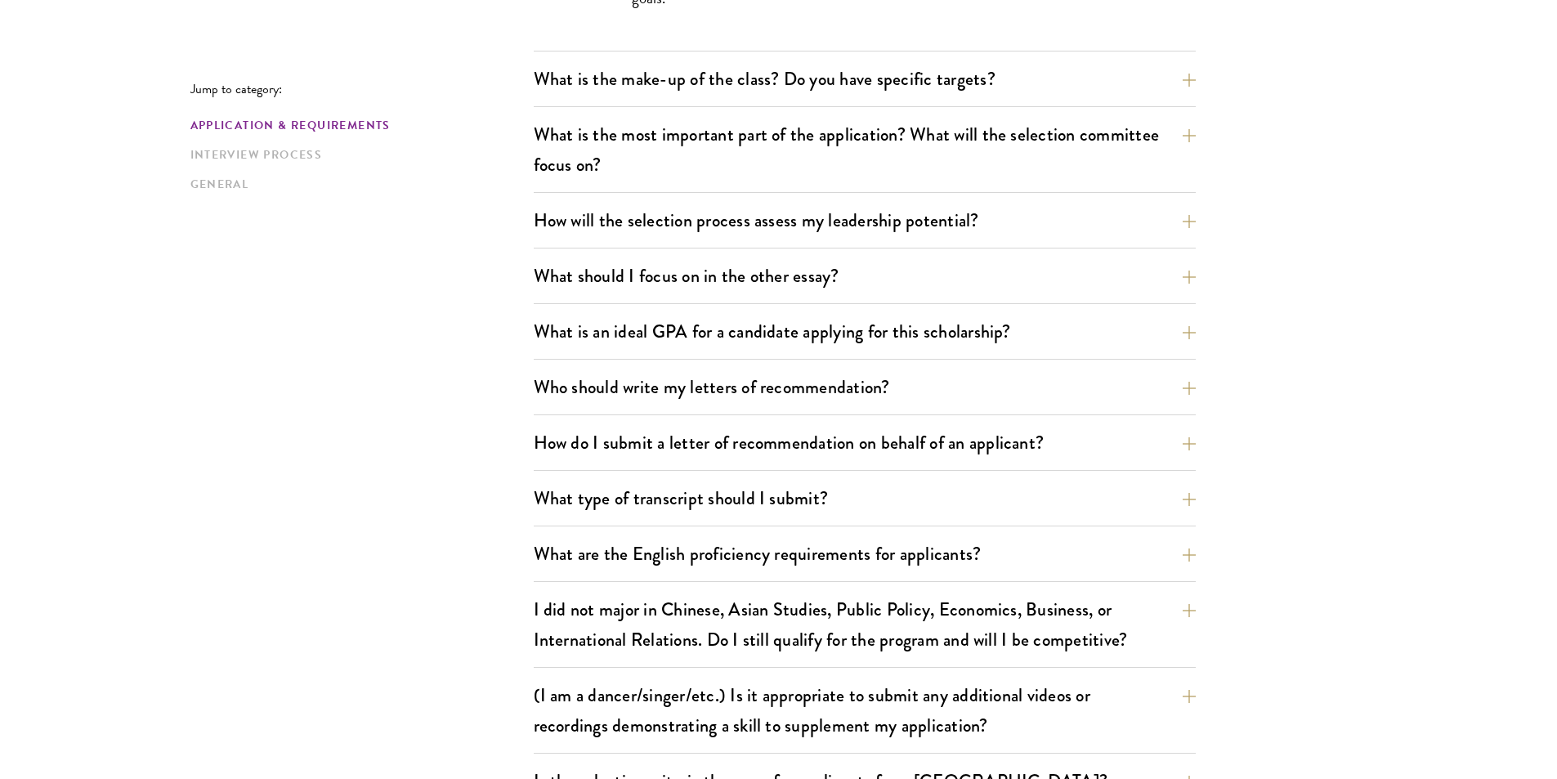
scroll to position [1226, 0]
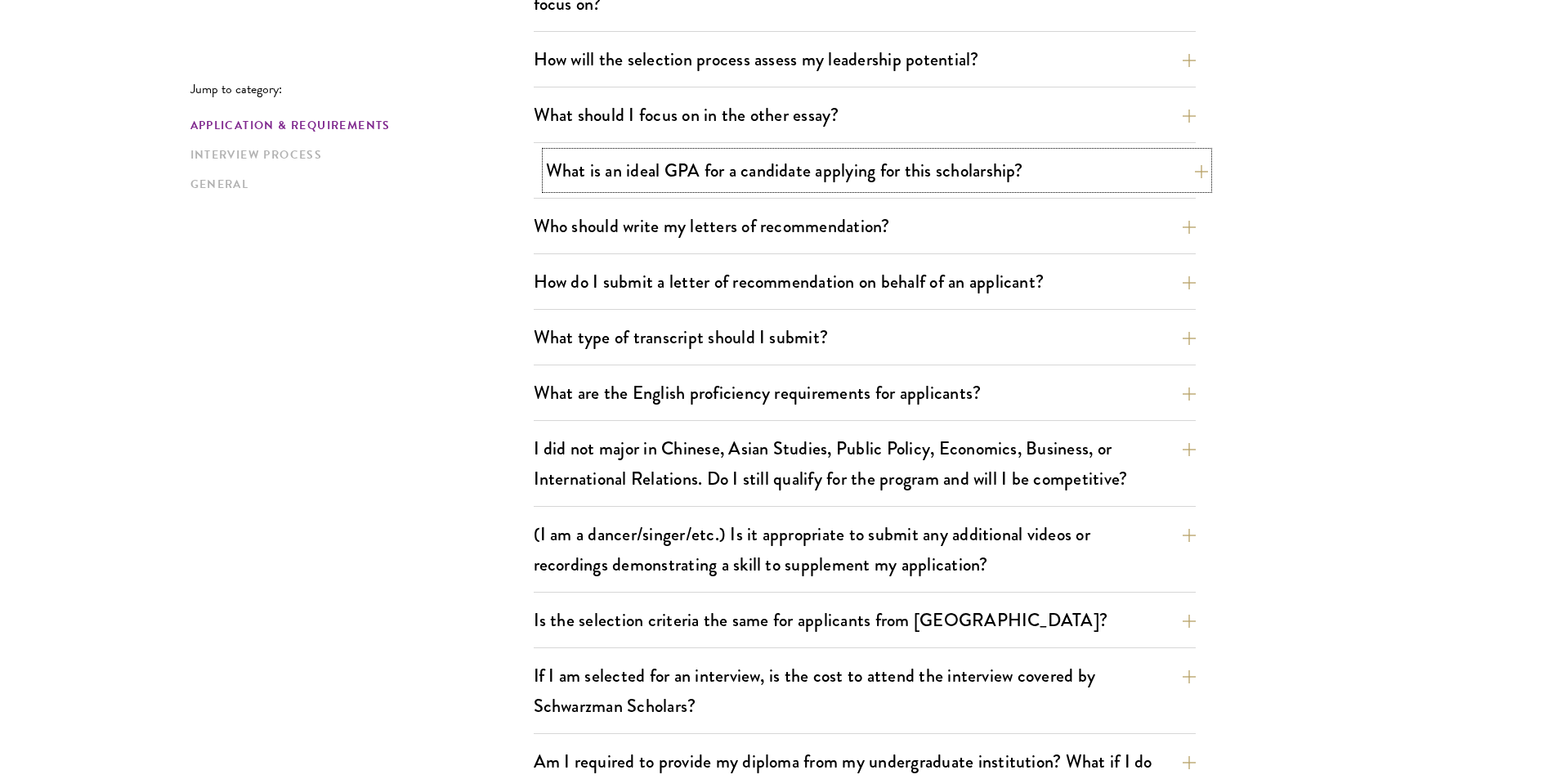
click at [617, 169] on button "What is an ideal GPA for a candidate applying for this scholarship?" at bounding box center [877, 170] width 662 height 37
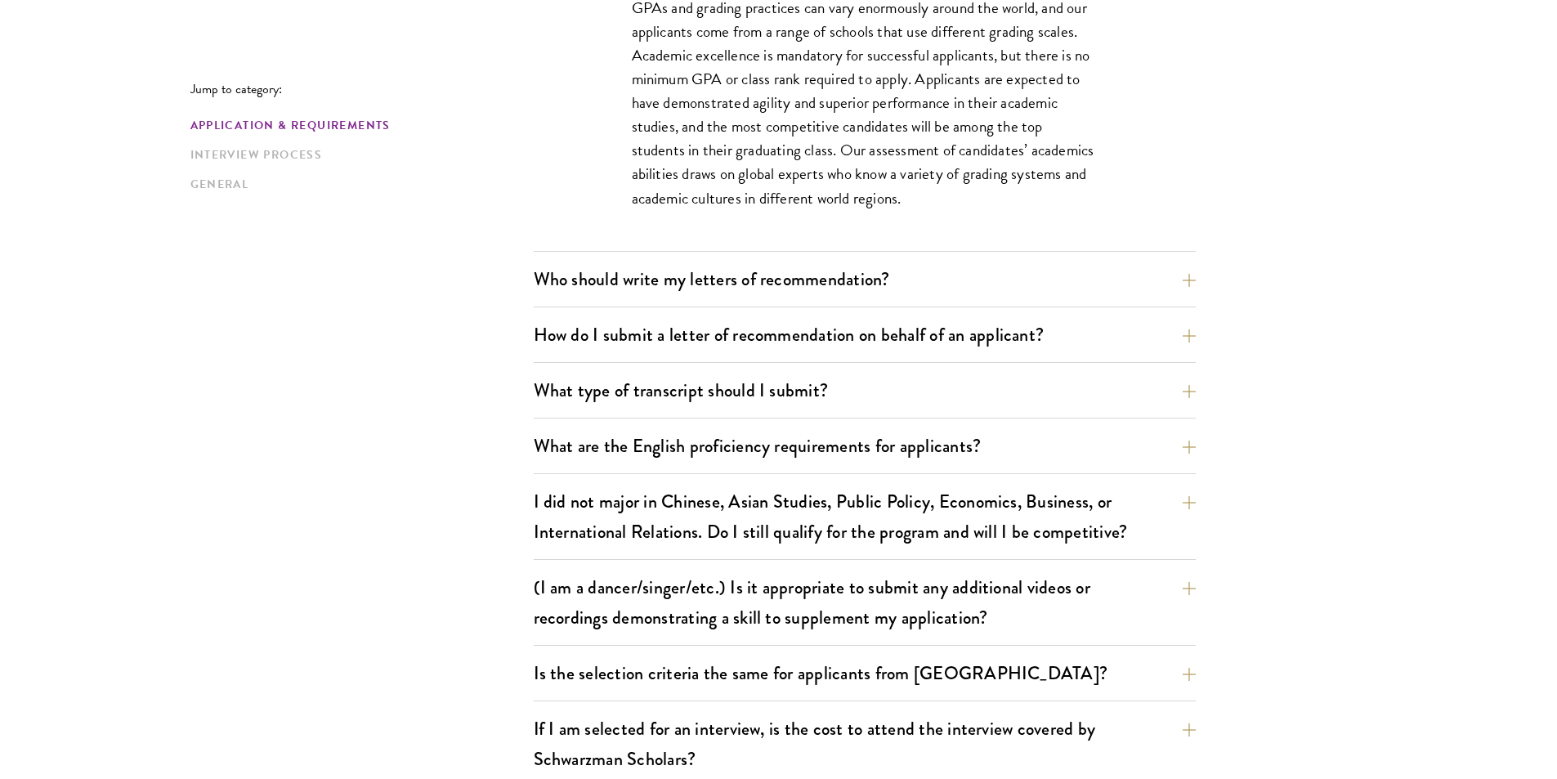
scroll to position [1264, 0]
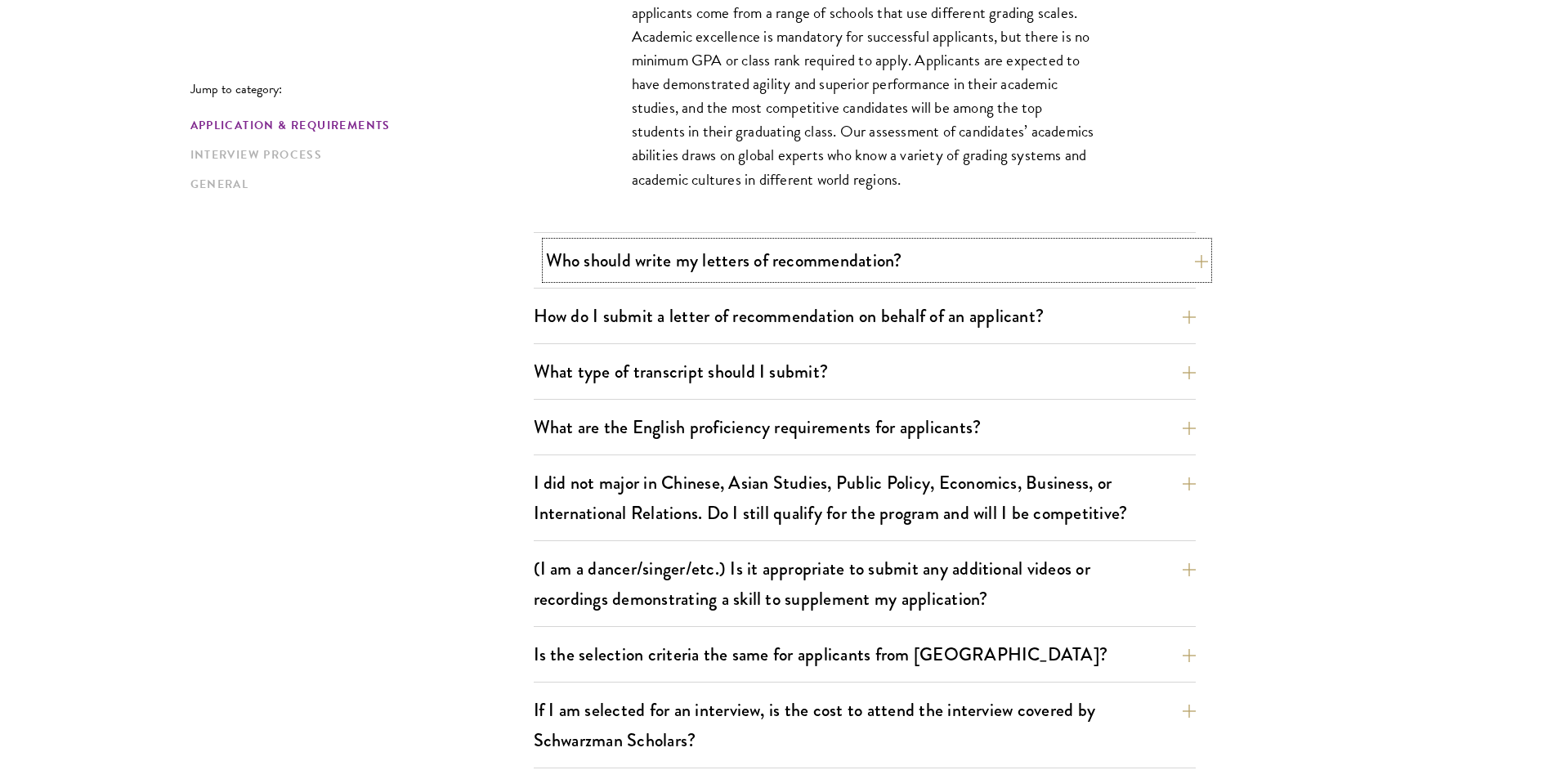
click at [557, 254] on button "Who should write my letters of recommendation?" at bounding box center [877, 260] width 662 height 37
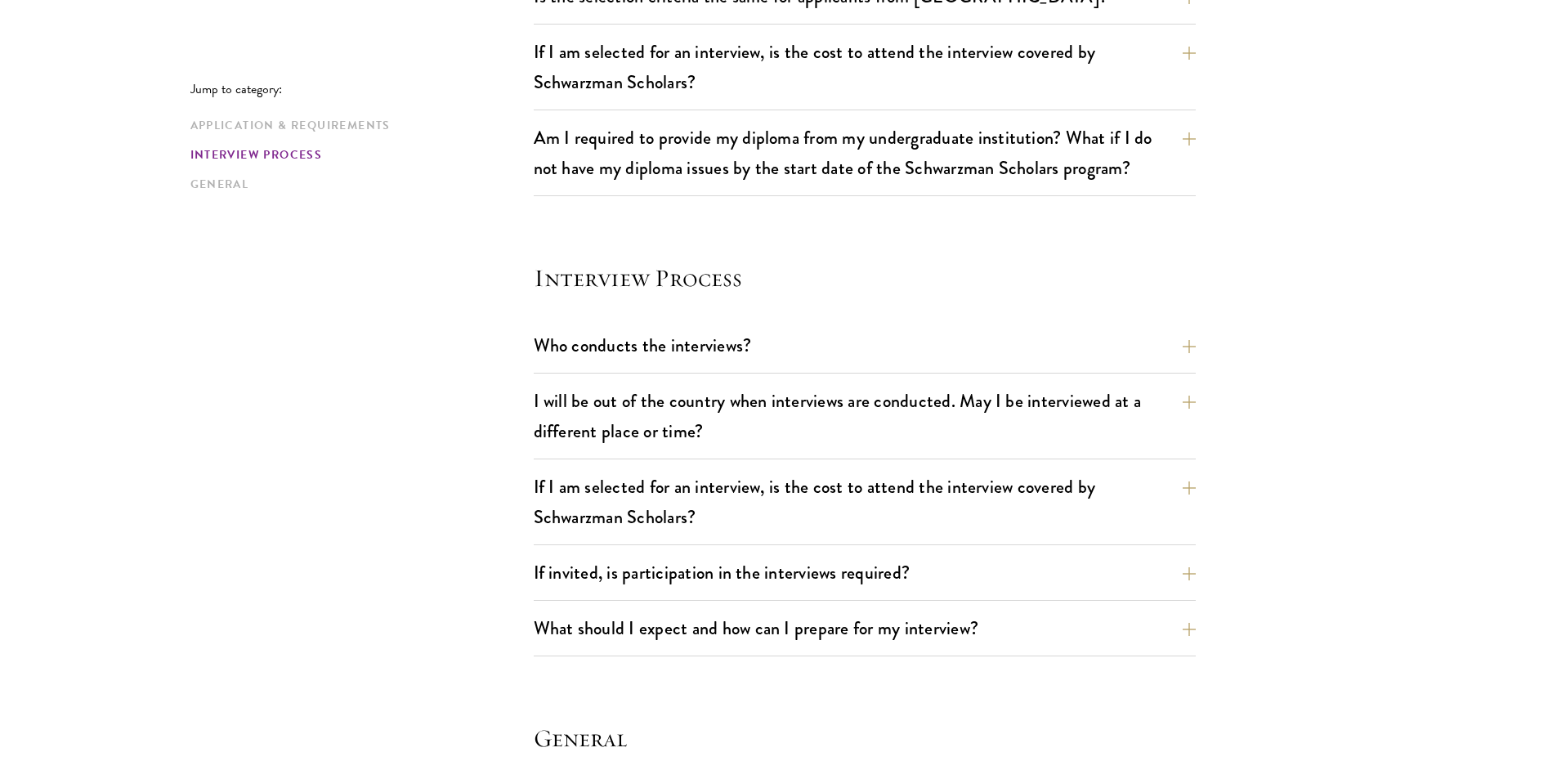
scroll to position [2408, 0]
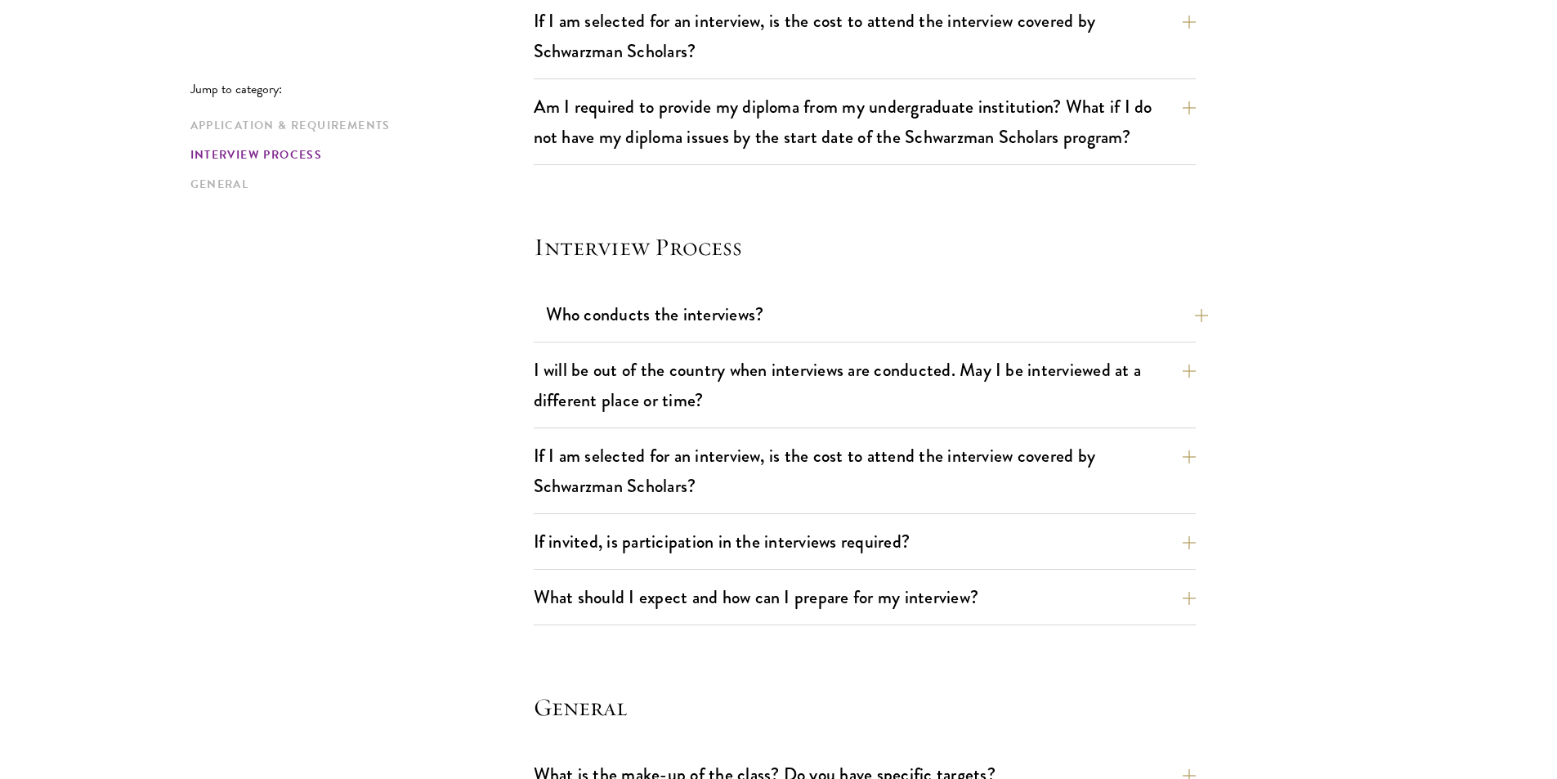
click at [540, 298] on div "Who conducts the interviews? Interview panelists are distinguished senior figur…" at bounding box center [865, 319] width 662 height 47
click at [546, 302] on button "Who conducts the interviews?" at bounding box center [877, 314] width 662 height 37
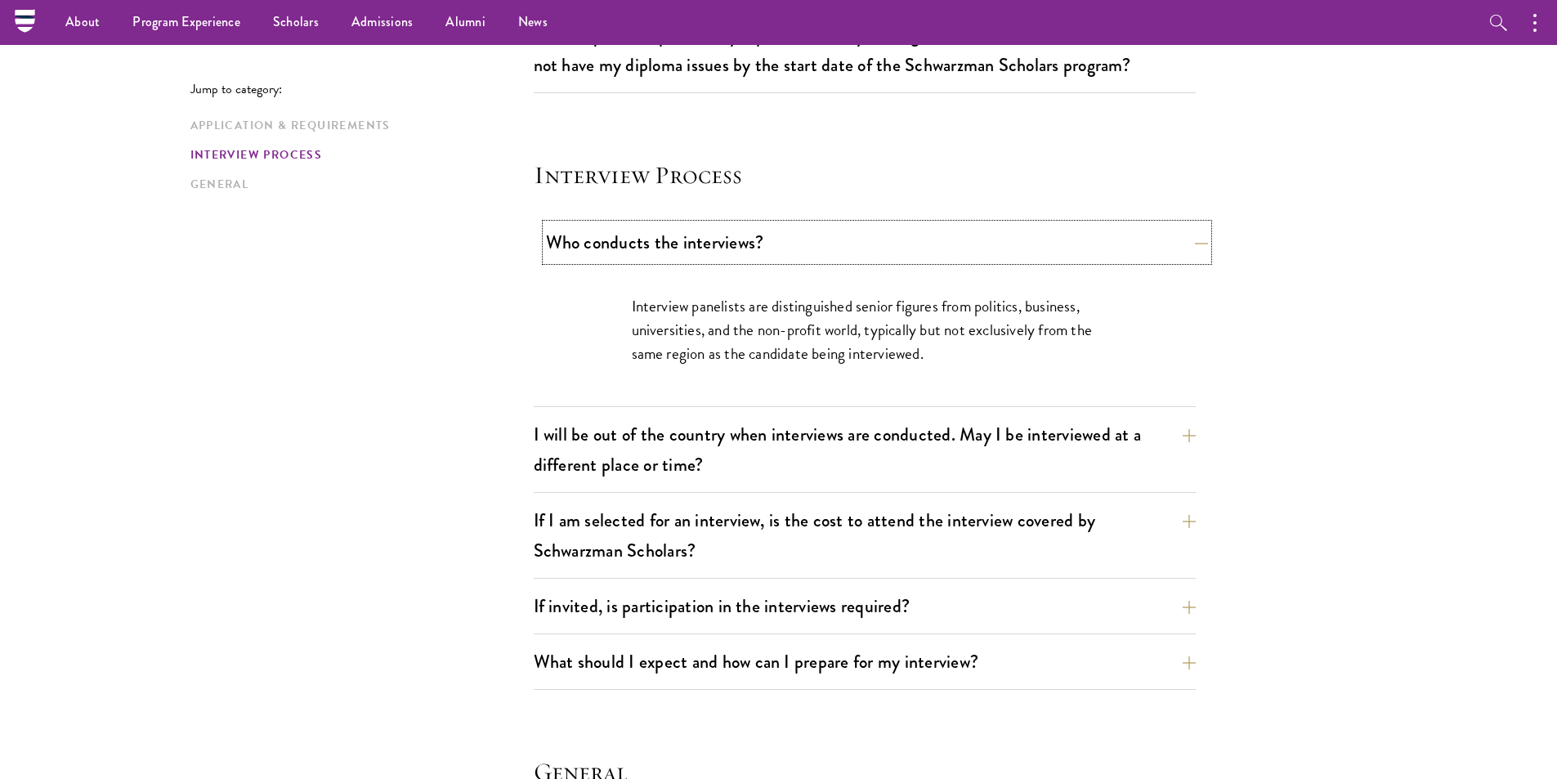
scroll to position [1673, 0]
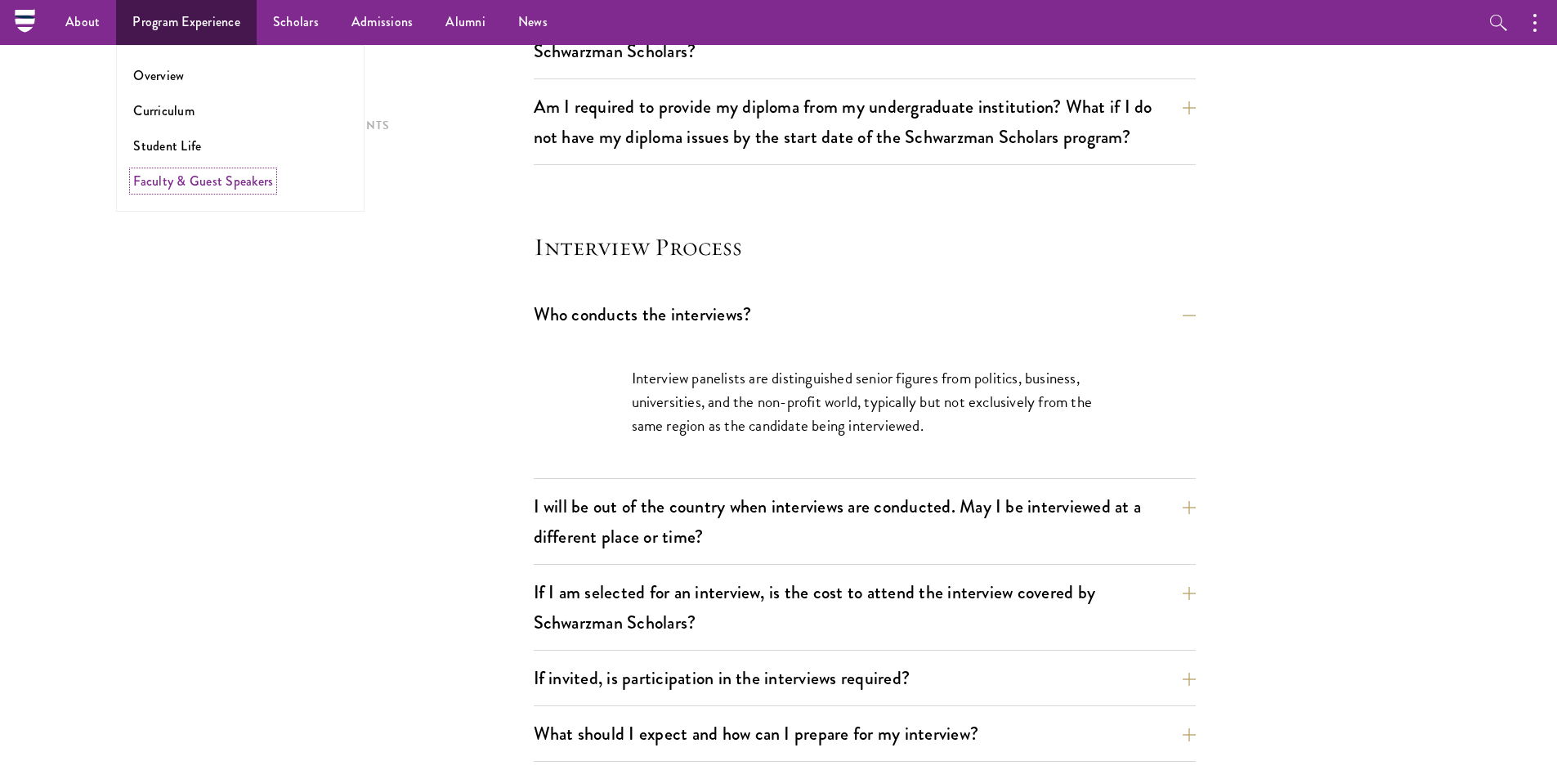
click at [249, 186] on link "Faculty & Guest Speakers" at bounding box center [203, 181] width 140 height 19
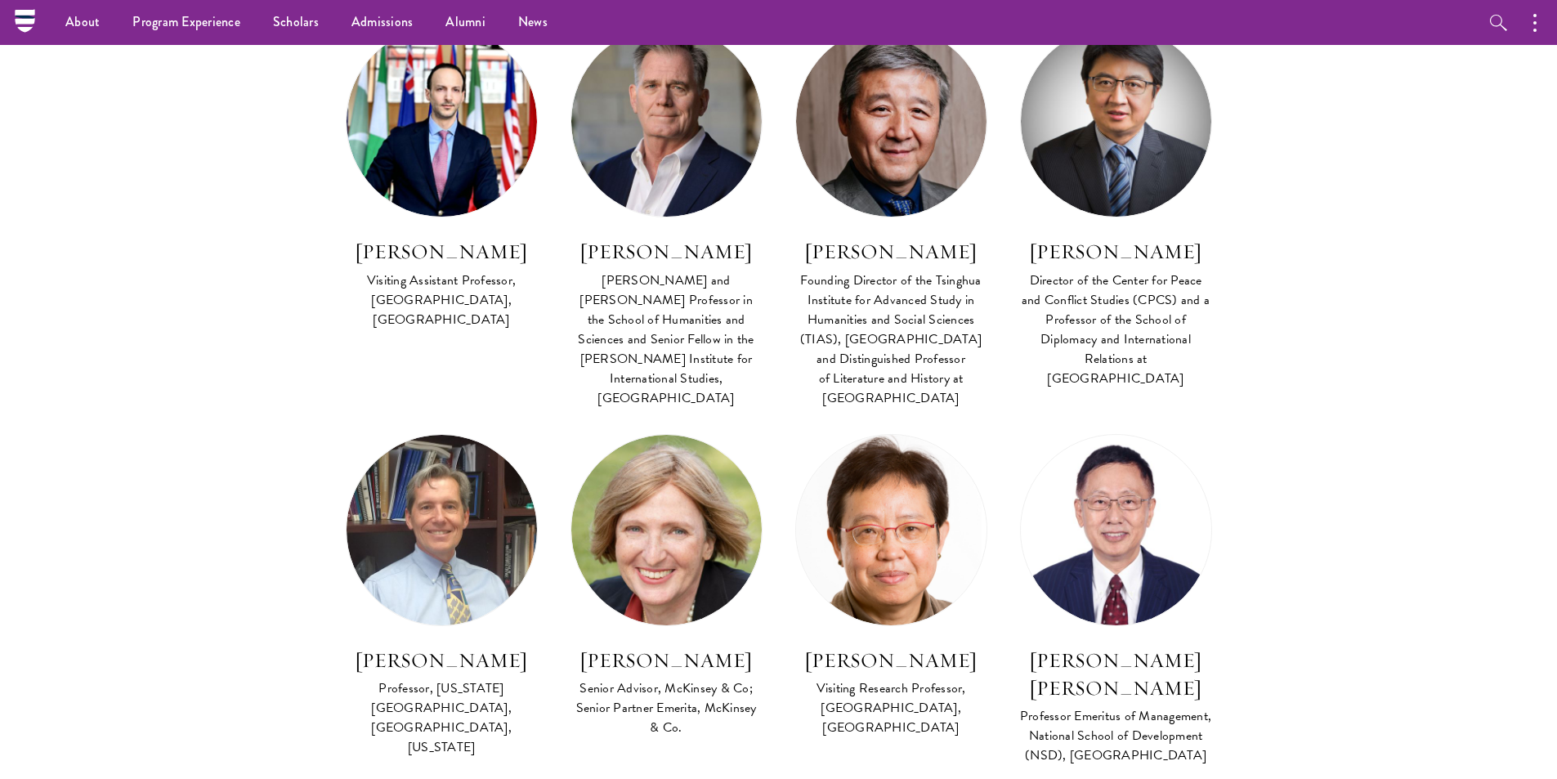
scroll to position [5477, 0]
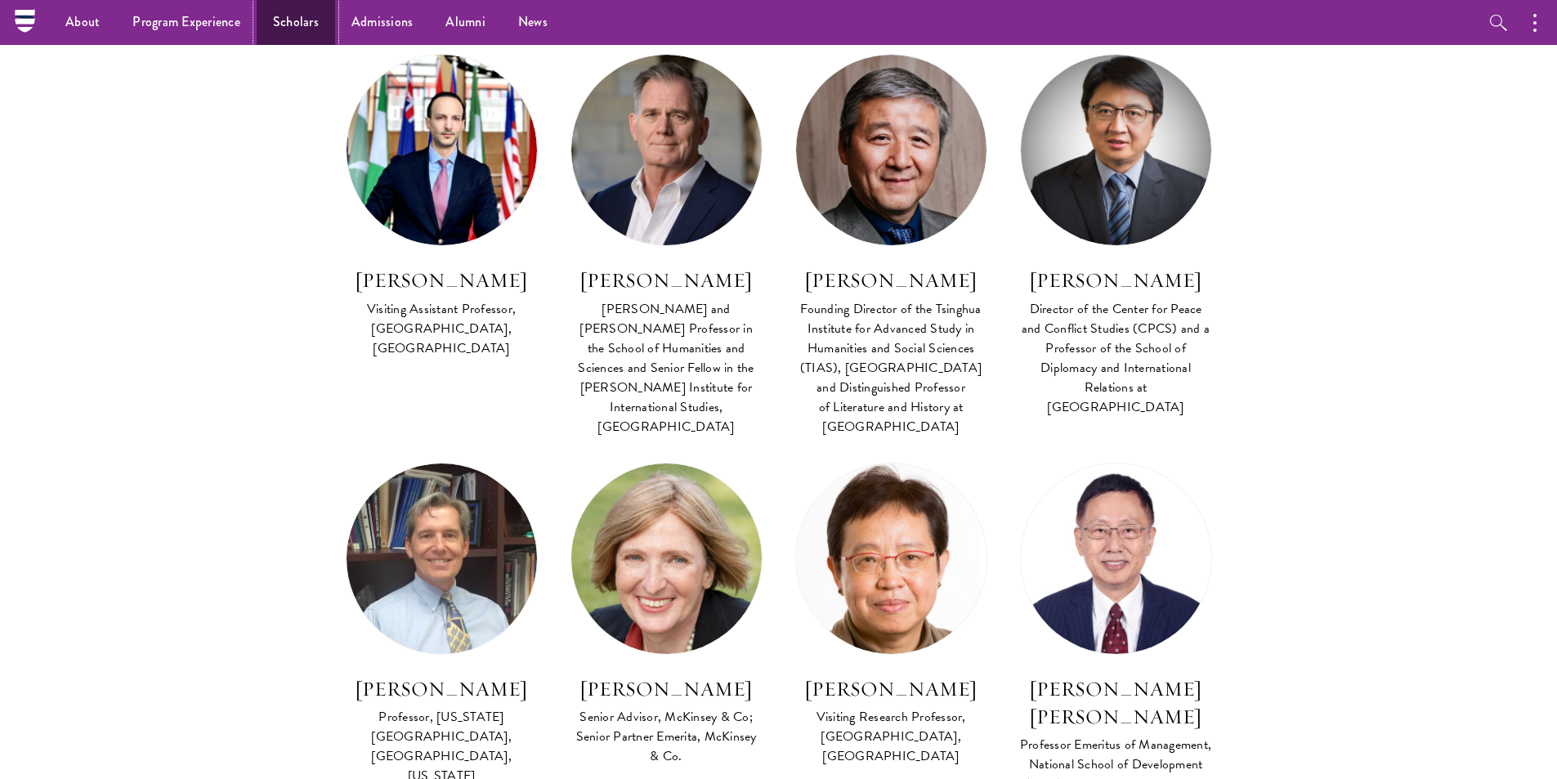
click at [299, 16] on link "Scholars" at bounding box center [296, 22] width 78 height 45
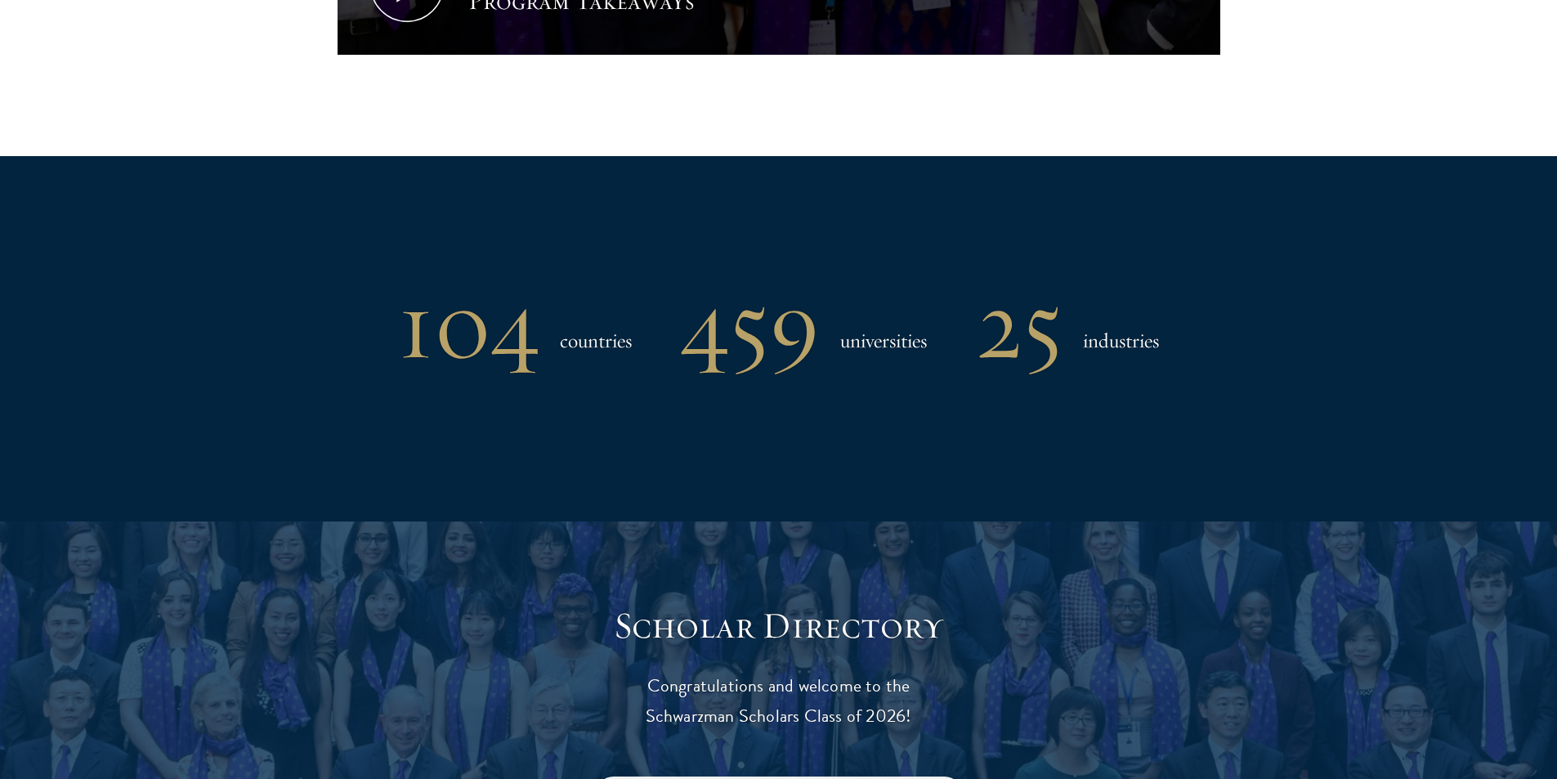
scroll to position [1308, 0]
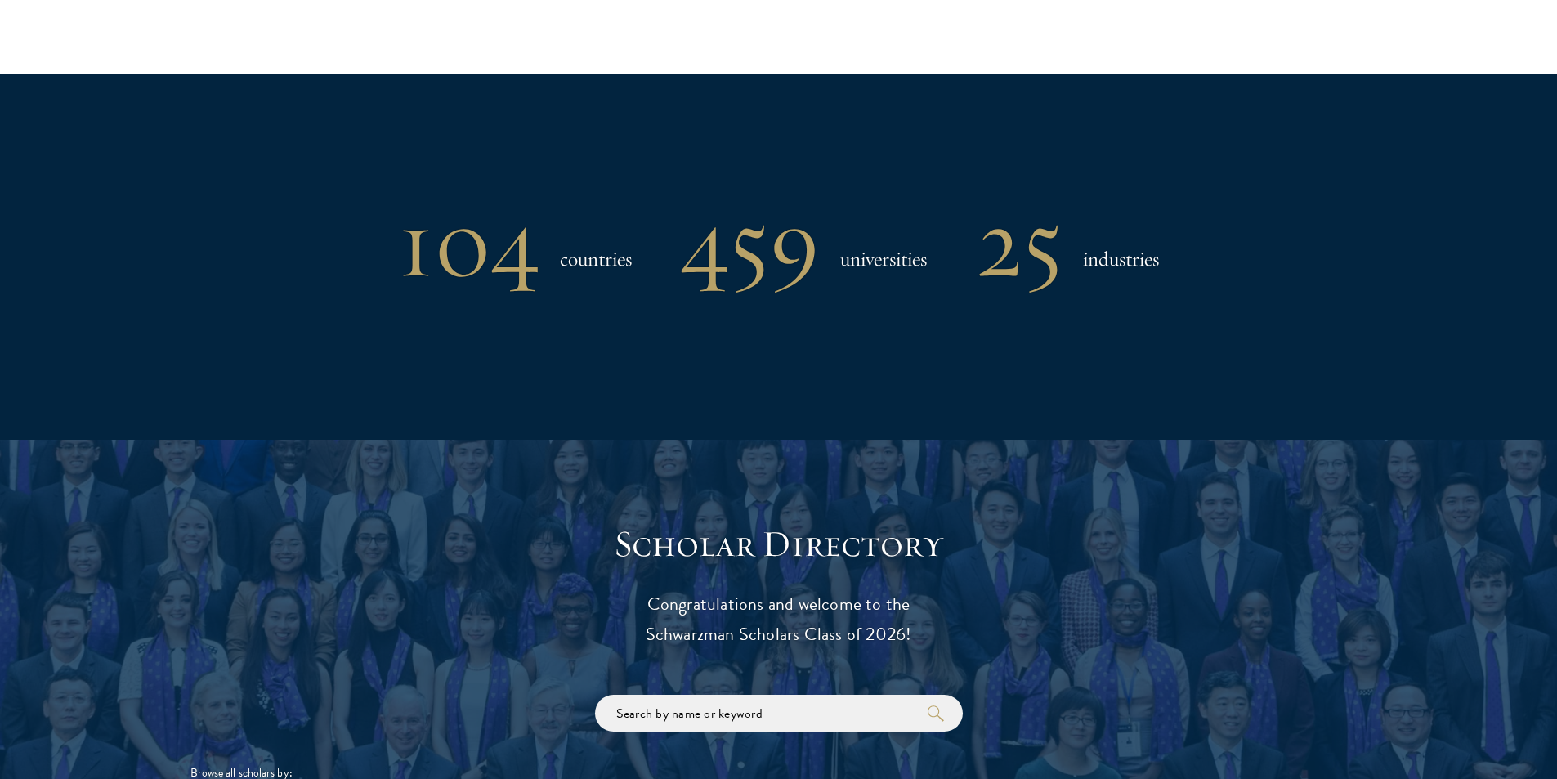
click at [477, 244] on h1 "104" at bounding box center [468, 242] width 141 height 85
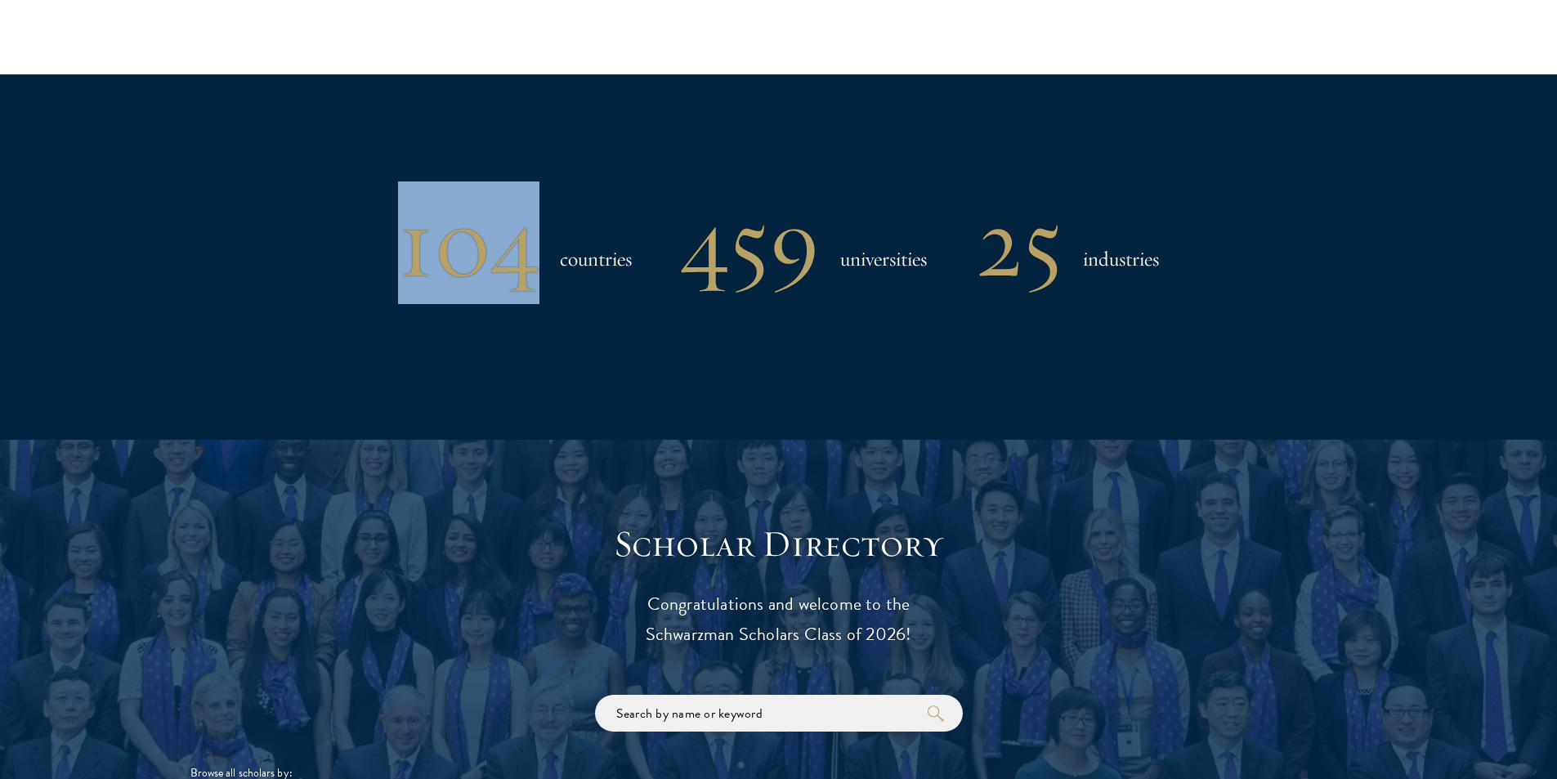
click at [477, 244] on h1 "104" at bounding box center [468, 242] width 141 height 85
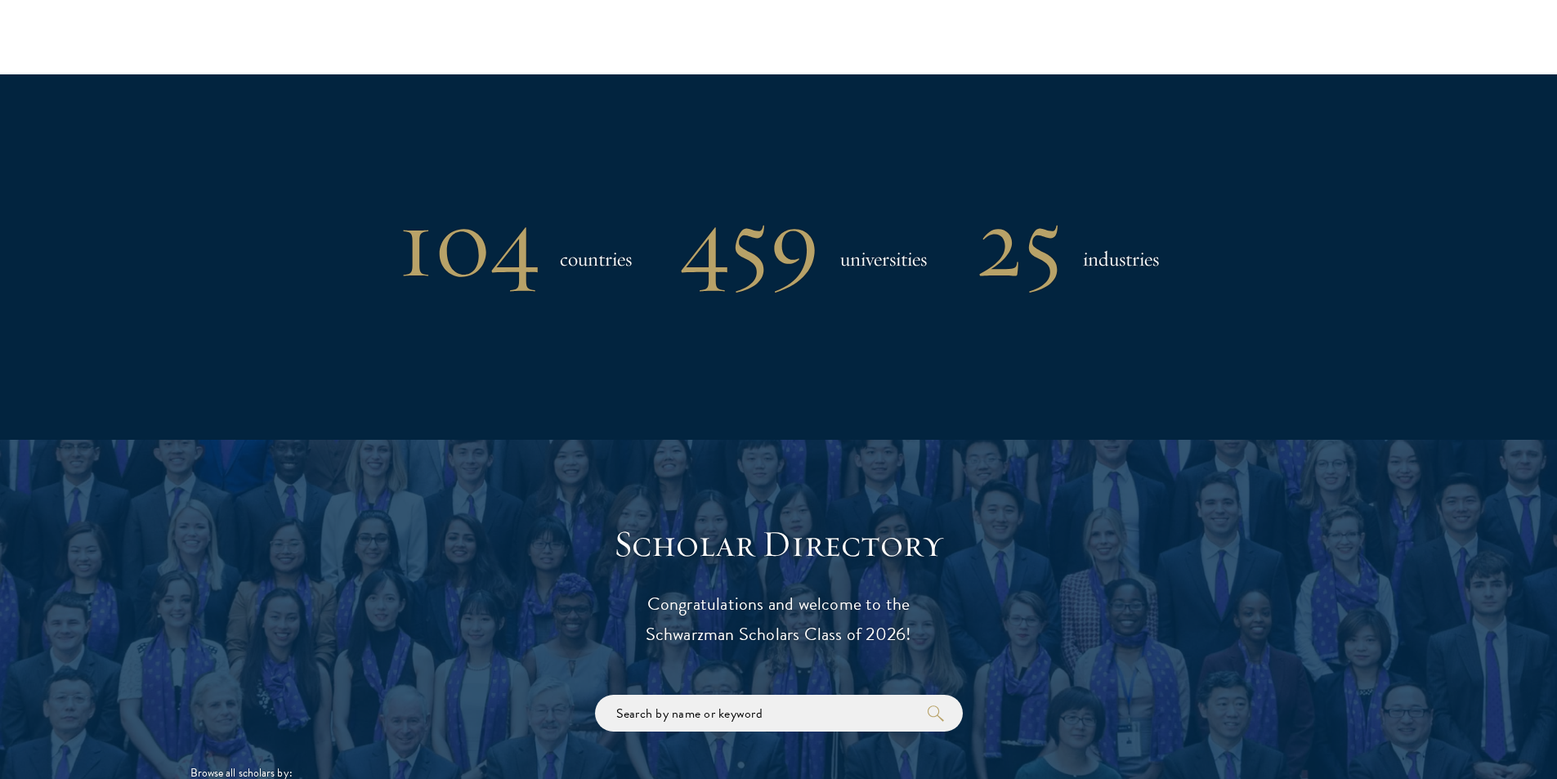
click at [647, 243] on div "104 countries 459 universities 25 industries" at bounding box center [778, 242] width 1177 height 85
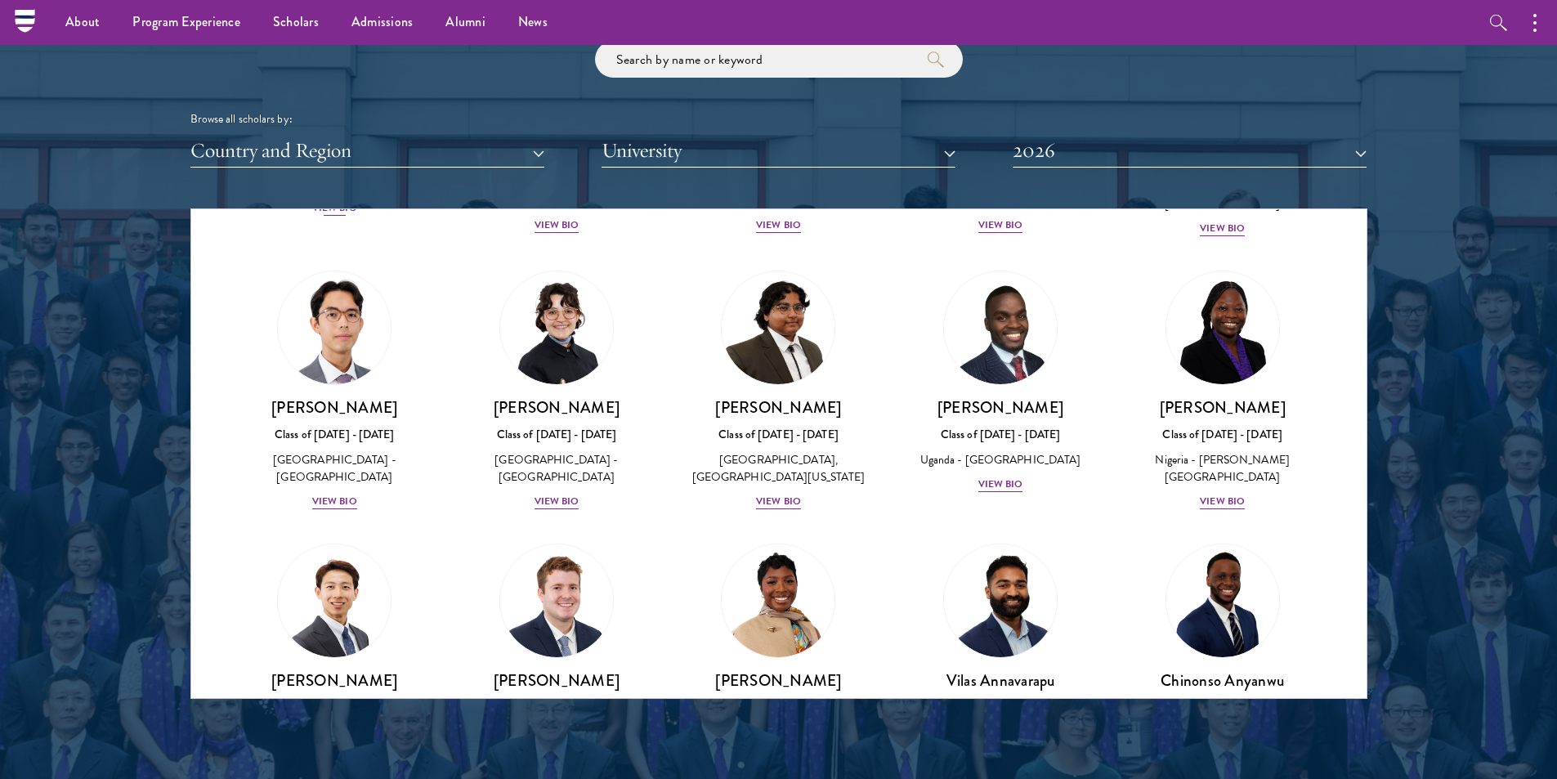
scroll to position [327, 0]
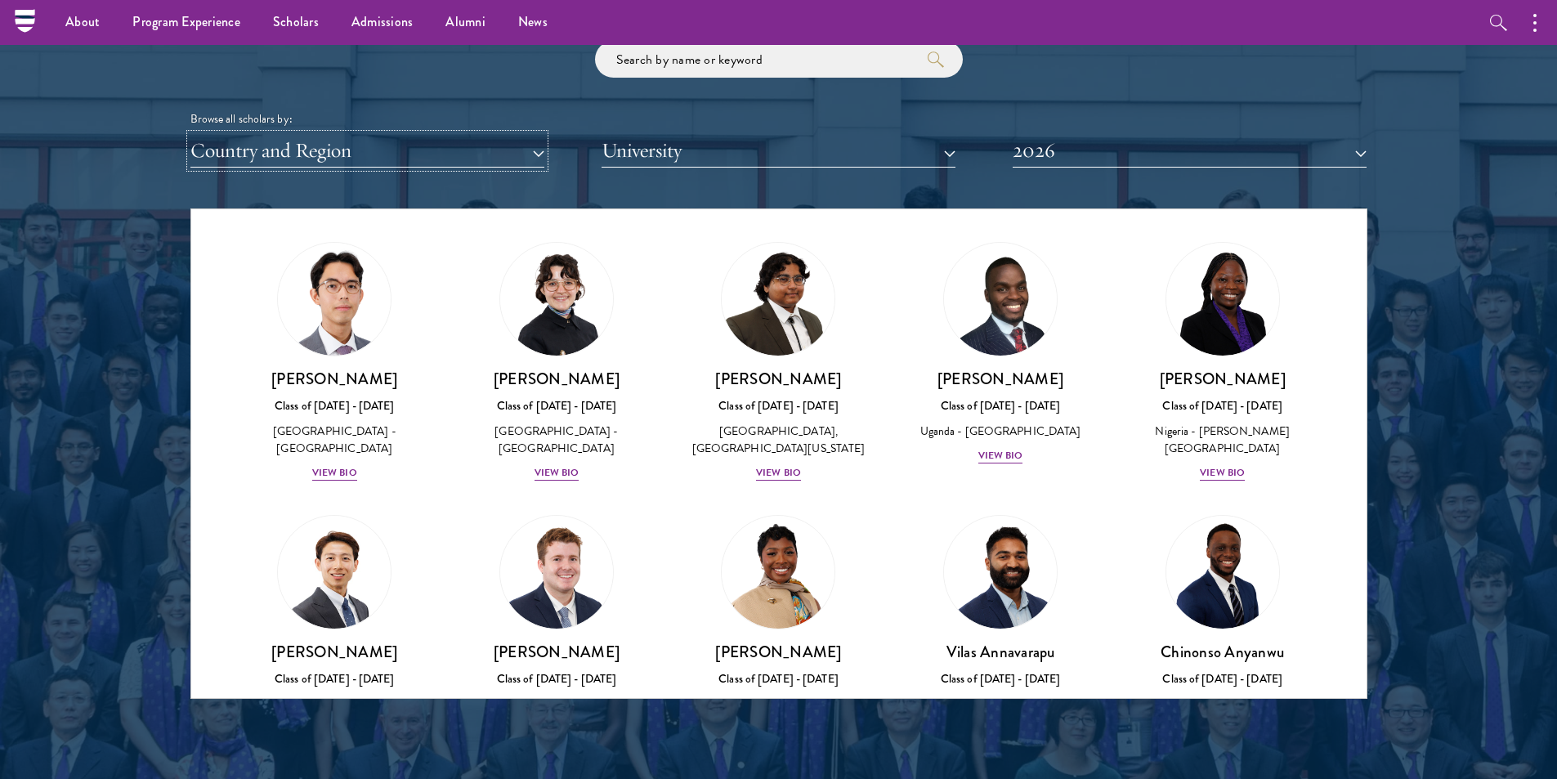
click at [406, 150] on button "Country and Region" at bounding box center [367, 151] width 354 height 34
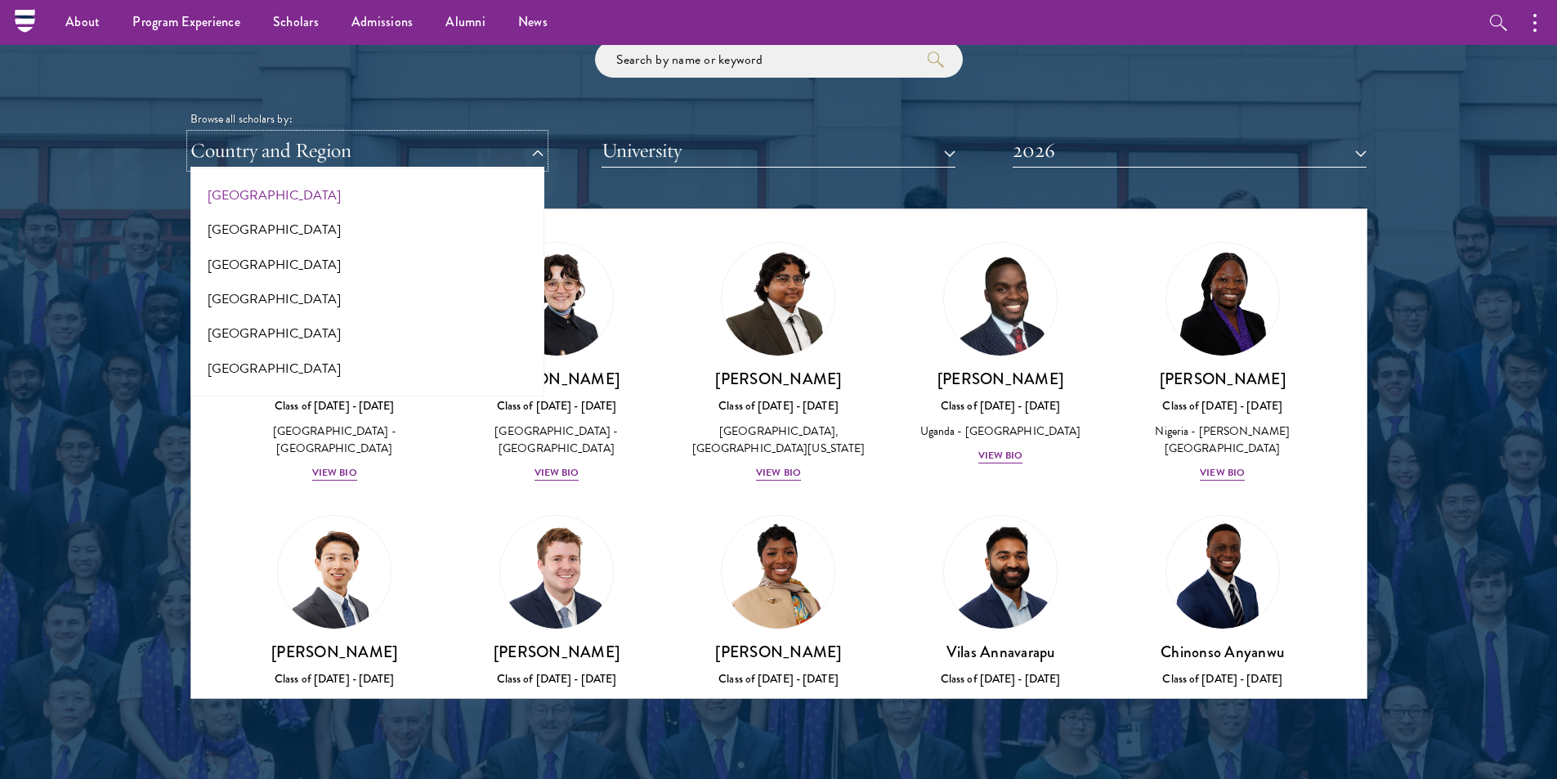
scroll to position [163, 0]
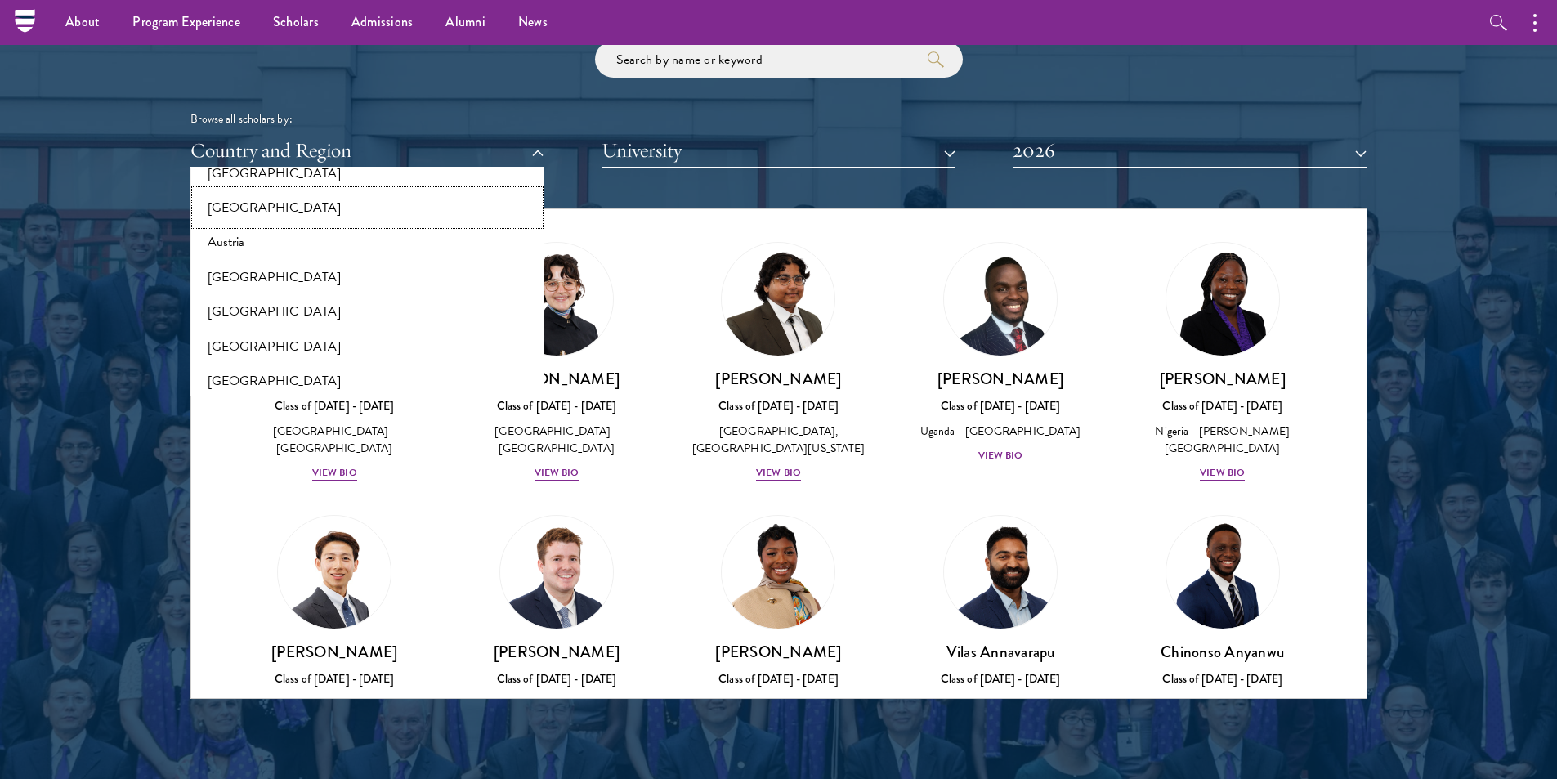
click at [252, 214] on button "[GEOGRAPHIC_DATA]" at bounding box center [367, 207] width 344 height 34
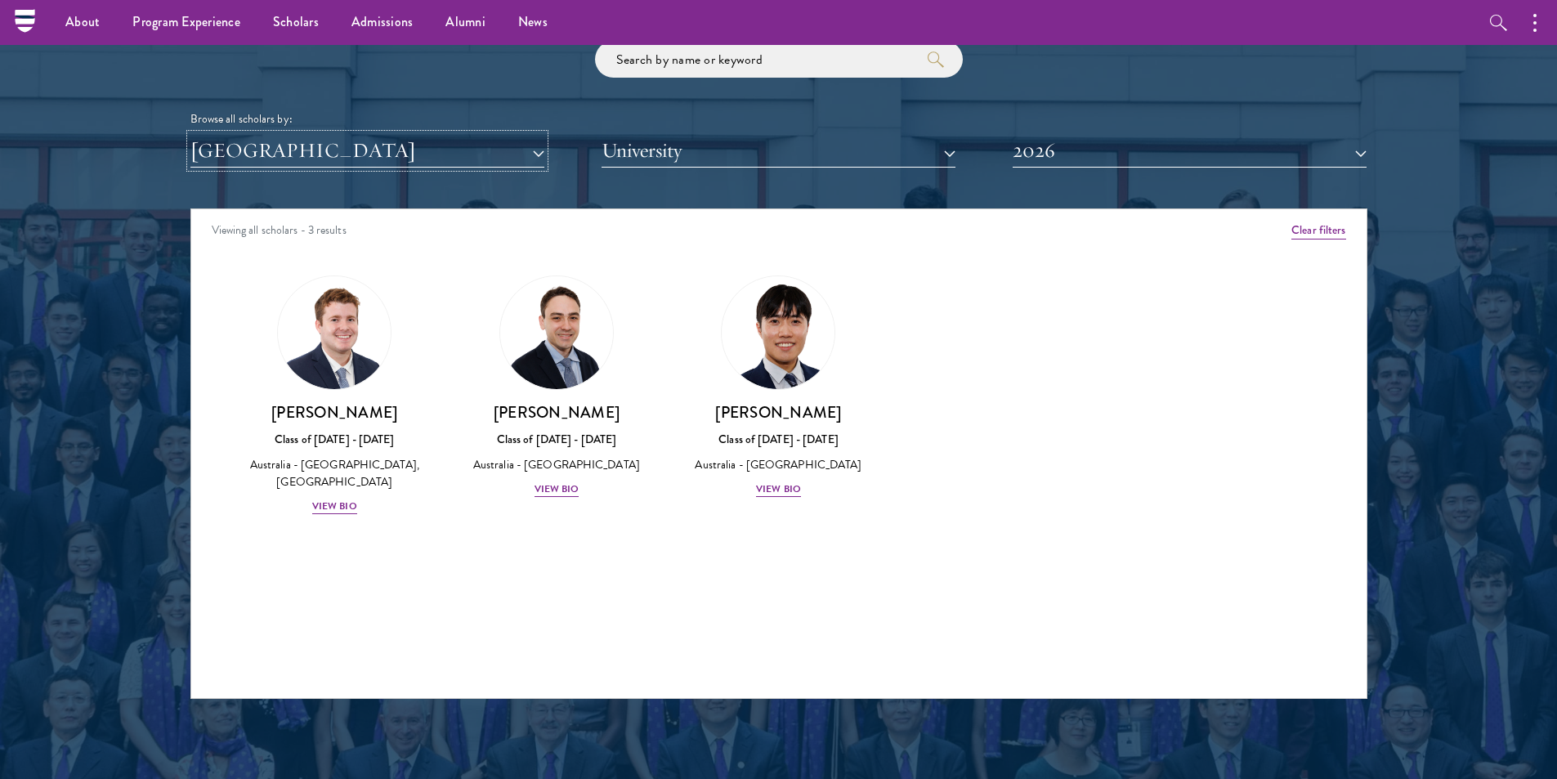
click at [361, 154] on button "[GEOGRAPHIC_DATA]" at bounding box center [367, 151] width 354 height 34
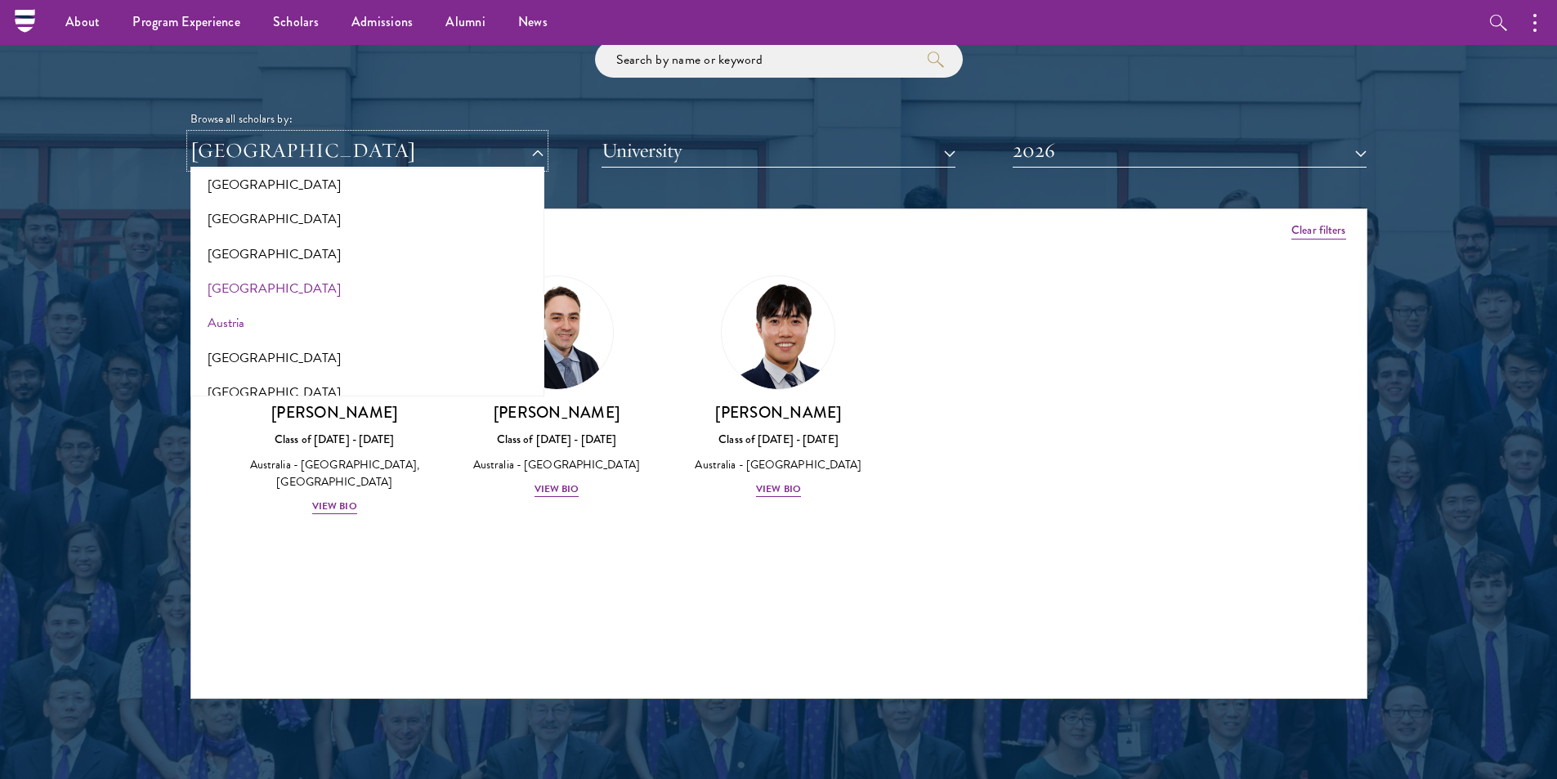
scroll to position [82, 0]
click at [261, 215] on button "[GEOGRAPHIC_DATA]" at bounding box center [367, 220] width 344 height 34
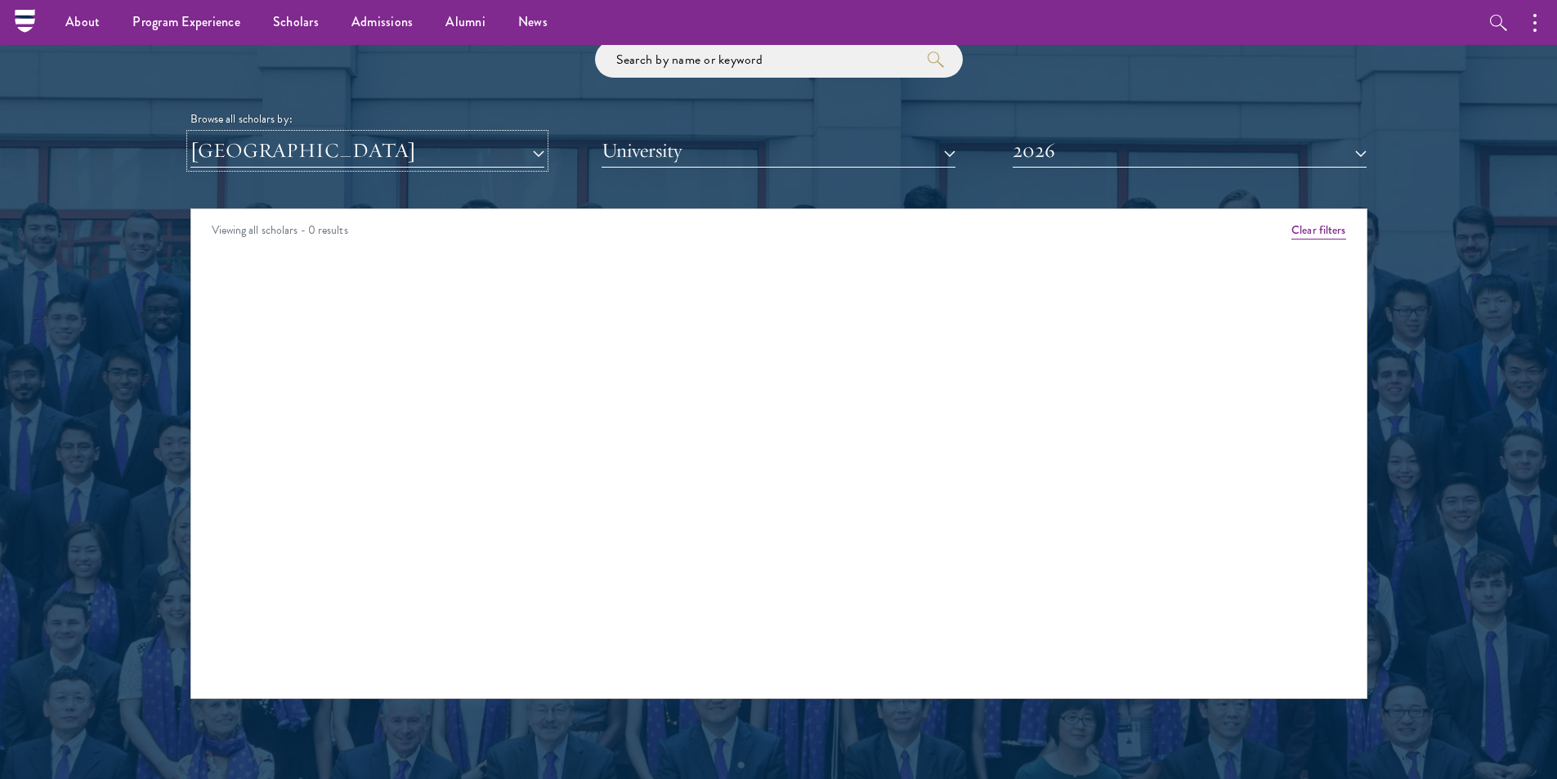
click at [359, 154] on button "[GEOGRAPHIC_DATA]" at bounding box center [367, 151] width 354 height 34
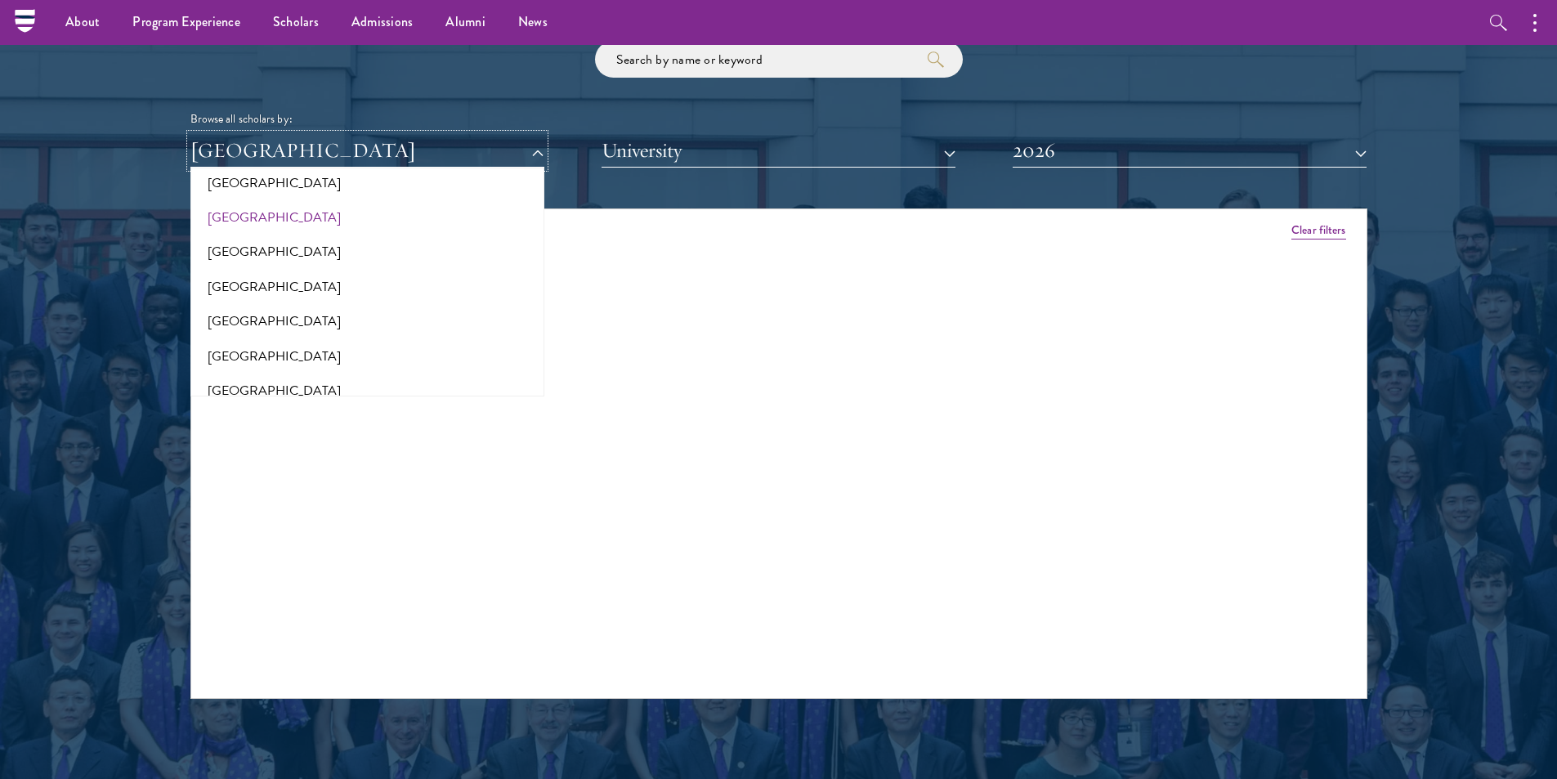
scroll to position [409, 0]
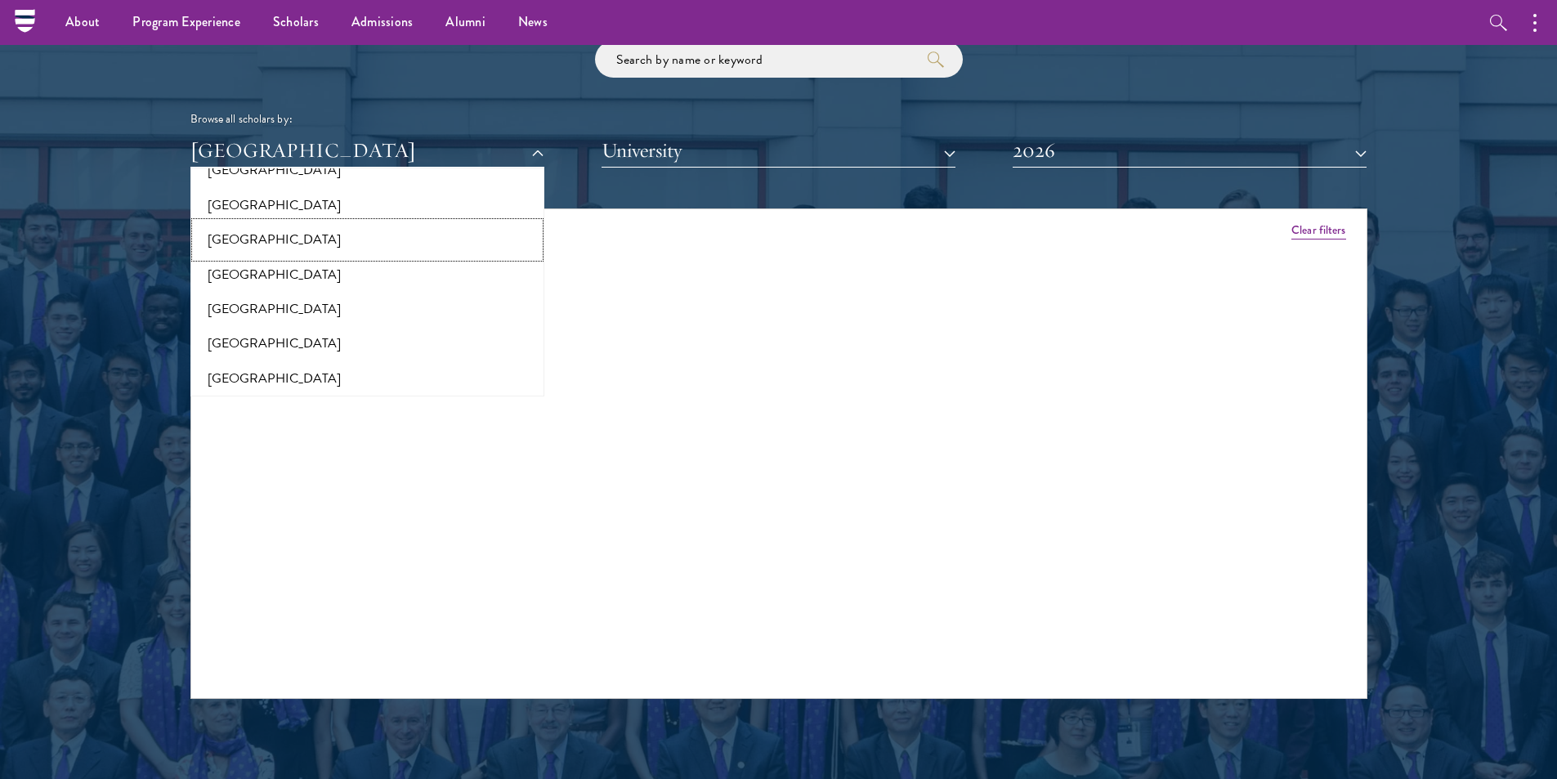
click at [279, 249] on button "[GEOGRAPHIC_DATA]" at bounding box center [367, 239] width 344 height 34
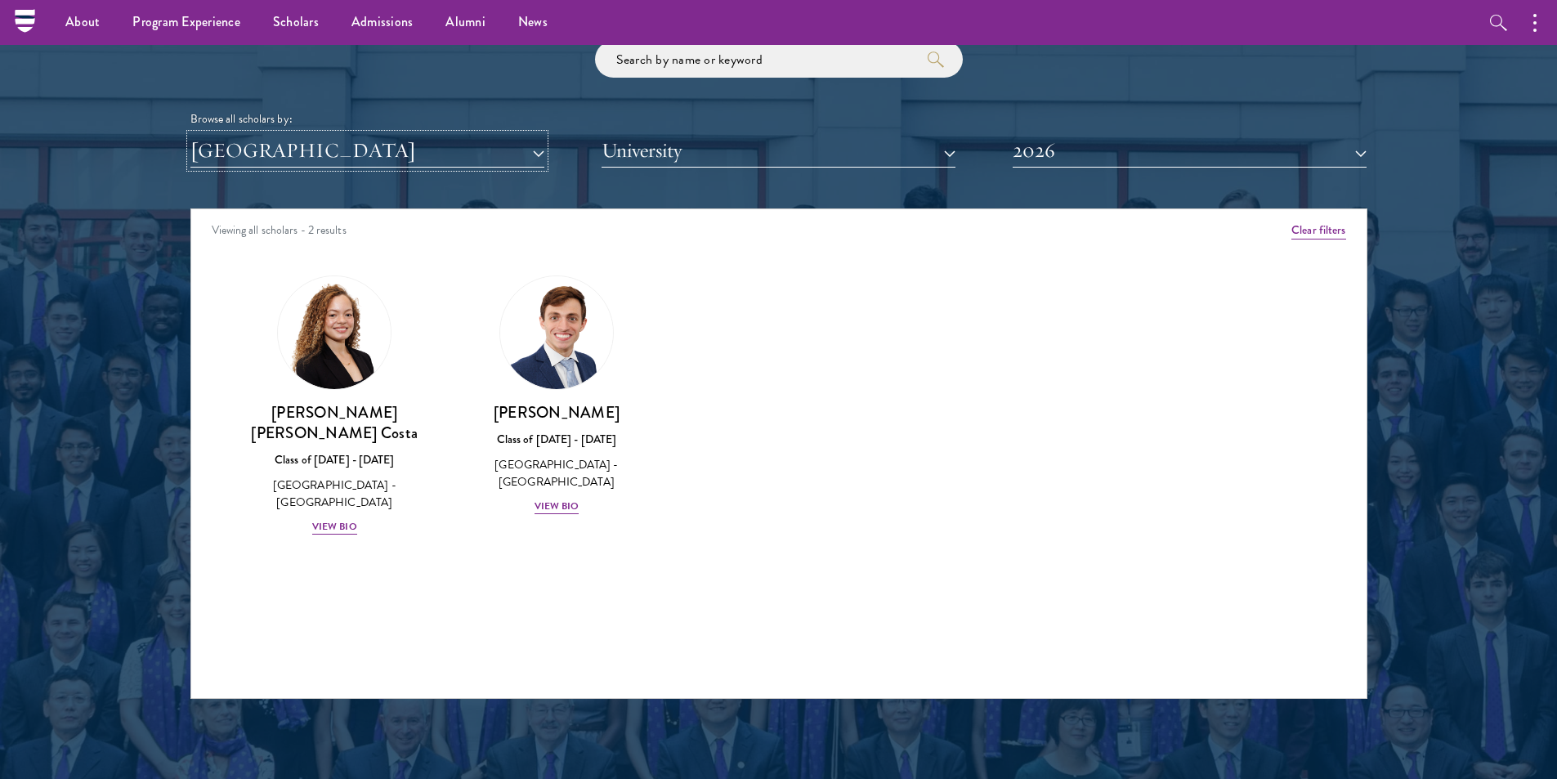
click at [303, 153] on button "[GEOGRAPHIC_DATA]" at bounding box center [367, 151] width 354 height 34
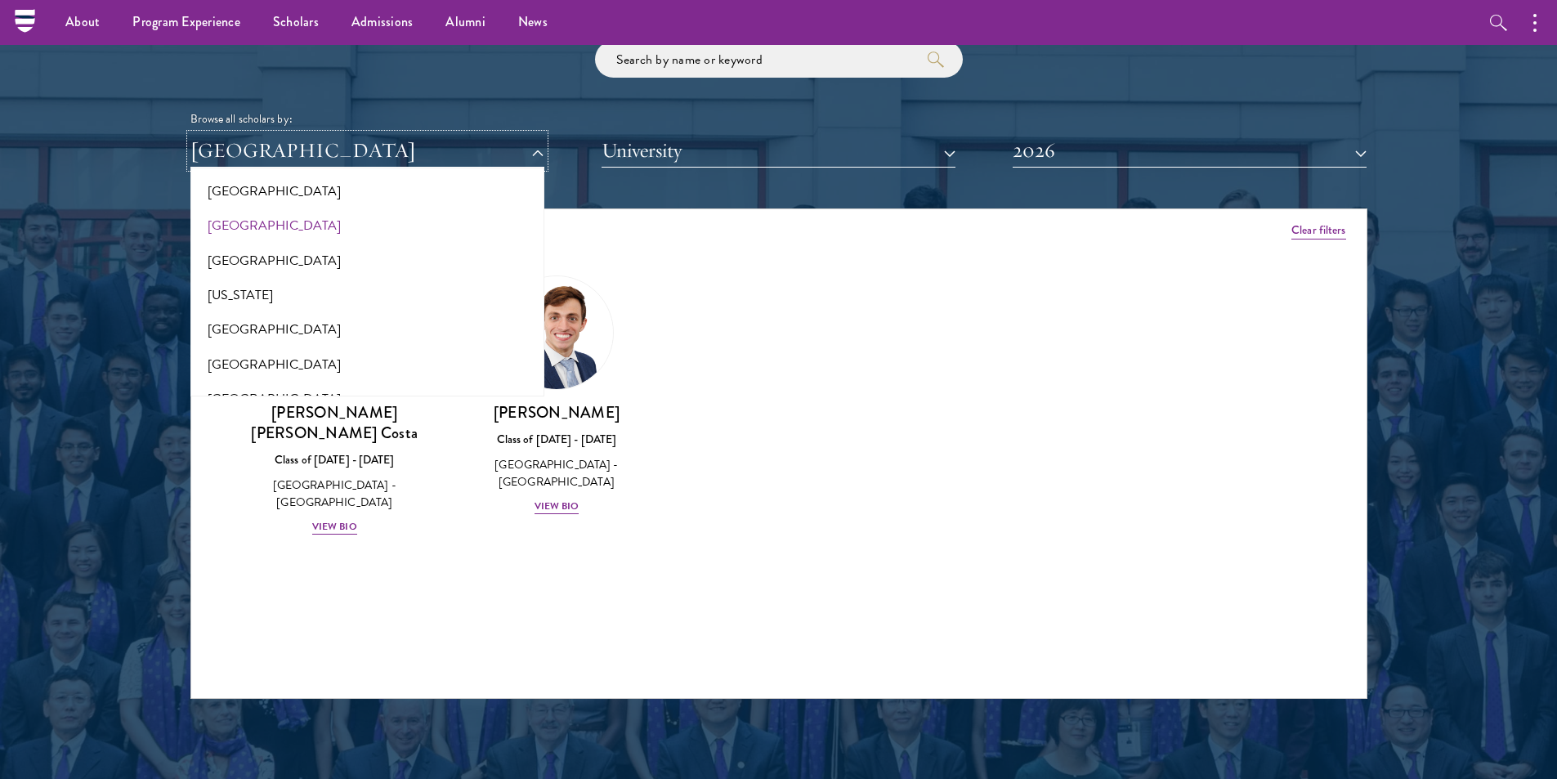
scroll to position [899, 0]
click at [298, 243] on button "[GEOGRAPHIC_DATA]" at bounding box center [367, 234] width 344 height 34
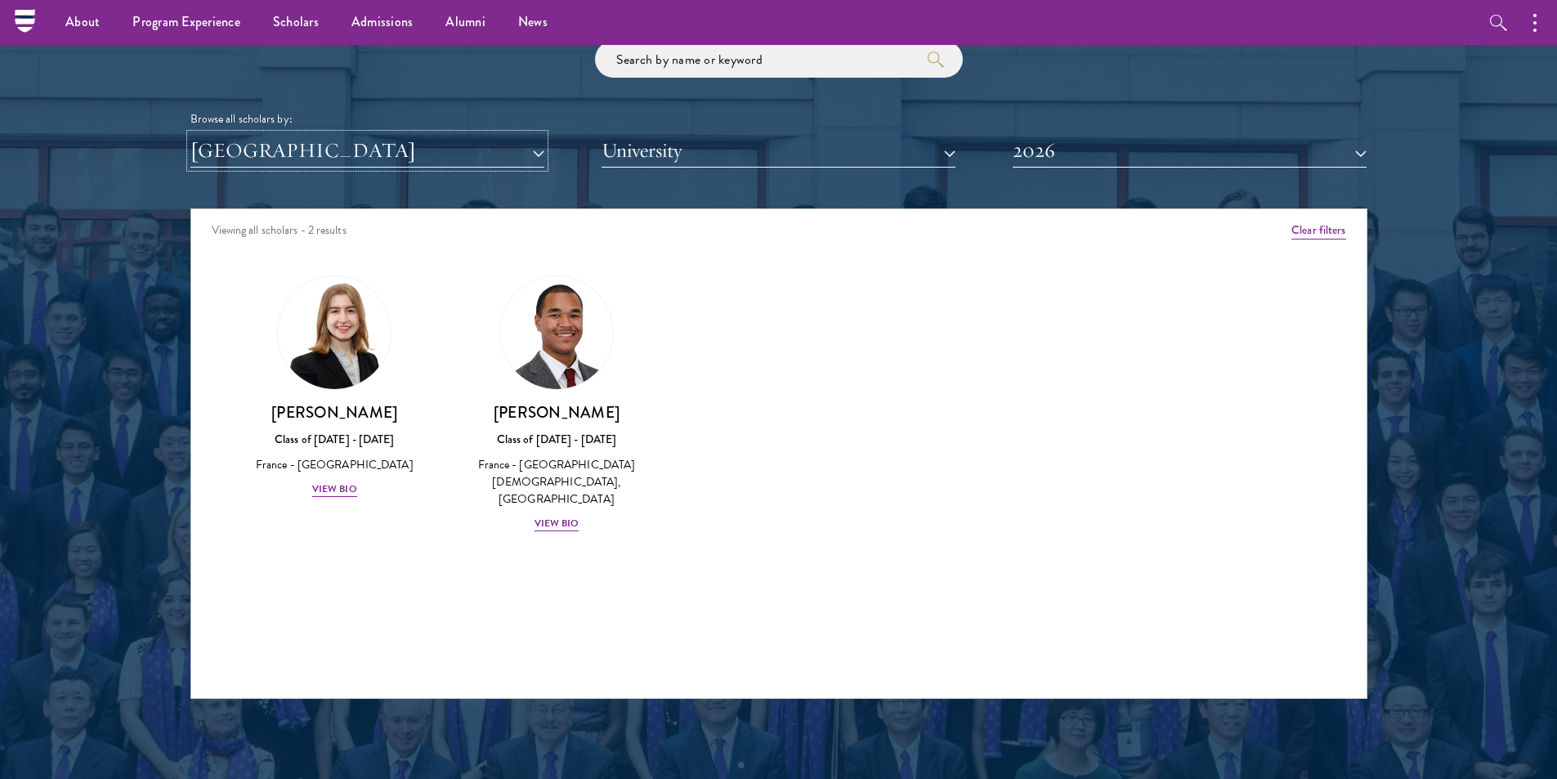
click at [335, 158] on button "[GEOGRAPHIC_DATA]" at bounding box center [367, 151] width 354 height 34
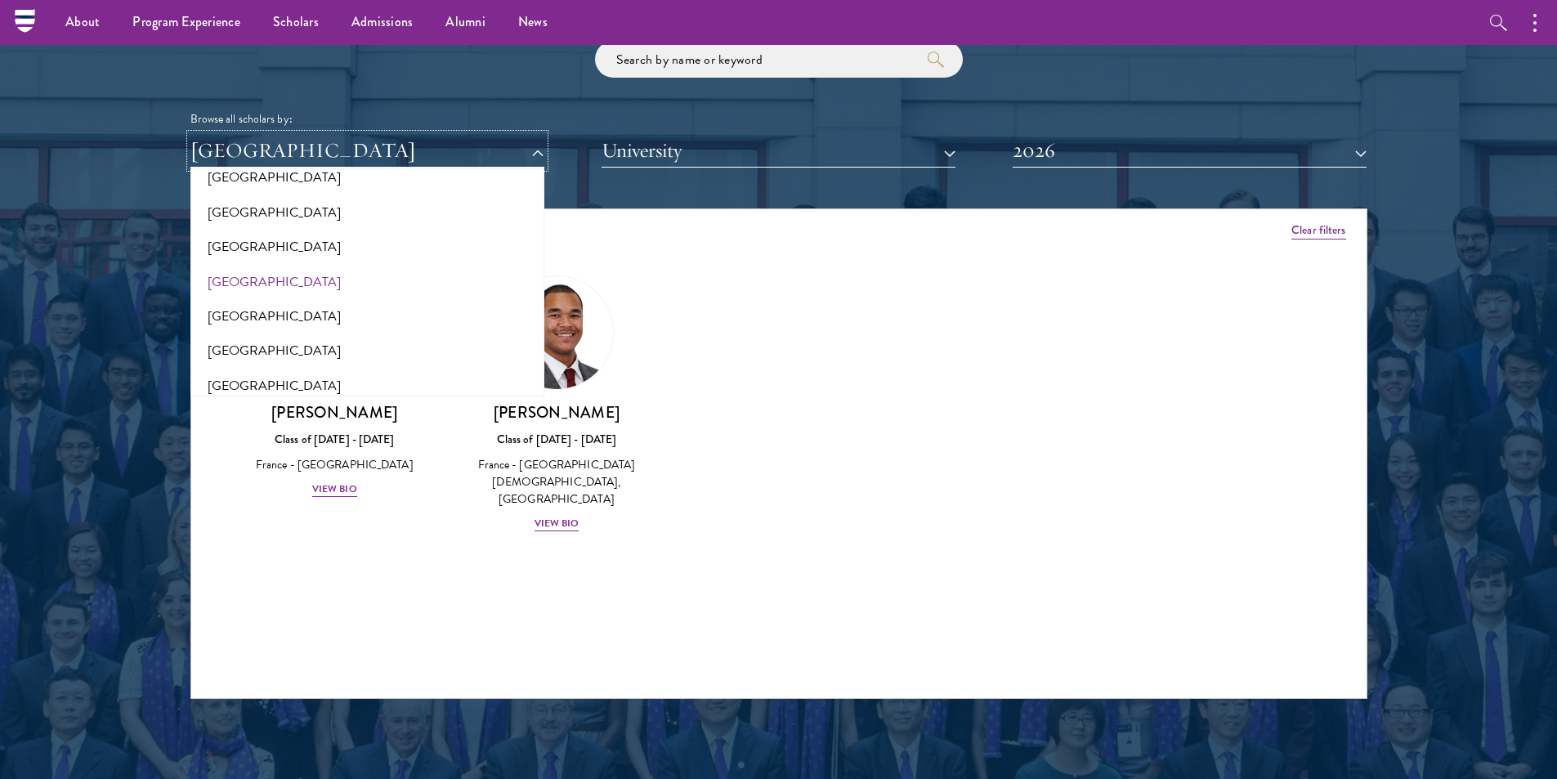
scroll to position [1226, 0]
click at [309, 205] on button "[GEOGRAPHIC_DATA]" at bounding box center [367, 219] width 344 height 34
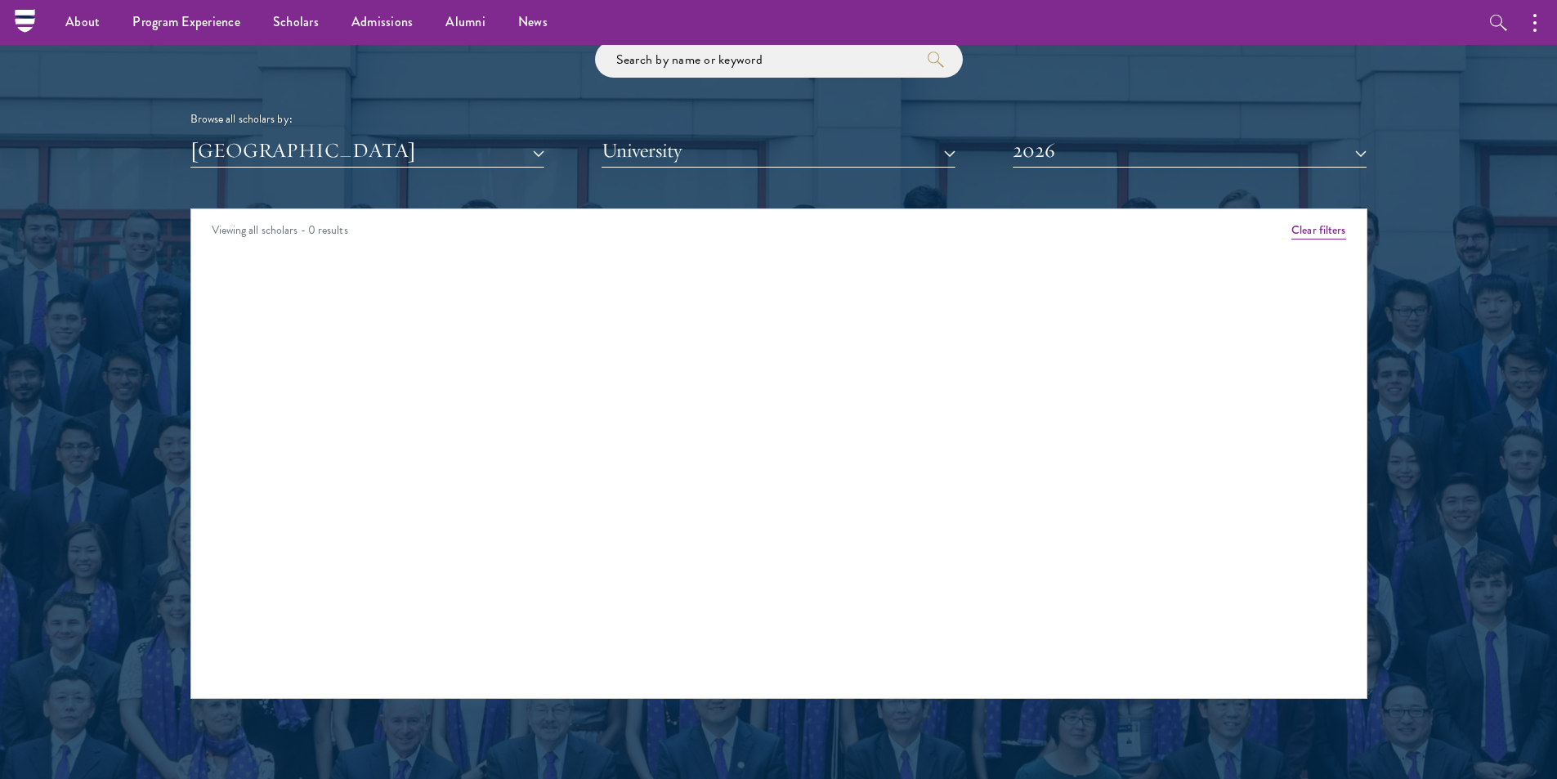
click at [326, 168] on div "Scholar Directory Congratulations and welcome to the Schwarzman Scholars Class …" at bounding box center [778, 283] width 1177 height 831
click at [329, 157] on button "[GEOGRAPHIC_DATA]" at bounding box center [367, 151] width 354 height 34
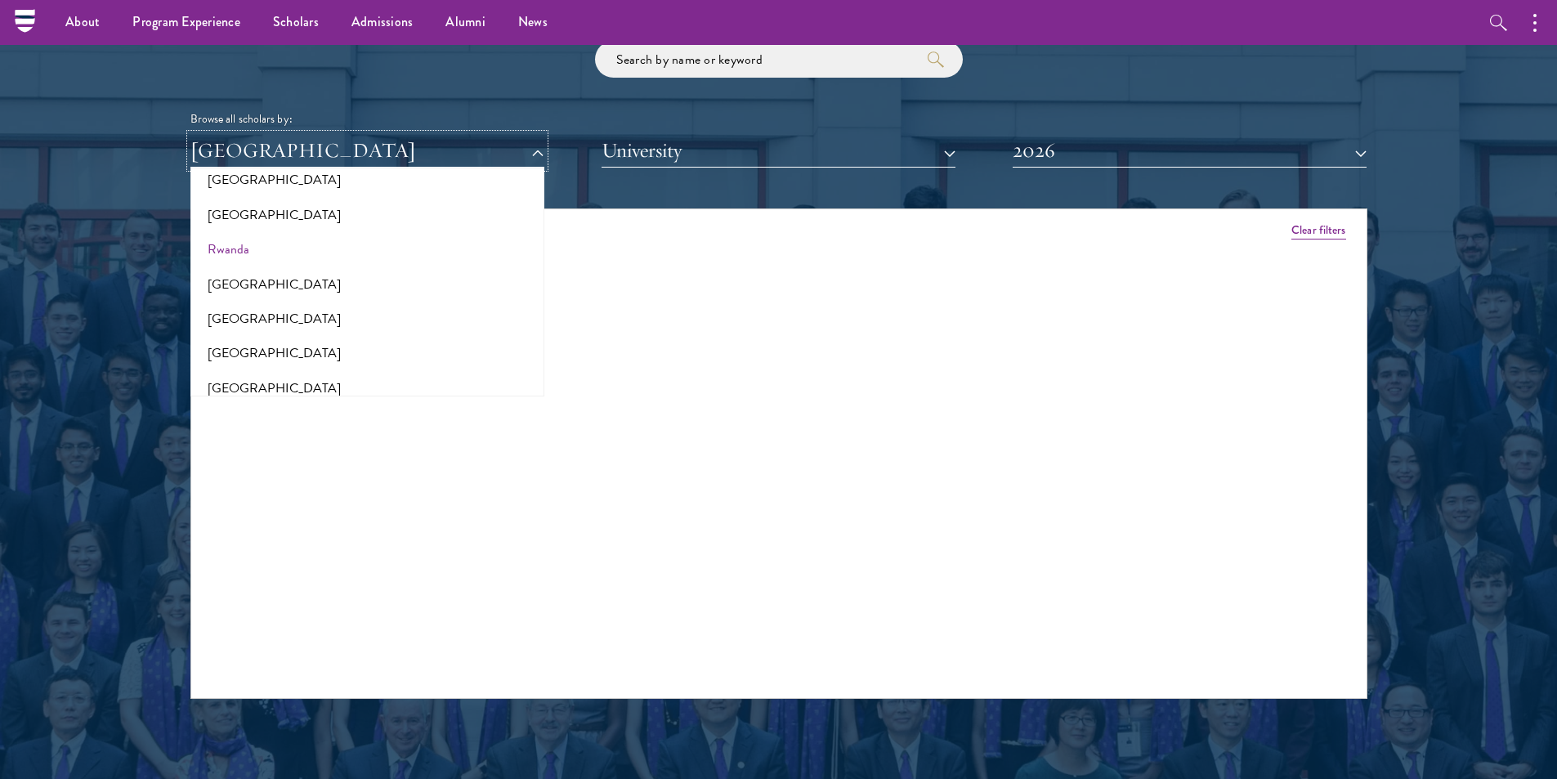
scroll to position [2616, 0]
click at [281, 208] on button "[GEOGRAPHIC_DATA]" at bounding box center [367, 216] width 344 height 34
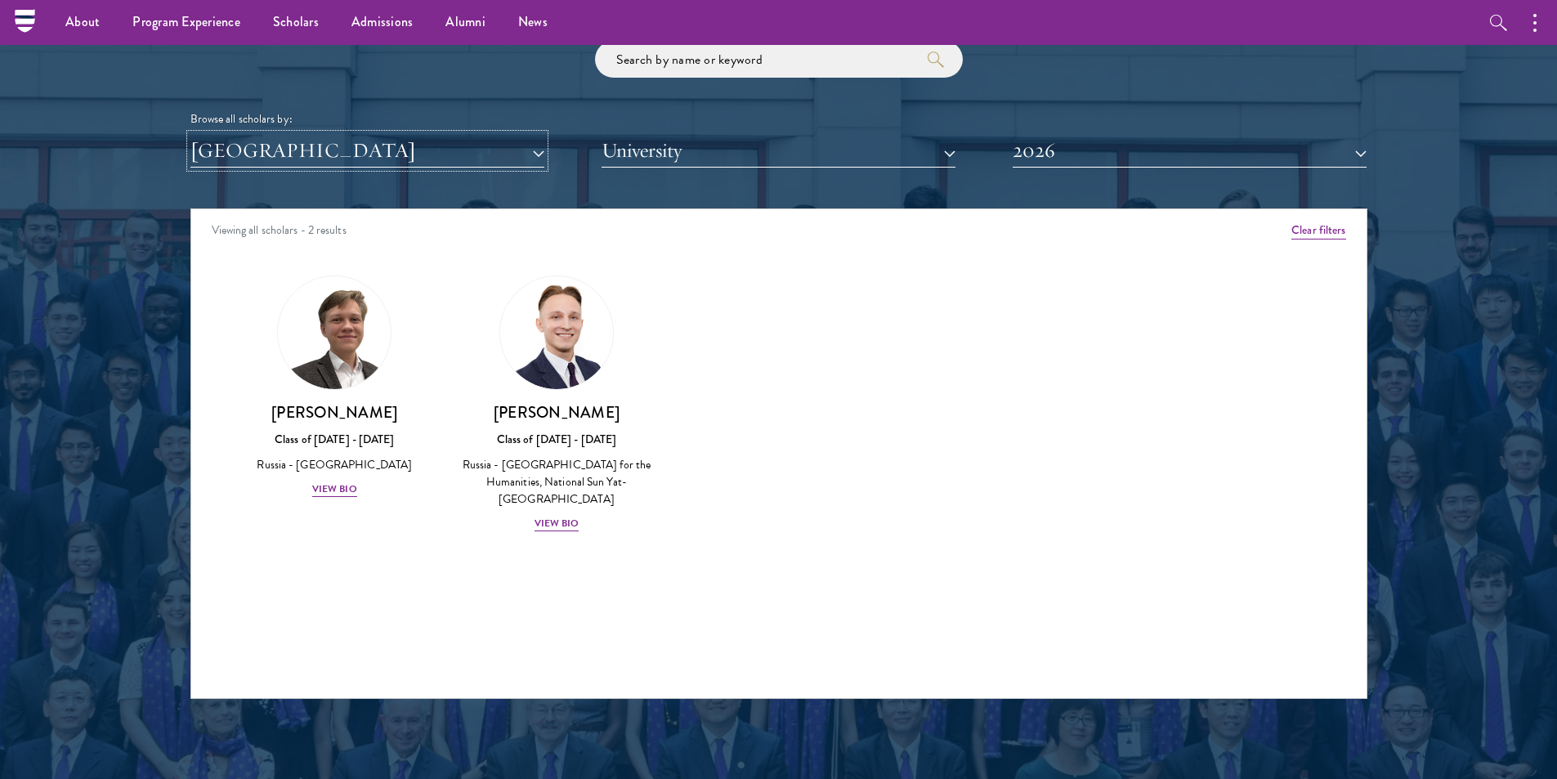
click at [302, 156] on button "[GEOGRAPHIC_DATA]" at bounding box center [367, 151] width 354 height 34
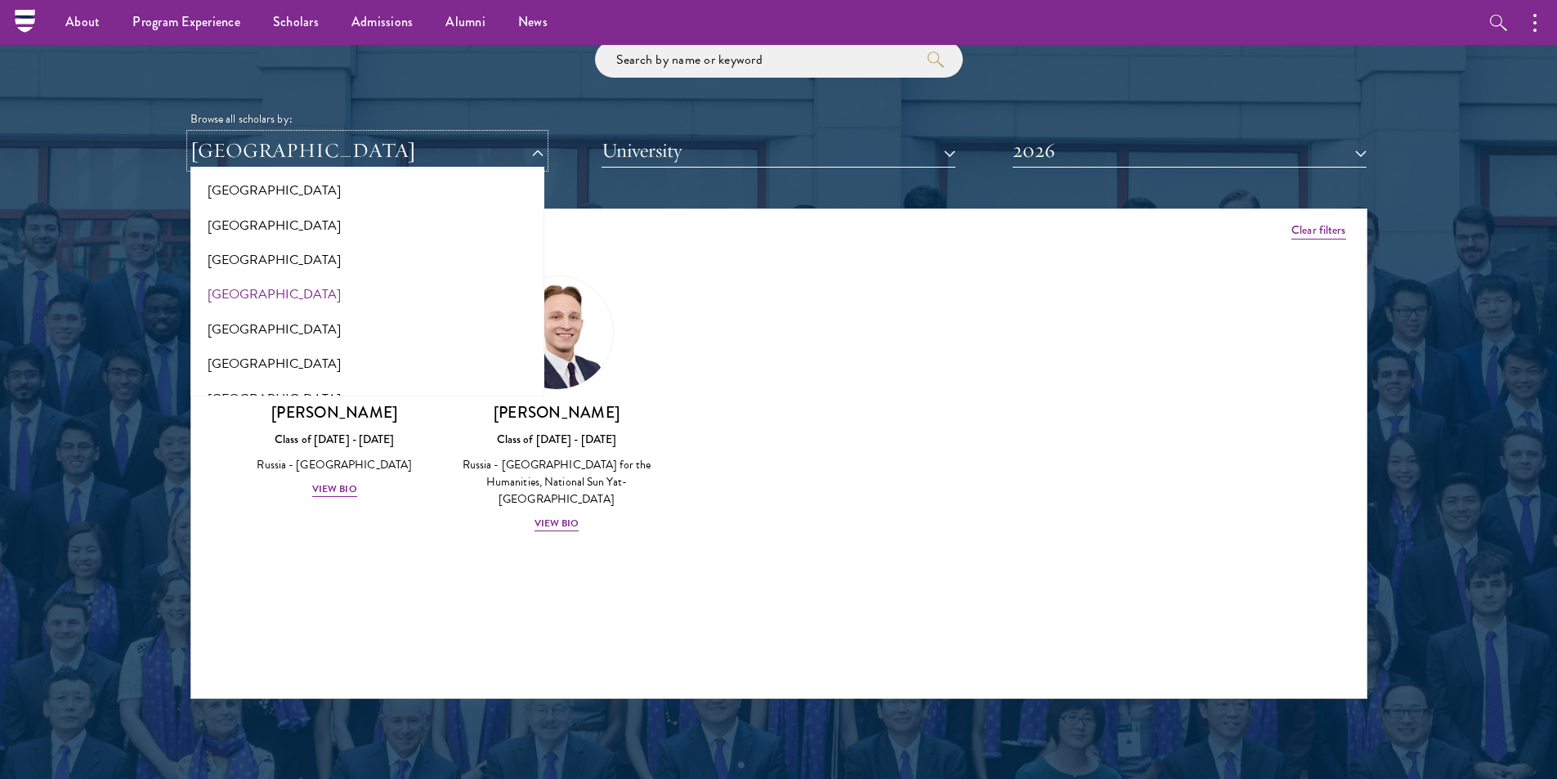
scroll to position [2861, 0]
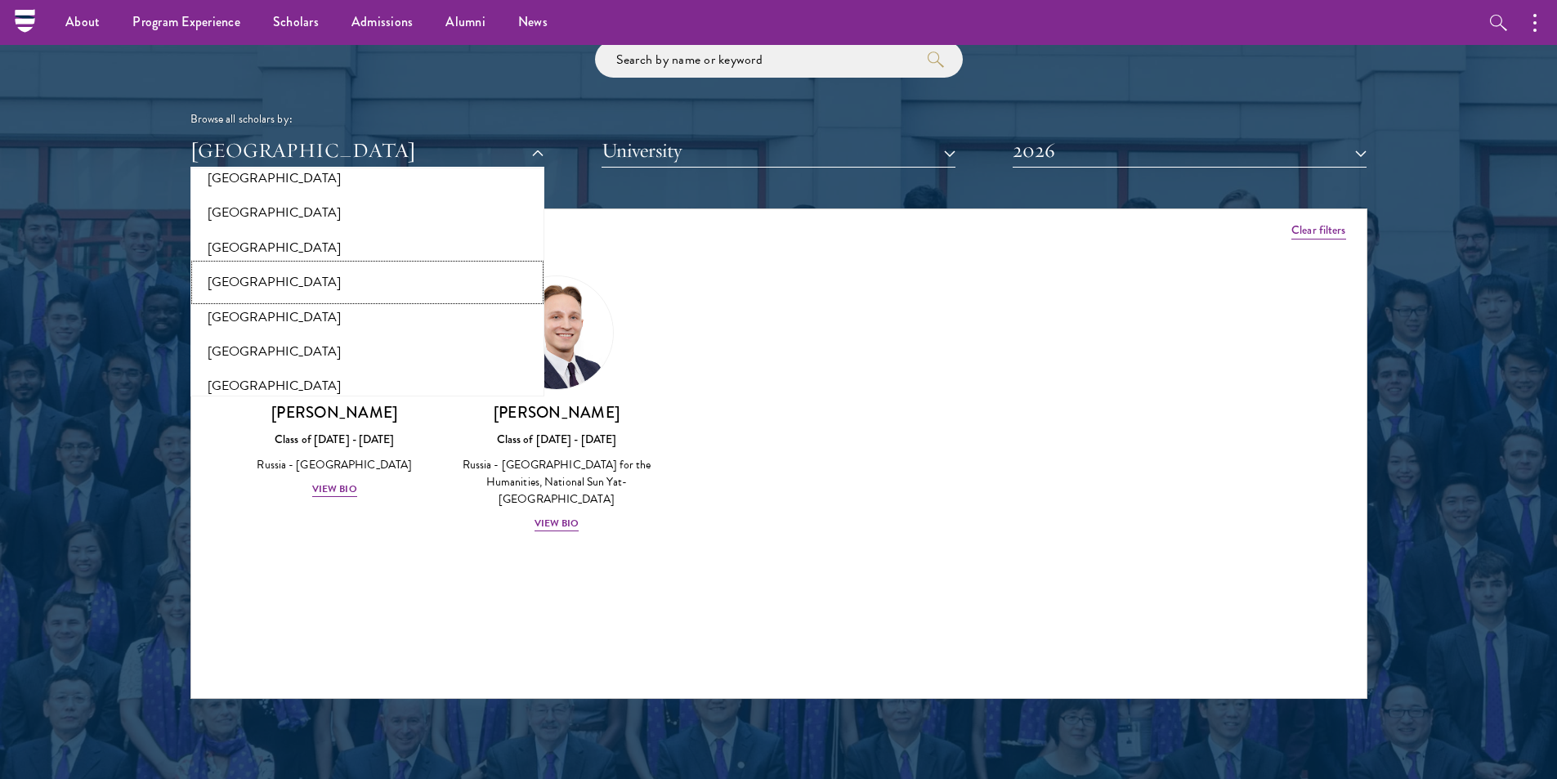
click at [296, 277] on button "[GEOGRAPHIC_DATA]" at bounding box center [367, 282] width 344 height 34
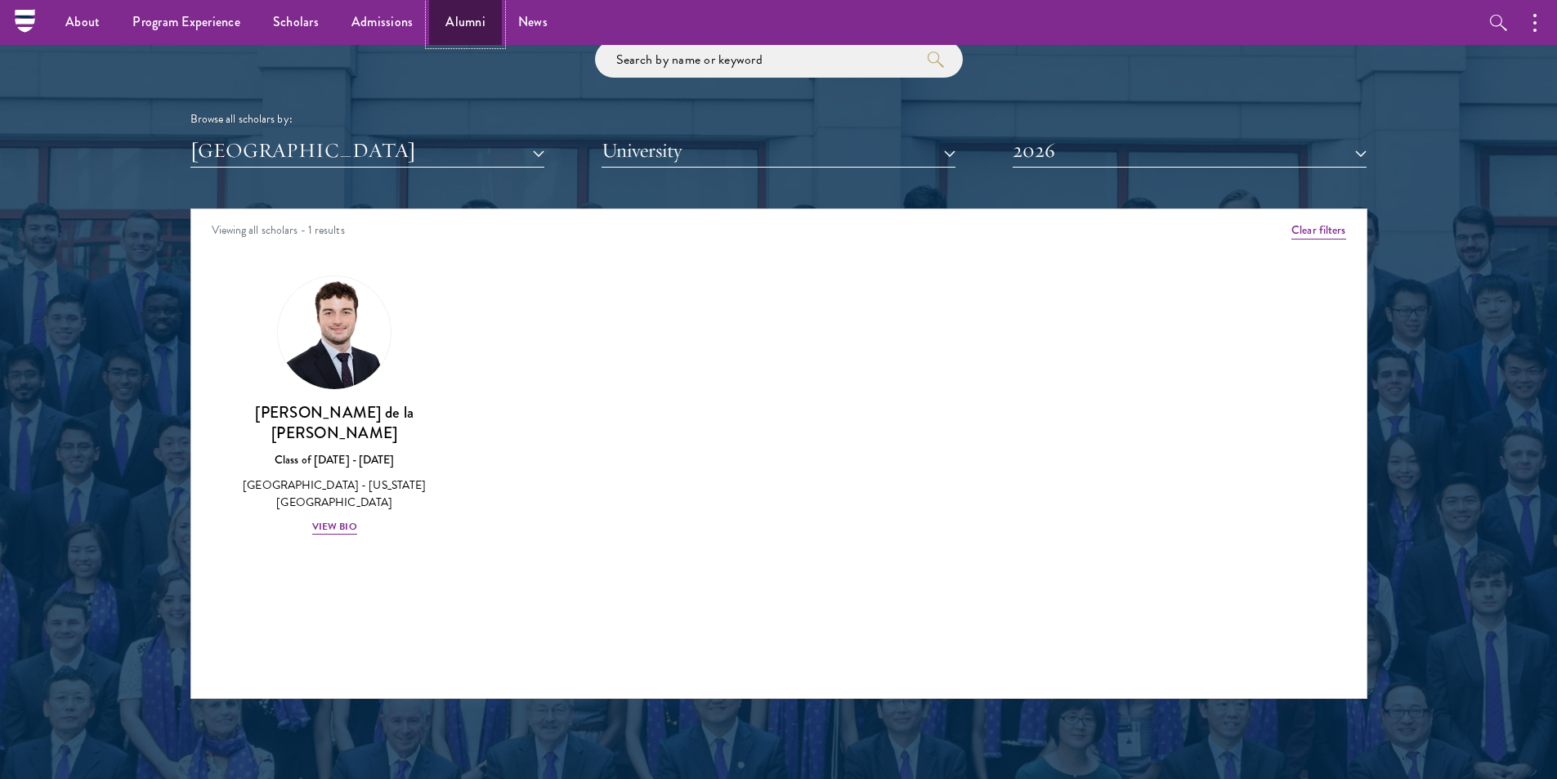
click at [456, 21] on link "Alumni" at bounding box center [465, 22] width 73 height 45
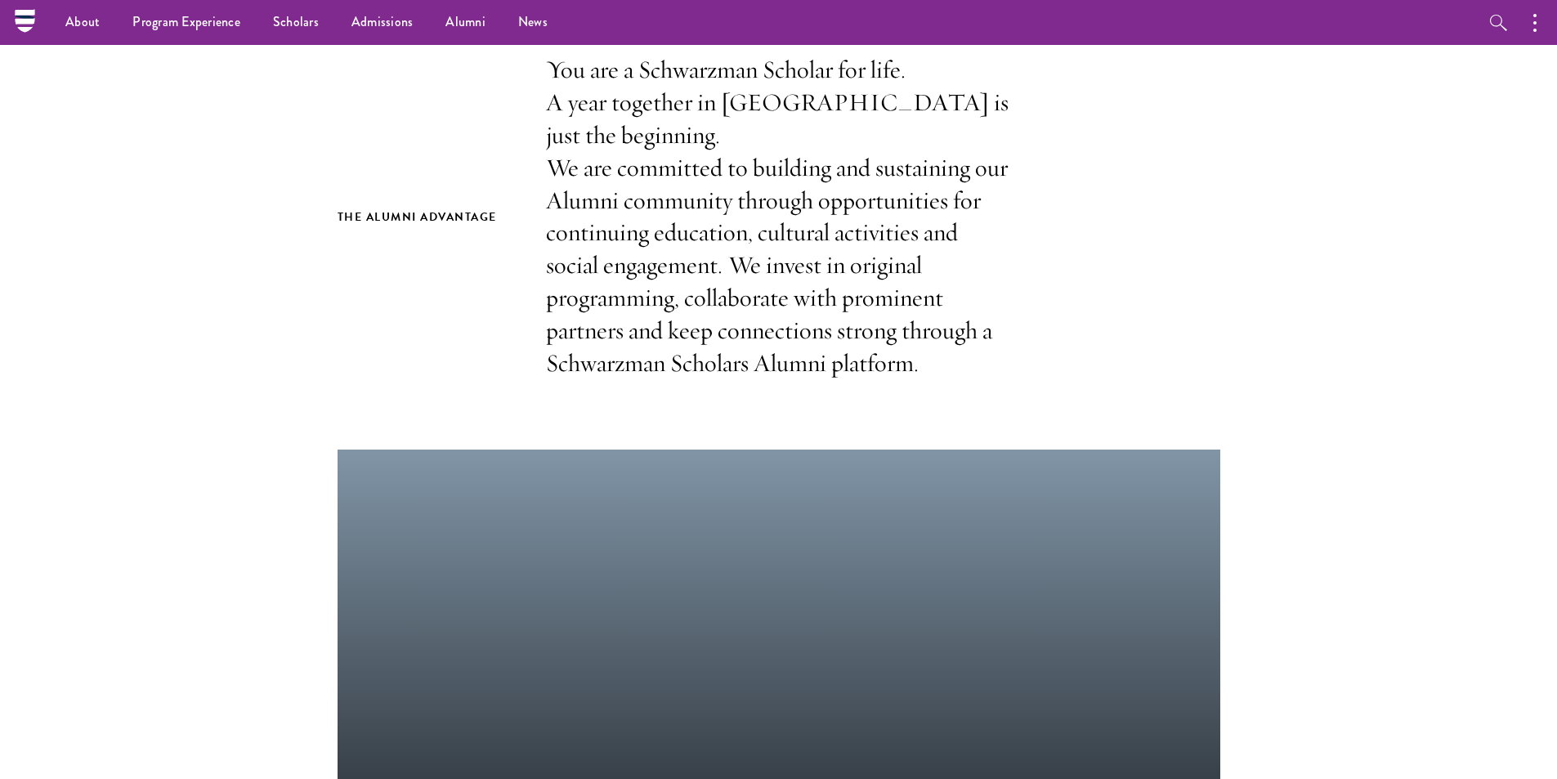
scroll to position [409, 0]
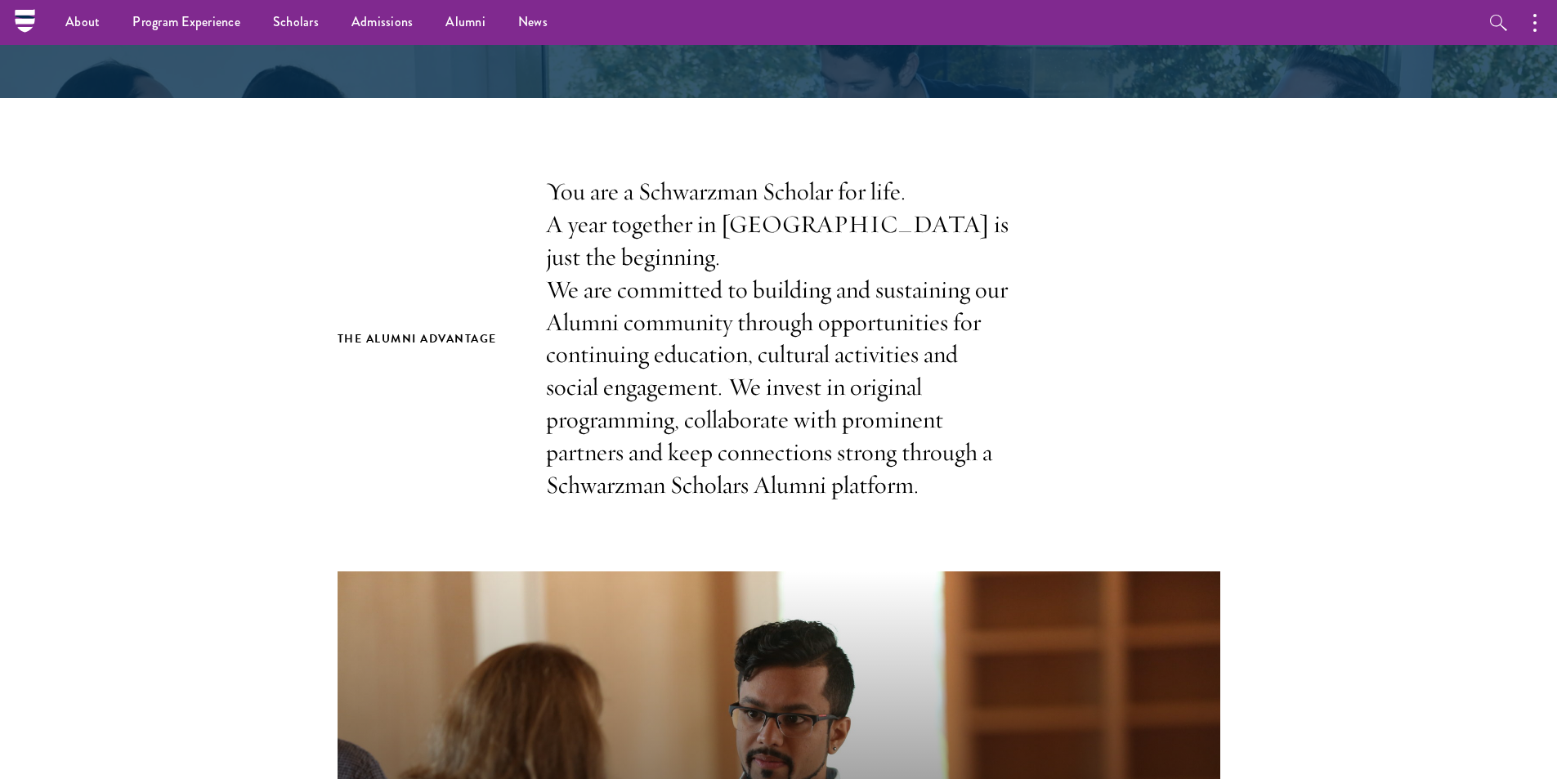
click at [26, 29] on nav "About Overview Leadership Donors Program Experience Overview Curriculum Student…" at bounding box center [675, 22] width 1301 height 45
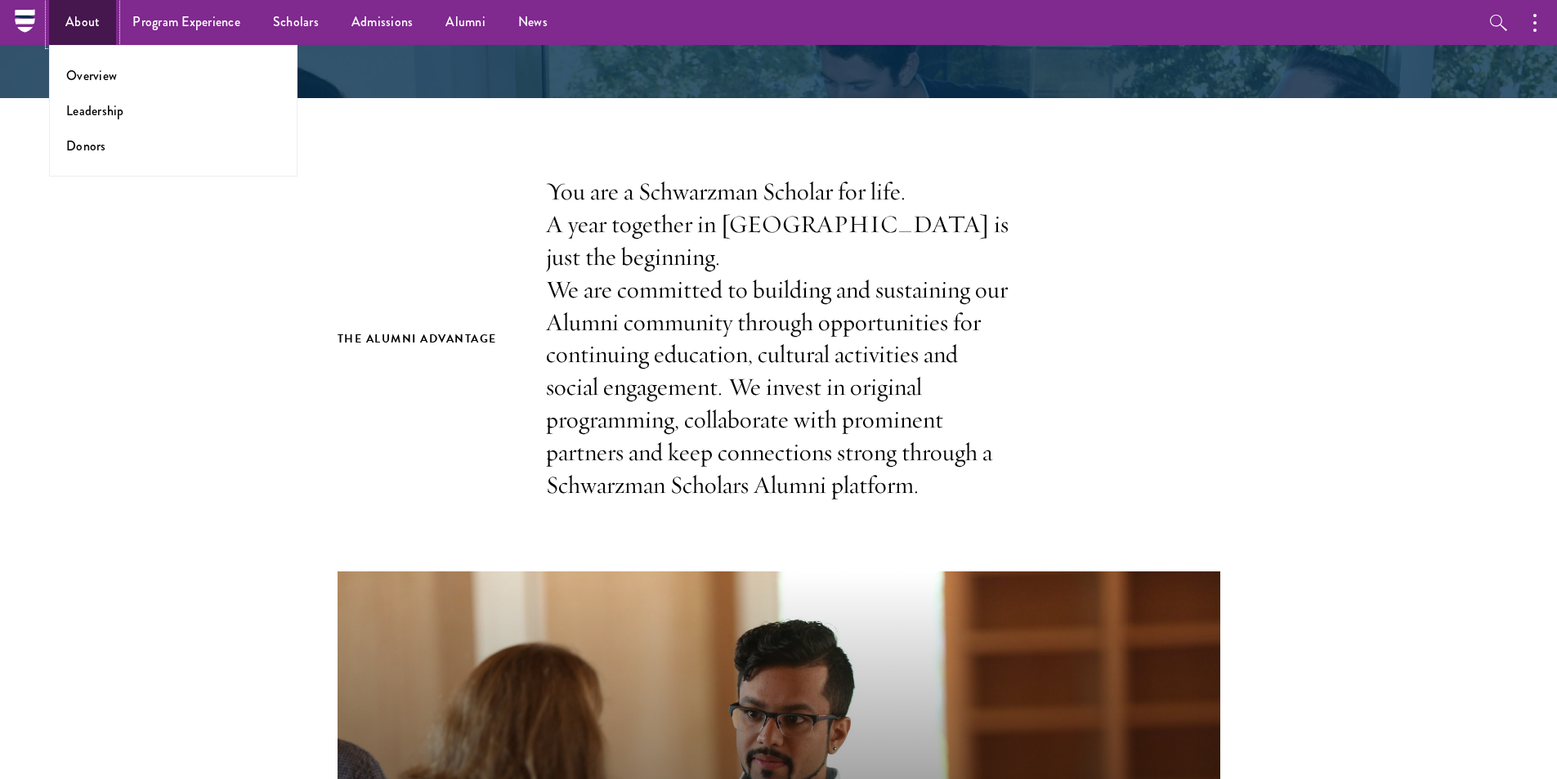
click at [80, 24] on link "About" at bounding box center [82, 22] width 67 height 45
